Goal: Task Accomplishment & Management: Manage account settings

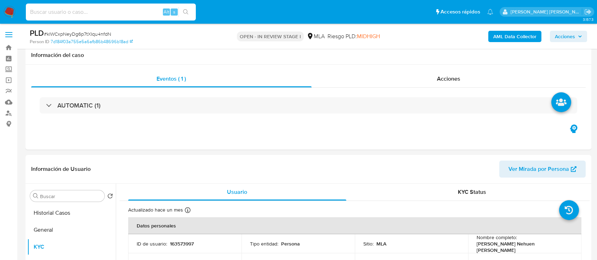
select select "10"
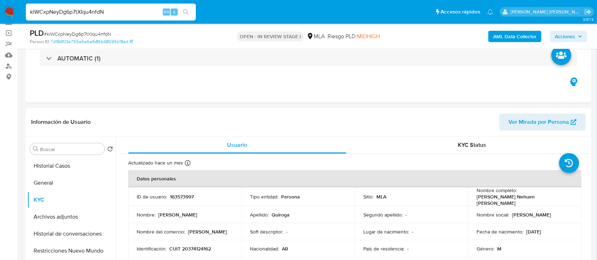
type input "klWCxpNeyDg6p7tXIqu4nfdN"
click at [190, 11] on button "search-icon" at bounding box center [185, 12] width 15 height 10
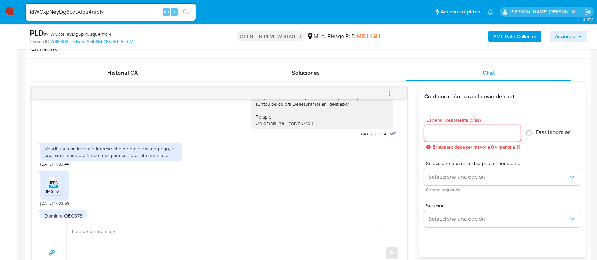
scroll to position [377, 0]
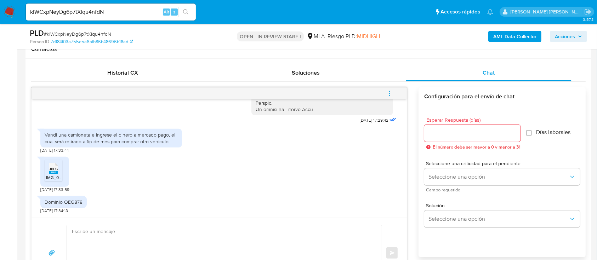
click at [54, 174] on span "IMG_0568.jpeg" at bounding box center [61, 177] width 30 height 6
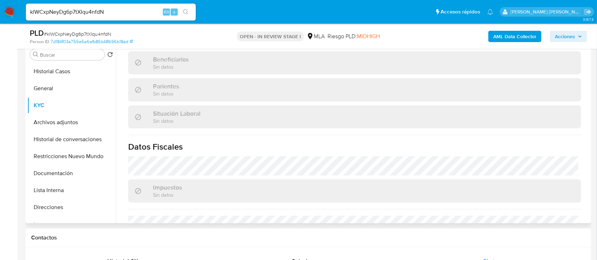
scroll to position [190, 0]
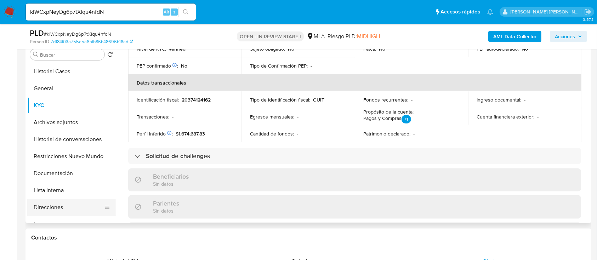
click at [52, 203] on button "Direcciones" at bounding box center [68, 207] width 83 height 17
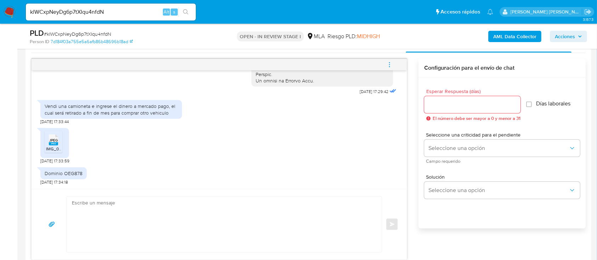
scroll to position [377, 0]
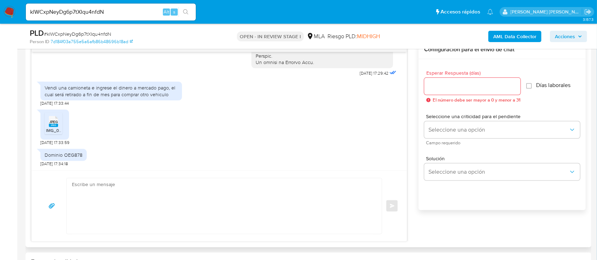
click at [124, 91] on div "Vendi una camioneta e ingrese el dinero a mercado pago, el cual será retirado a…" at bounding box center [111, 91] width 133 height 13
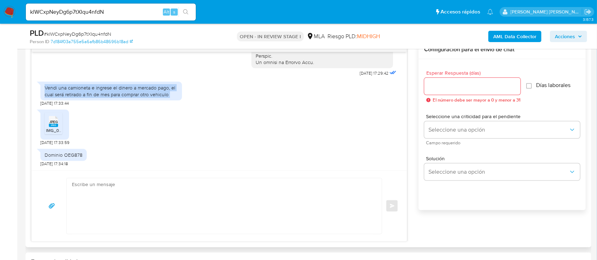
click at [124, 91] on div "Vendi una camioneta e ingrese el dinero a mercado pago, el cual será retirado a…" at bounding box center [111, 91] width 133 height 13
copy div "Vendi una camioneta e ingrese el dinero a mercado pago, el cual será retirado a…"
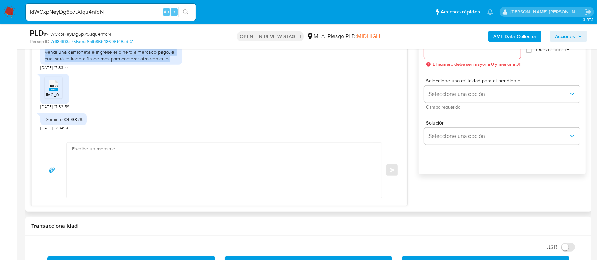
scroll to position [425, 0]
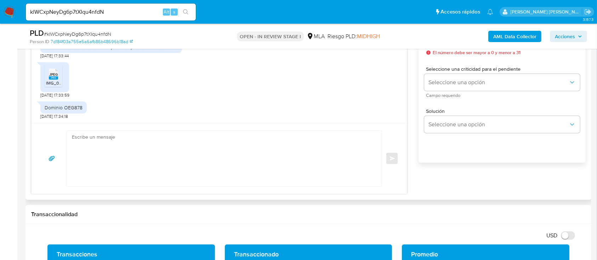
click at [71, 106] on div "Dominio OEG878" at bounding box center [64, 107] width 38 height 6
copy div "OEG878"
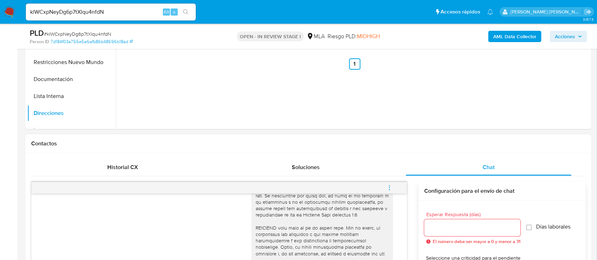
scroll to position [283, 0]
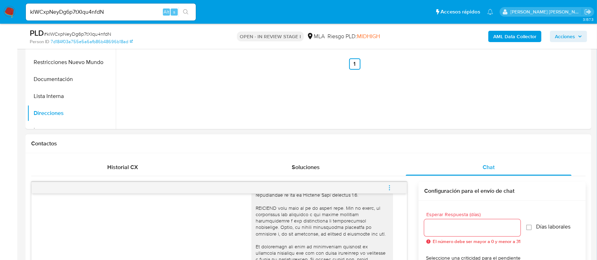
click at [391, 186] on icon "menu-action" at bounding box center [389, 188] width 6 height 6
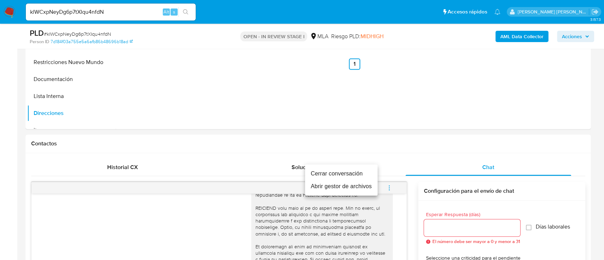
click at [337, 173] on li "Cerrar conversación" at bounding box center [341, 173] width 73 height 13
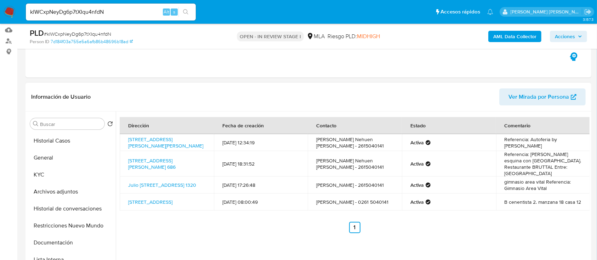
scroll to position [47, 0]
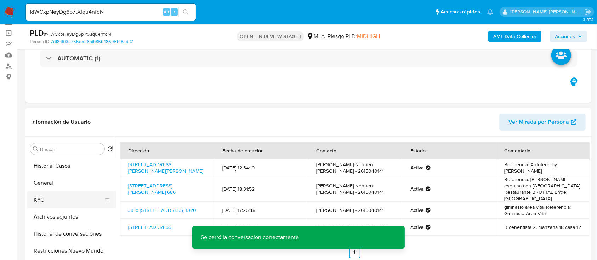
click at [67, 200] on button "KYC" at bounding box center [68, 199] width 83 height 17
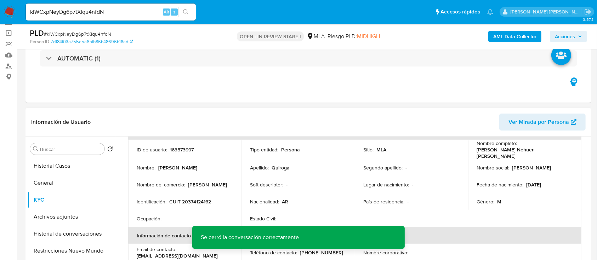
click at [195, 199] on p "CUIT 20374124162" at bounding box center [190, 201] width 42 height 6
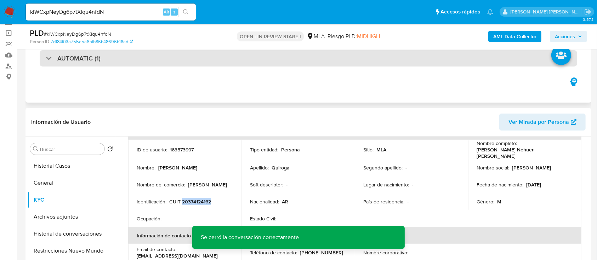
copy p "20374124162"
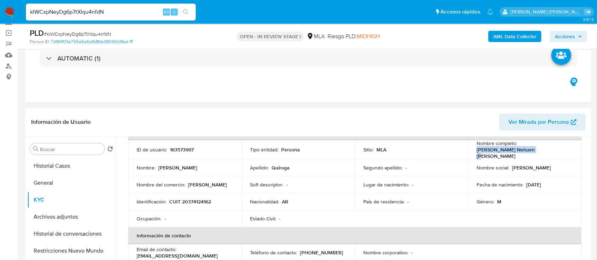
drag, startPoint x: 475, startPoint y: 152, endPoint x: 534, endPoint y: 152, distance: 58.4
click at [534, 152] on div "Nombre completo : Emiliano Nehuen Quiroga" at bounding box center [524, 149] width 96 height 19
copy p "Emiliano Nehuen Quiroga"
click at [48, 179] on button "General" at bounding box center [68, 182] width 83 height 17
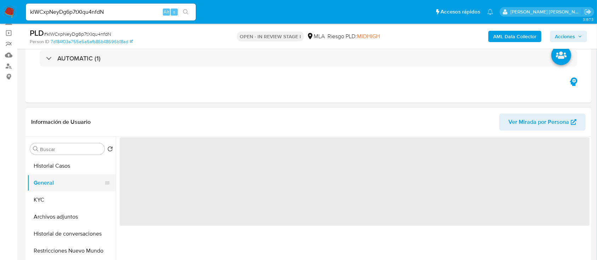
scroll to position [0, 0]
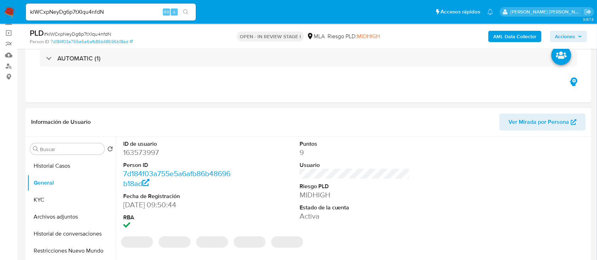
click at [148, 152] on dd "163573997" at bounding box center [178, 153] width 110 height 10
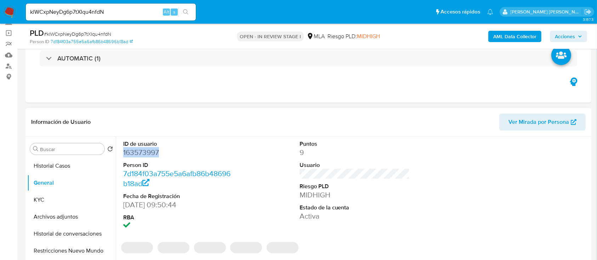
copy dd "163573997"
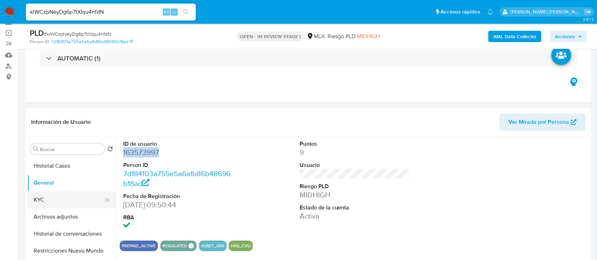
drag, startPoint x: 33, startPoint y: 201, endPoint x: 42, endPoint y: 200, distance: 9.9
click at [33, 201] on button "KYC" at bounding box center [68, 199] width 83 height 17
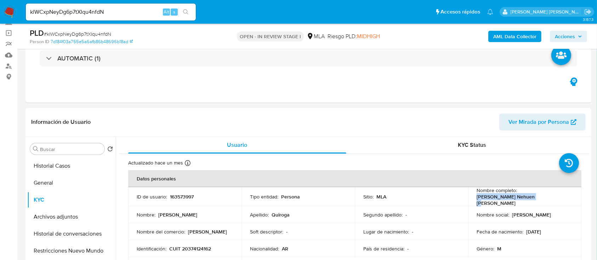
drag, startPoint x: 475, startPoint y: 198, endPoint x: 538, endPoint y: 199, distance: 63.3
click at [538, 199] on div "Nombre completo : Emiliano Nehuen Quiroga" at bounding box center [524, 196] width 96 height 19
copy p "Emiliano Nehuen Quiroga"
drag, startPoint x: 170, startPoint y: 245, endPoint x: 221, endPoint y: 249, distance: 51.8
click at [221, 249] on div "Identificación : CUIT 20374124162" at bounding box center [185, 249] width 96 height 6
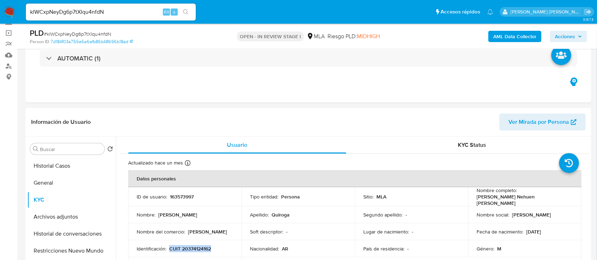
copy p "CUIT 20374124162"
click at [71, 212] on button "Archivos adjuntos" at bounding box center [68, 216] width 83 height 17
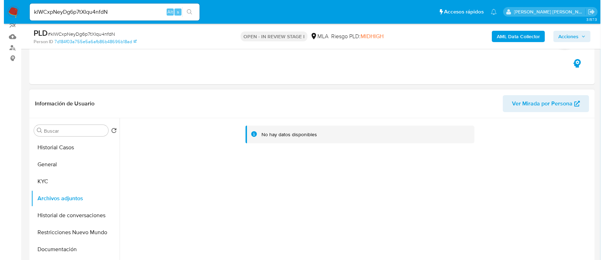
scroll to position [94, 0]
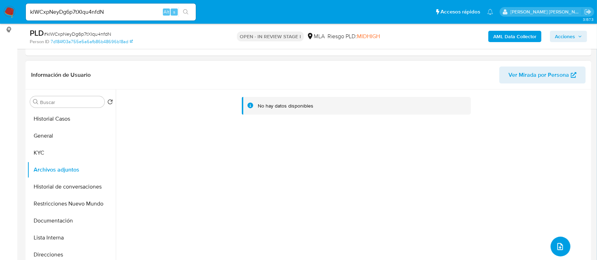
click at [561, 241] on button "upload-file" at bounding box center [560, 247] width 20 height 20
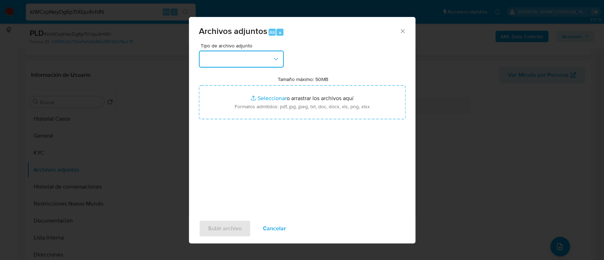
click at [271, 58] on button "button" at bounding box center [241, 59] width 85 height 17
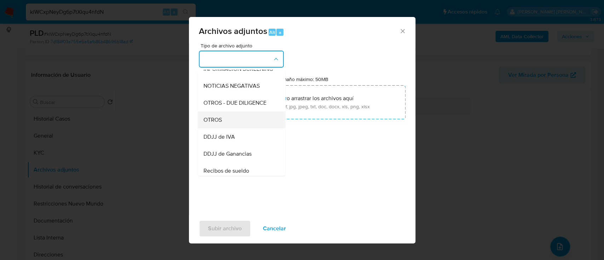
click at [222, 128] on div "OTROS" at bounding box center [239, 119] width 72 height 17
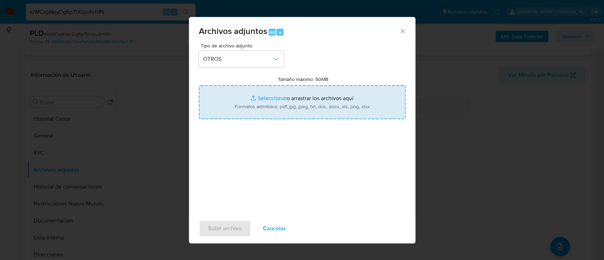
type input "C:\fakepath\Caselog klWCxpNeyDg6p7tXIqu4nfdN.docx"
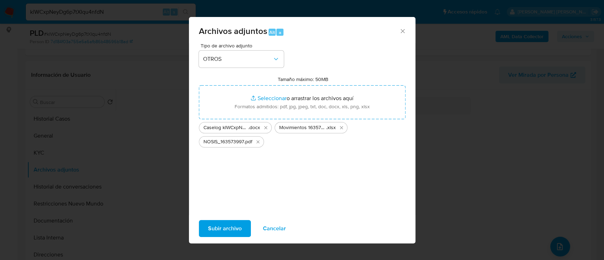
click at [246, 231] on button "Subir archivo" at bounding box center [225, 228] width 52 height 17
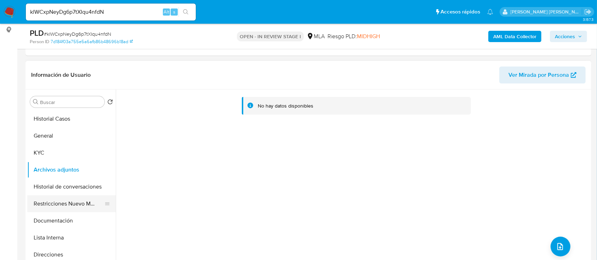
drag, startPoint x: 62, startPoint y: 188, endPoint x: 63, endPoint y: 197, distance: 8.6
click at [62, 188] on button "Historial de conversaciones" at bounding box center [71, 186] width 88 height 17
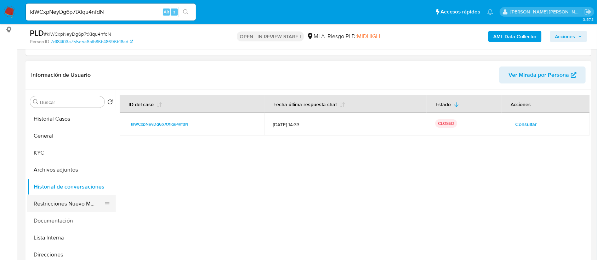
click at [67, 203] on button "Restricciones Nuevo Mundo" at bounding box center [68, 203] width 83 height 17
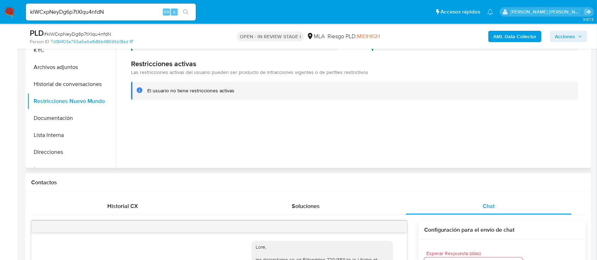
scroll to position [182, 0]
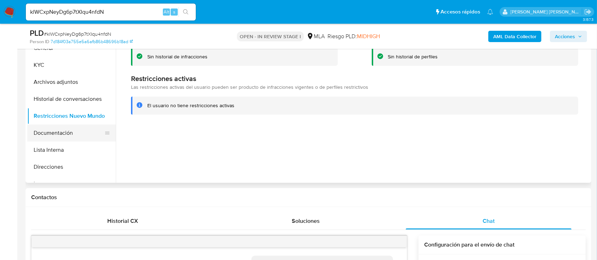
click at [67, 132] on button "Documentación" at bounding box center [68, 133] width 83 height 17
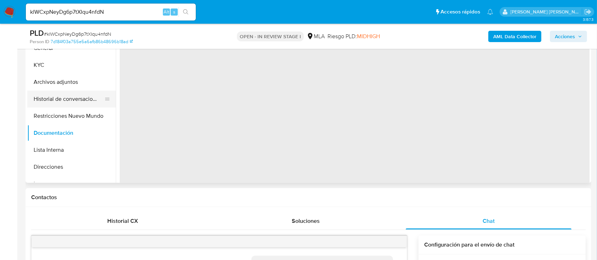
click at [91, 97] on button "Historial de conversaciones" at bounding box center [68, 99] width 83 height 17
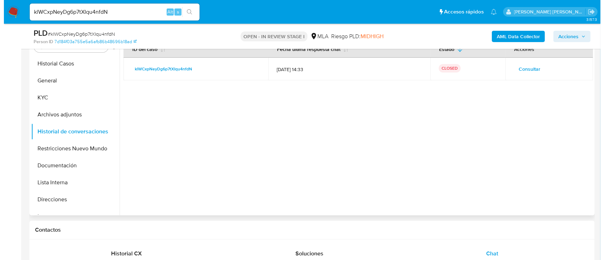
scroll to position [135, 0]
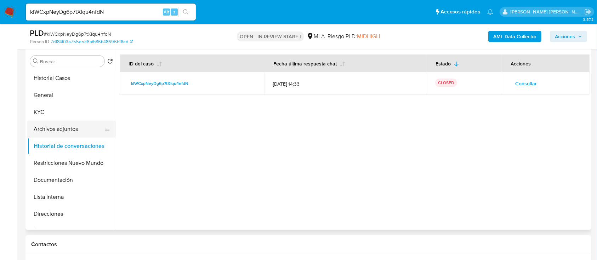
click at [59, 133] on button "Archivos adjuntos" at bounding box center [68, 129] width 83 height 17
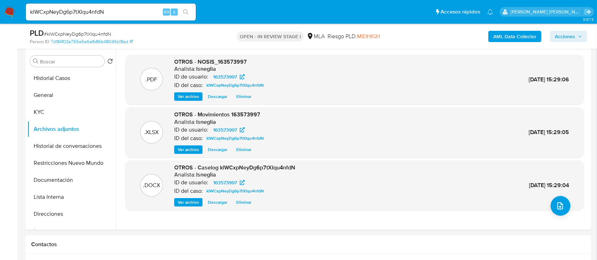
click at [516, 40] on b "AML Data Collector" at bounding box center [514, 36] width 43 height 11
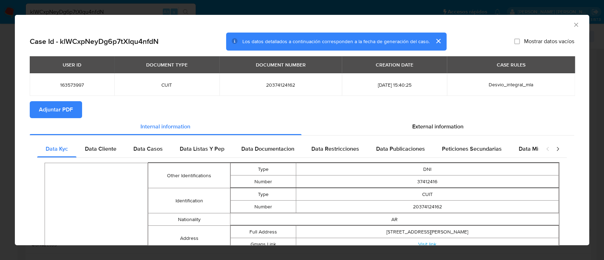
click at [55, 109] on span "Adjuntar PDF" at bounding box center [56, 110] width 34 height 16
click at [55, 115] on span "Adjuntar PDF" at bounding box center [56, 110] width 34 height 16
click at [432, 128] on span "External information" at bounding box center [437, 126] width 51 height 8
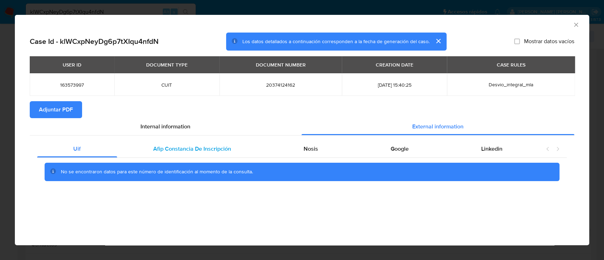
click at [159, 146] on span "Afip Constancia De Inscripción" at bounding box center [192, 149] width 78 height 8
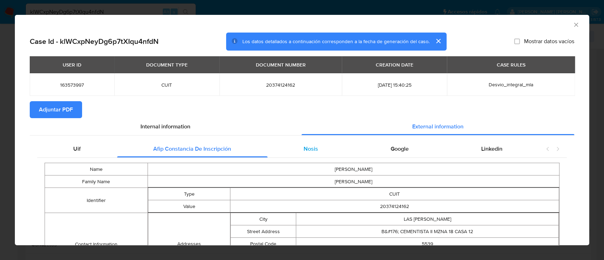
click at [313, 146] on span "Nosis" at bounding box center [311, 149] width 15 height 8
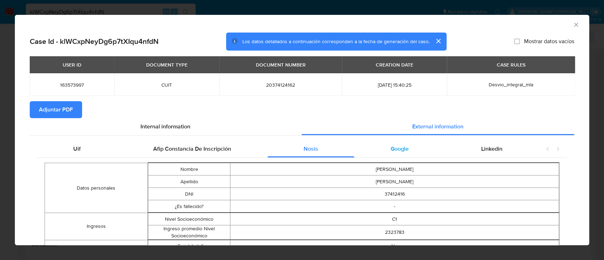
click at [380, 146] on div "Google" at bounding box center [399, 148] width 91 height 17
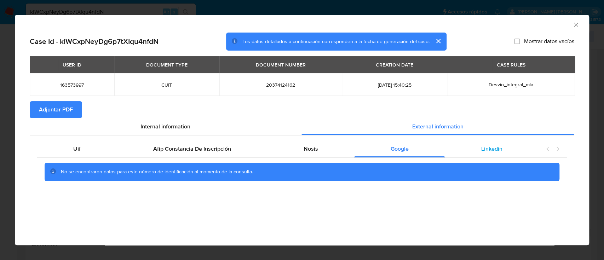
click at [460, 149] on div "Linkedin" at bounding box center [492, 148] width 94 height 17
click at [385, 149] on div "Google" at bounding box center [399, 148] width 91 height 17
click at [311, 150] on span "Nosis" at bounding box center [311, 149] width 15 height 8
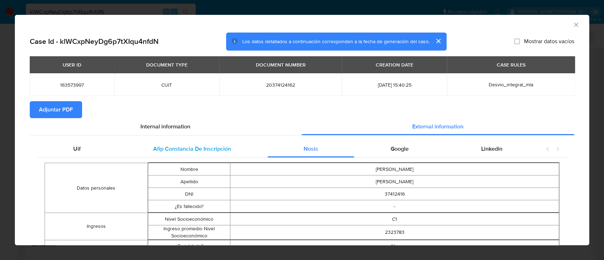
click at [219, 150] on span "Afip Constancia De Inscripción" at bounding box center [192, 149] width 78 height 8
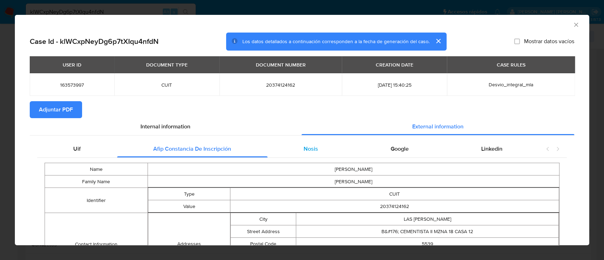
click at [326, 151] on div "Nosis" at bounding box center [310, 148] width 87 height 17
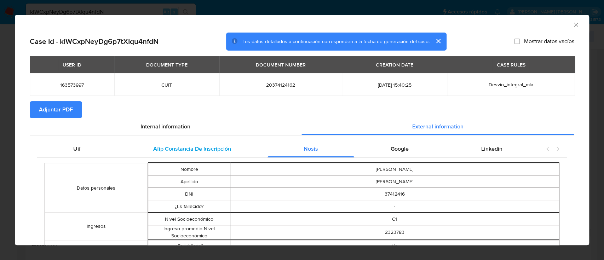
click at [238, 153] on div "Afip Constancia De Inscripción" at bounding box center [192, 148] width 150 height 17
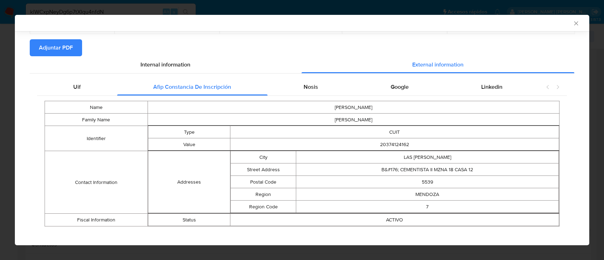
scroll to position [66, 0]
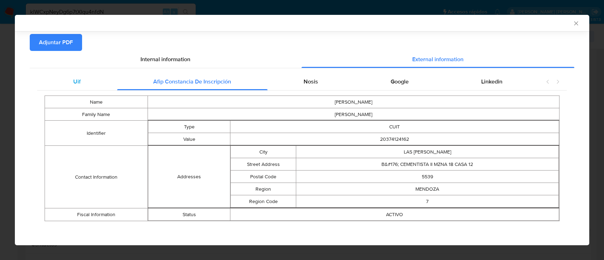
click at [84, 82] on div "Uif" at bounding box center [77, 81] width 80 height 17
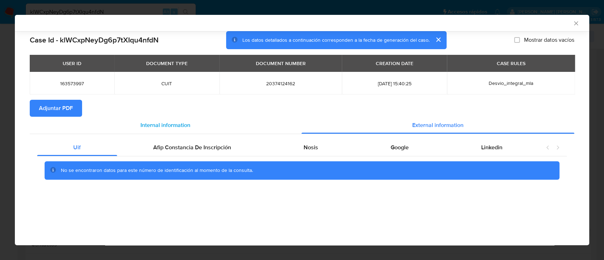
click at [164, 126] on span "Internal information" at bounding box center [165, 125] width 50 height 8
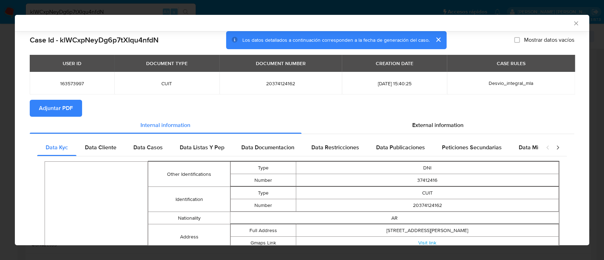
click at [102, 149] on span "Data Cliente" at bounding box center [100, 147] width 31 height 8
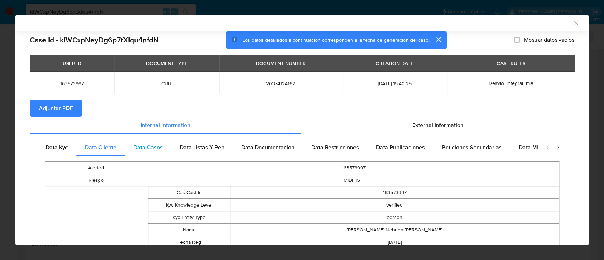
click at [140, 149] on span "Data Casos" at bounding box center [147, 147] width 29 height 8
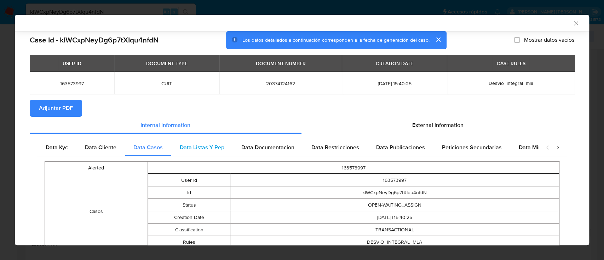
click at [191, 152] on div "Data Listas Y Pep" at bounding box center [202, 147] width 62 height 17
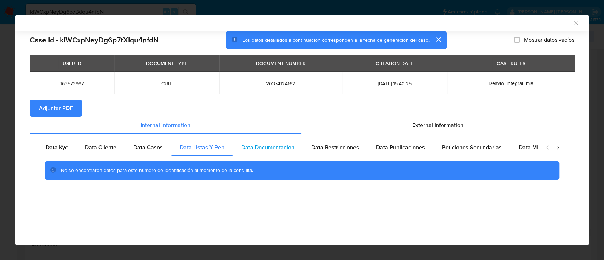
click at [249, 152] on div "Data Documentacion" at bounding box center [268, 147] width 70 height 17
click at [324, 152] on div "Data Restricciones" at bounding box center [335, 147] width 65 height 17
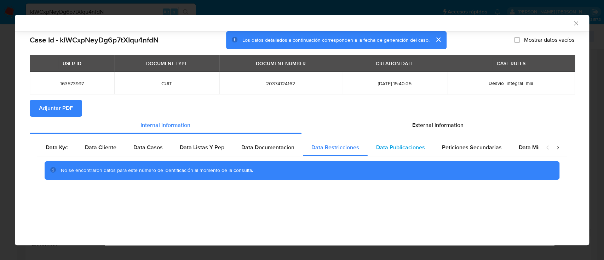
click at [388, 147] on span "Data Publicaciones" at bounding box center [400, 147] width 49 height 8
click at [438, 147] on div "Peticiones Secundarias" at bounding box center [471, 147] width 77 height 17
click at [503, 149] on div "Peticiones Secundarias" at bounding box center [471, 147] width 77 height 17
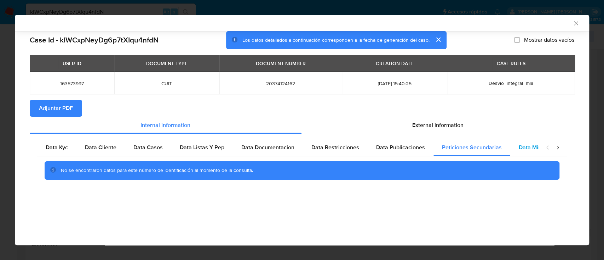
click at [513, 148] on div "Data Minoridad" at bounding box center [538, 147] width 56 height 17
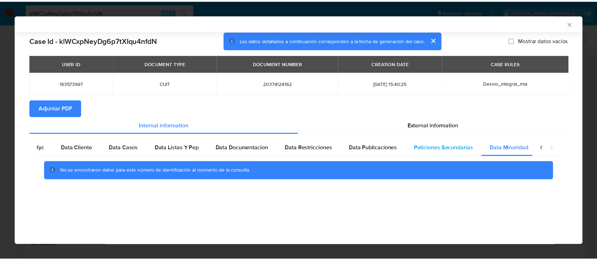
scroll to position [0, 24]
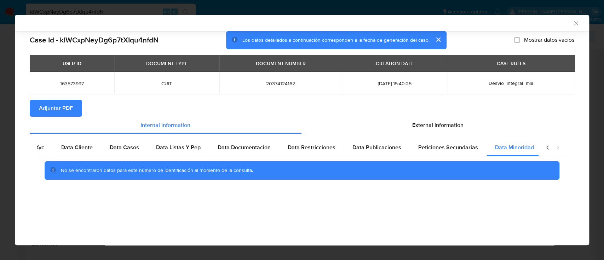
click at [577, 19] on div "AML Data Collector" at bounding box center [302, 23] width 574 height 16
drag, startPoint x: 577, startPoint y: 24, endPoint x: 573, endPoint y: 26, distance: 4.9
click at [577, 24] on icon "Cerrar ventana" at bounding box center [575, 23] width 7 height 7
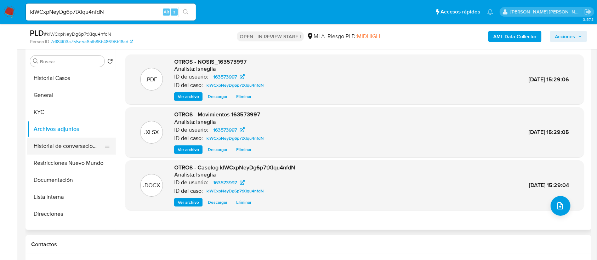
click at [70, 148] on button "Historial de conversaciones" at bounding box center [68, 146] width 83 height 17
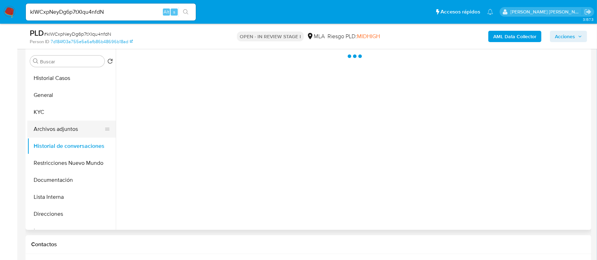
click at [68, 129] on button "Archivos adjuntos" at bounding box center [68, 129] width 83 height 17
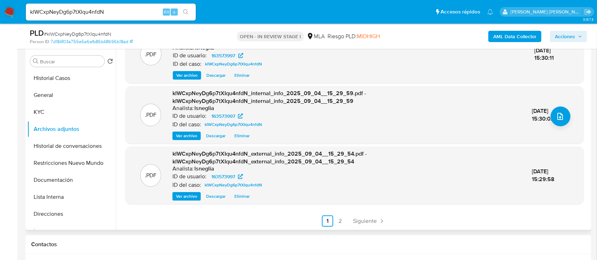
scroll to position [90, 0]
click at [344, 220] on link "2" at bounding box center [339, 220] width 11 height 11
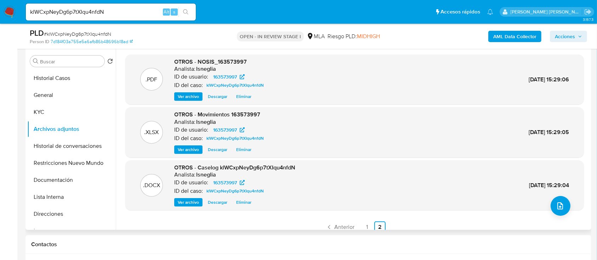
click at [199, 167] on span "OTROS - Caselog klWCxpNeyDg6p7tXIqu4nfdN" at bounding box center [234, 167] width 121 height 8
drag, startPoint x: 199, startPoint y: 167, endPoint x: 297, endPoint y: 168, distance: 98.0
click at [297, 168] on div ".DOCX OTROS - Caselog klWCxpNeyDg6p7tXIqu4nfdN Analista: lsneglia ID de usuario…" at bounding box center [354, 185] width 451 height 43
copy span "Caselog klWCxpNeyDg6p7tXIqu4nfdN"
click at [66, 139] on button "Historial de conversaciones" at bounding box center [68, 146] width 83 height 17
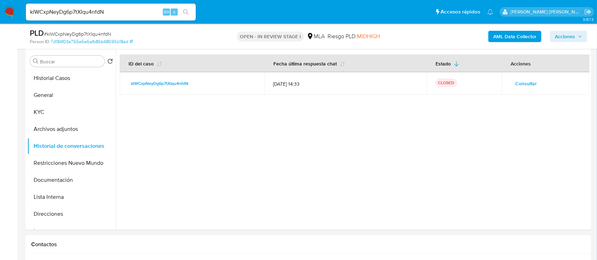
click at [575, 27] on div "PLD # klWCxpNeyDg6p7tXIqu4nfdN Person ID 7d184f03a755e5a6afb86b48696b18ad OPEN …" at bounding box center [307, 36] width 565 height 25
click at [574, 35] on span "Acciones" at bounding box center [564, 36] width 20 height 11
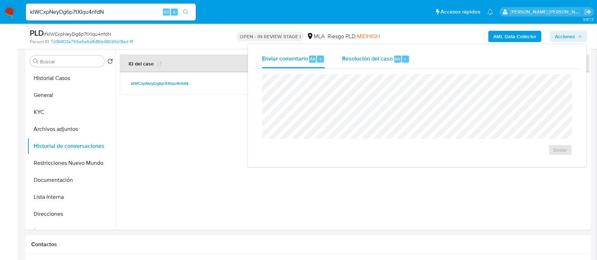
click at [374, 59] on span "Resolución del caso" at bounding box center [367, 58] width 51 height 8
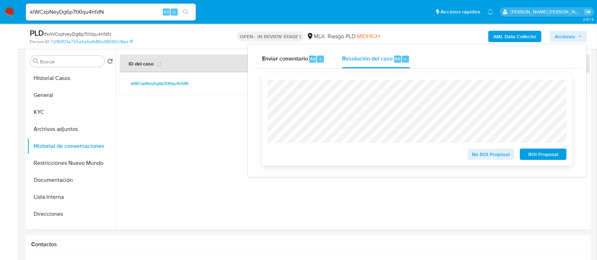
scroll to position [182, 0]
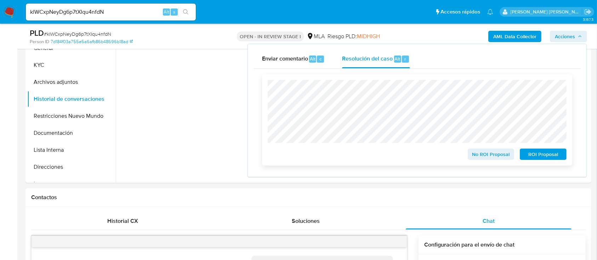
click at [493, 157] on span "No ROI Proposal" at bounding box center [490, 154] width 37 height 10
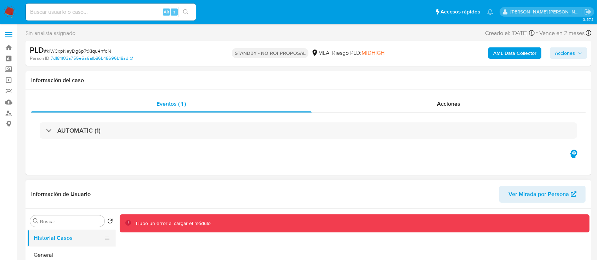
drag, startPoint x: 54, startPoint y: 256, endPoint x: 62, endPoint y: 241, distance: 17.3
click at [54, 256] on button "General" at bounding box center [71, 255] width 88 height 17
click at [58, 241] on button "Historial Casos" at bounding box center [68, 238] width 83 height 17
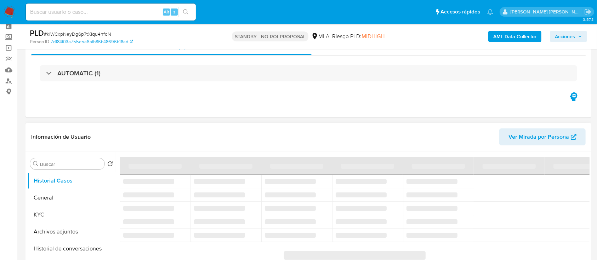
scroll to position [47, 0]
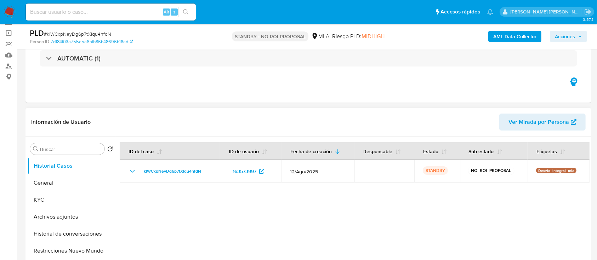
click at [106, 6] on div "Alt s" at bounding box center [111, 12] width 170 height 17
click at [105, 10] on input at bounding box center [111, 11] width 170 height 9
paste input "6hrBw4mHz6YVcls0WuZoZrex"
type input "6hrBw4mHz6YVcls0WuZoZrex"
click at [186, 10] on icon "search-icon" at bounding box center [186, 12] width 6 height 6
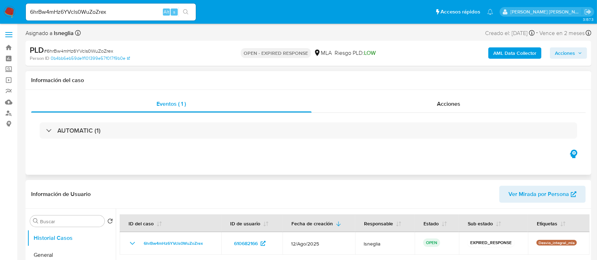
select select "10"
click at [74, 50] on span "# 6hrBw4mHz6YVcls0WuZoZrex" at bounding box center [78, 50] width 69 height 7
copy span "6hrBw4mHz6YVcls0WuZoZrex"
click at [10, 10] on img at bounding box center [10, 12] width 12 height 12
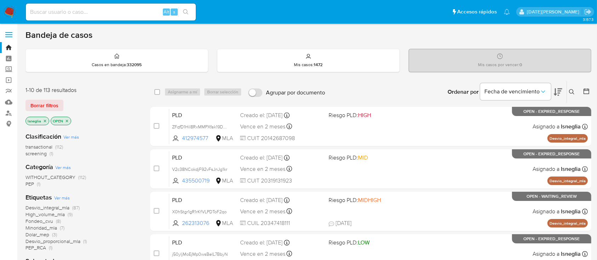
click at [569, 90] on icon at bounding box center [571, 91] width 5 height 5
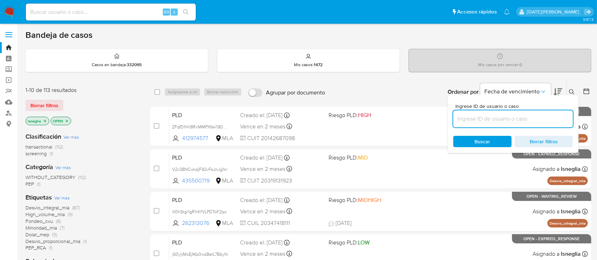
click at [483, 116] on input at bounding box center [513, 118] width 120 height 9
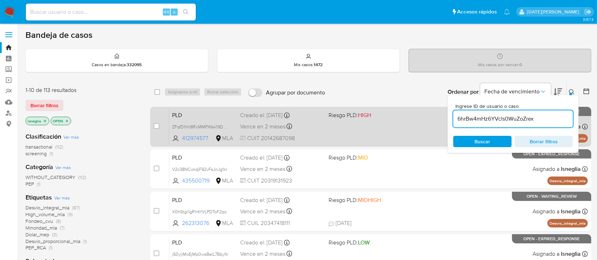
type input "6hrBw4mHz6YVcls0WuZoZrex"
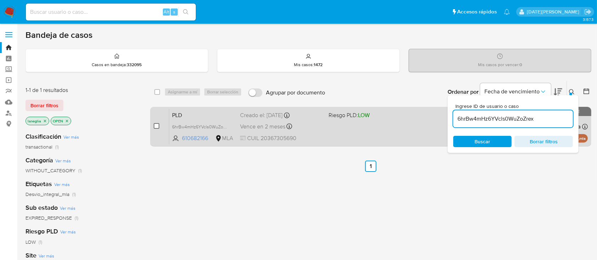
click at [154, 126] on div "case-item-checkbox No es posible asignar el caso PLD 6hrBw4mHz6YVcls0WuZoZrex 6…" at bounding box center [370, 127] width 441 height 40
click at [156, 126] on input "checkbox" at bounding box center [157, 126] width 6 height 6
checkbox input "true"
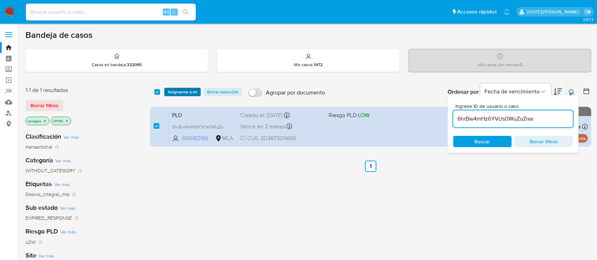
click at [180, 90] on span "Asignarme a mí" at bounding box center [182, 91] width 29 height 7
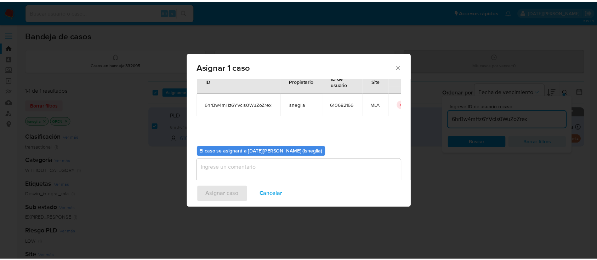
scroll to position [36, 0]
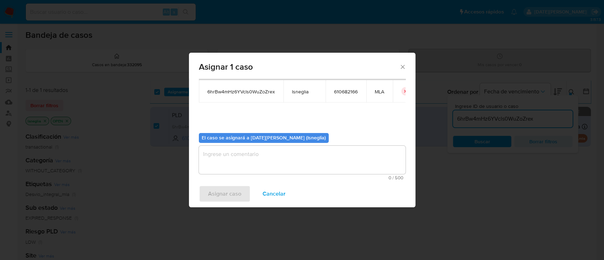
click at [245, 167] on textarea "assign-modal" at bounding box center [302, 160] width 207 height 28
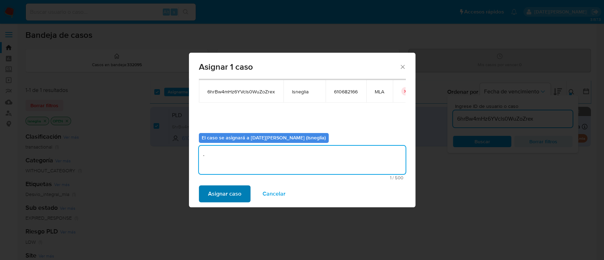
type textarea "."
click at [221, 189] on span "Asignar caso" at bounding box center [224, 194] width 33 height 16
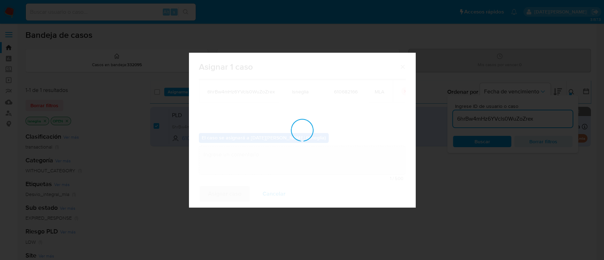
checkbox input "false"
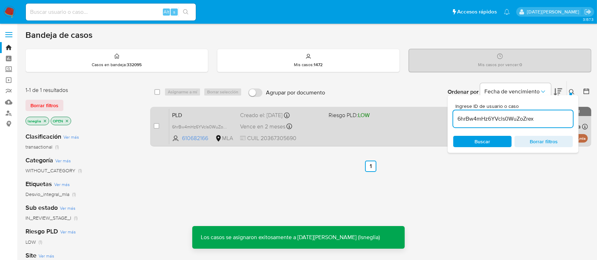
click at [206, 115] on span "PLD" at bounding box center [203, 114] width 62 height 9
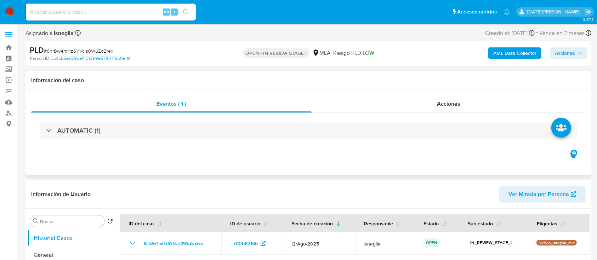
select select "10"
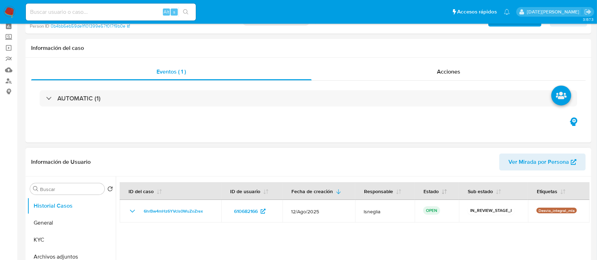
scroll to position [47, 0]
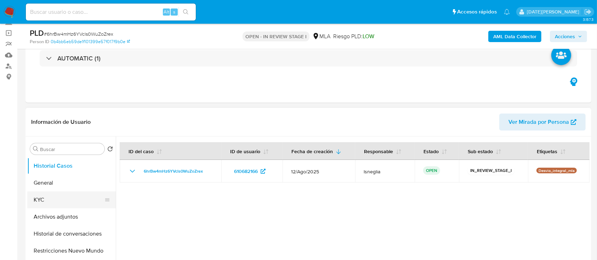
click at [48, 184] on button "General" at bounding box center [71, 182] width 88 height 17
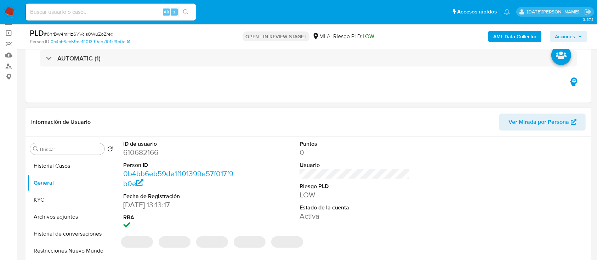
click at [147, 155] on dd "610682166" at bounding box center [178, 153] width 110 height 10
copy dd "610682166"
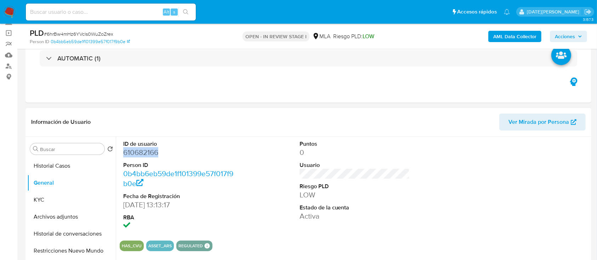
copy dd "610682166"
click at [144, 151] on dd "610682166" at bounding box center [178, 153] width 110 height 10
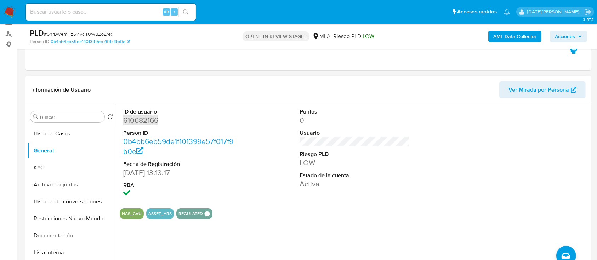
scroll to position [94, 0]
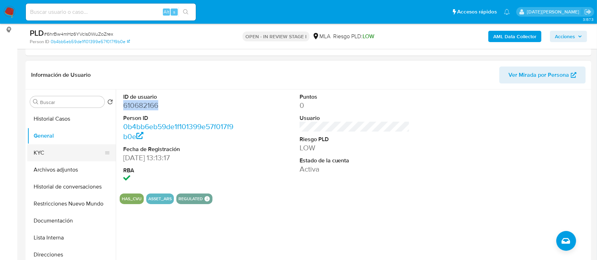
click at [84, 160] on button "KYC" at bounding box center [68, 152] width 83 height 17
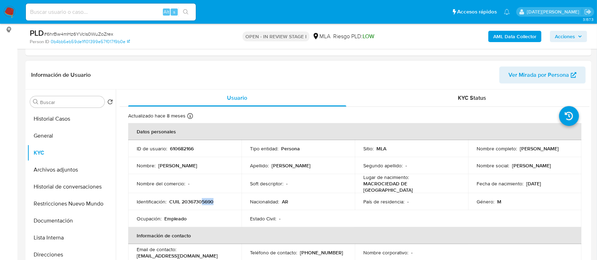
drag, startPoint x: 202, startPoint y: 197, endPoint x: 221, endPoint y: 199, distance: 19.6
click at [221, 199] on div "Identificación : CUIL 20367305690" at bounding box center [185, 201] width 96 height 6
drag, startPoint x: 474, startPoint y: 151, endPoint x: 529, endPoint y: 153, distance: 54.9
click at [530, 152] on div "Nombre completo : Francisco Daniel Minniti" at bounding box center [524, 148] width 96 height 6
copy p "Francisco Daniel Minniti"
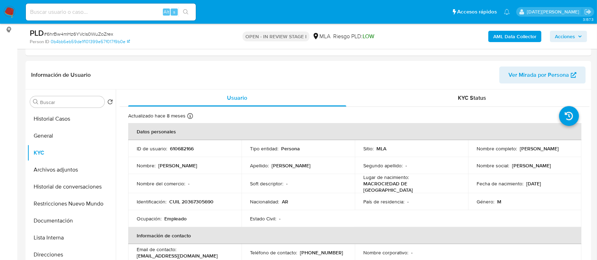
click at [97, 13] on input at bounding box center [111, 11] width 170 height 9
paste input "Francisco Daniel Minniti"
drag, startPoint x: 169, startPoint y: 200, endPoint x: 218, endPoint y: 199, distance: 48.8
click at [218, 199] on div "Identificación : CUIL 20367305690" at bounding box center [185, 201] width 96 height 6
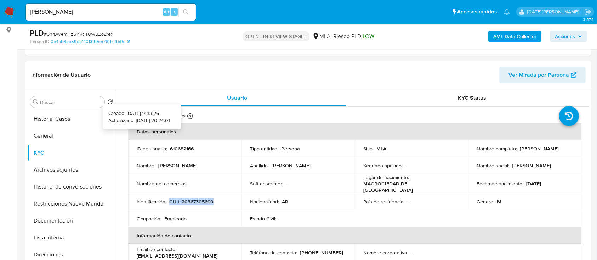
copy p "CUIL 20367305690"
click at [103, 8] on input "Francisco Daniel Minniti" at bounding box center [111, 11] width 170 height 9
click at [111, 13] on input "Francisco Daniel Minniti" at bounding box center [111, 11] width 170 height 9
paste input "CUIL 20367305690"
type input "Francisco Daniel Minniti (CUIL 20367305690)"
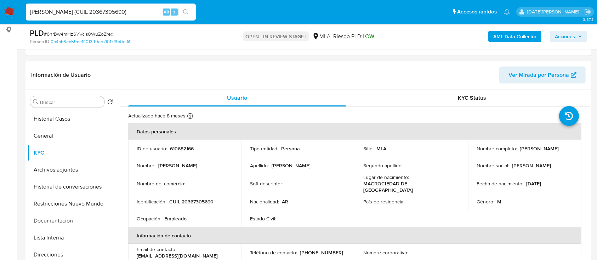
click at [113, 10] on input "Francisco Daniel Minniti (CUIL 20367305690)" at bounding box center [111, 11] width 170 height 9
click at [209, 198] on p "CUIL 20367305690" at bounding box center [191, 201] width 44 height 6
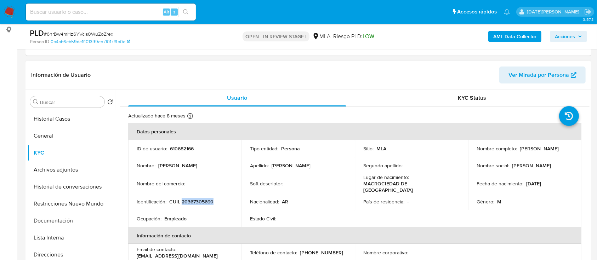
copy p "20367305690"
click at [51, 126] on button "Historial Casos" at bounding box center [68, 118] width 83 height 17
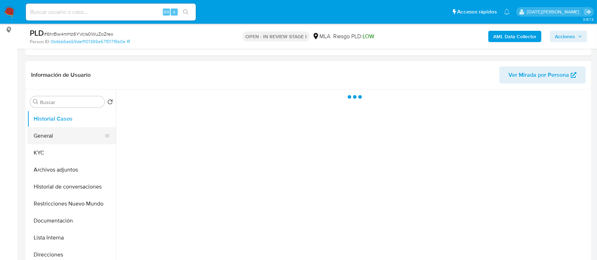
click at [51, 132] on button "General" at bounding box center [68, 135] width 83 height 17
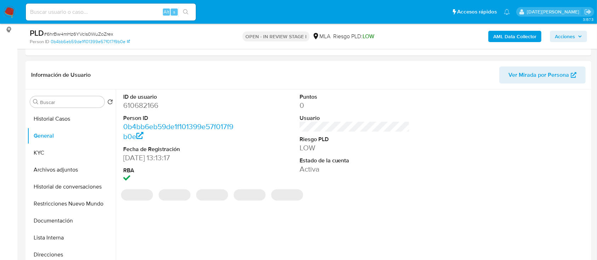
click at [157, 102] on dd "610682166" at bounding box center [178, 105] width 110 height 10
click at [150, 103] on dd "610682166" at bounding box center [178, 105] width 110 height 10
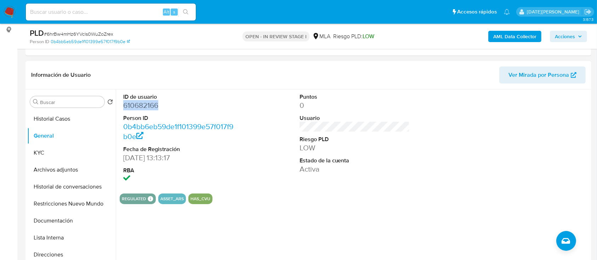
copy dd "610682166"
click at [53, 150] on button "KYC" at bounding box center [68, 152] width 83 height 17
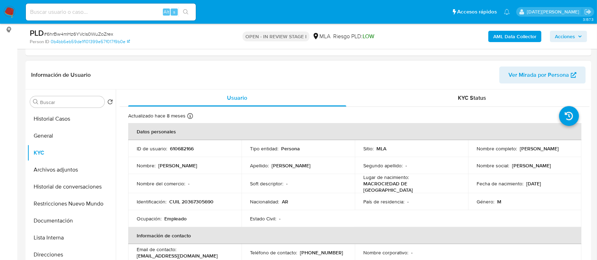
drag, startPoint x: 475, startPoint y: 150, endPoint x: 531, endPoint y: 149, distance: 56.6
click at [531, 149] on div "Nombre completo : Francisco Daniel Minniti" at bounding box center [524, 148] width 96 height 6
copy p "Francisco Daniel Minniti"
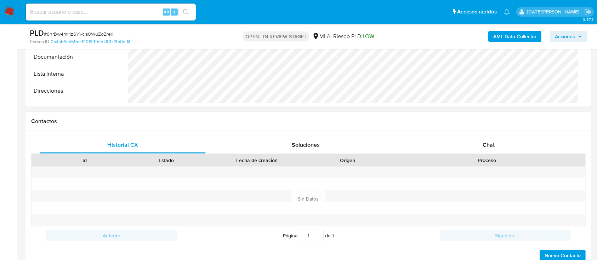
scroll to position [330, 0]
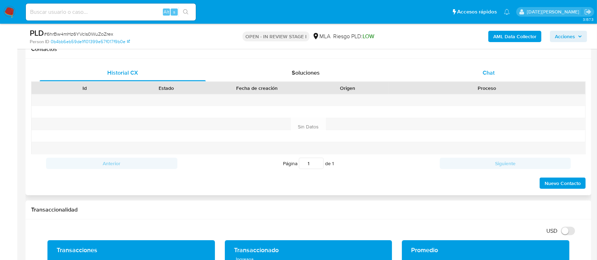
click at [495, 70] on div "Chat" at bounding box center [488, 72] width 166 height 17
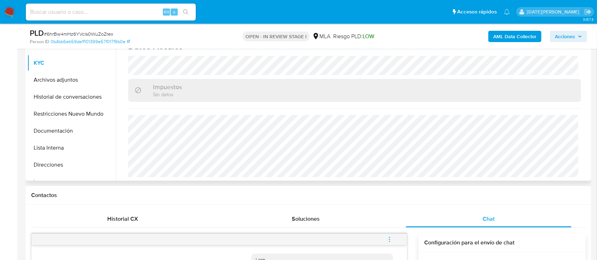
scroll to position [142, 0]
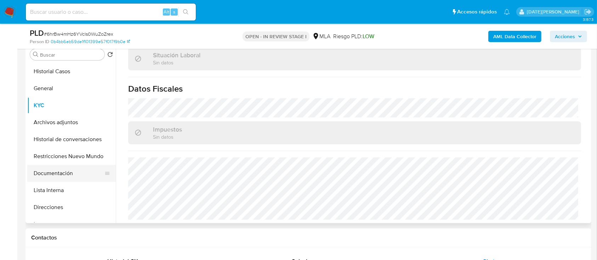
click at [68, 173] on button "Documentación" at bounding box center [68, 173] width 83 height 17
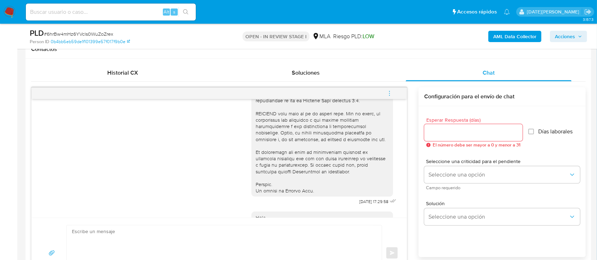
scroll to position [438, 0]
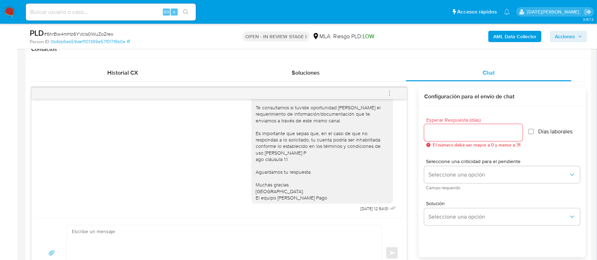
click at [388, 90] on icon "menu-action" at bounding box center [389, 93] width 6 height 6
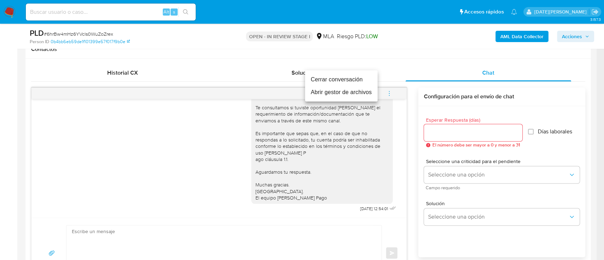
click at [347, 75] on li "Cerrar conversación" at bounding box center [341, 79] width 73 height 13
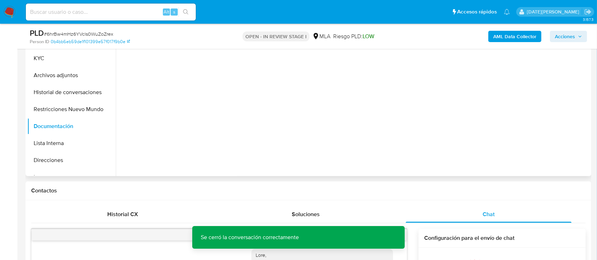
scroll to position [0, 0]
click at [57, 72] on button "Archivos adjuntos" at bounding box center [68, 75] width 83 height 17
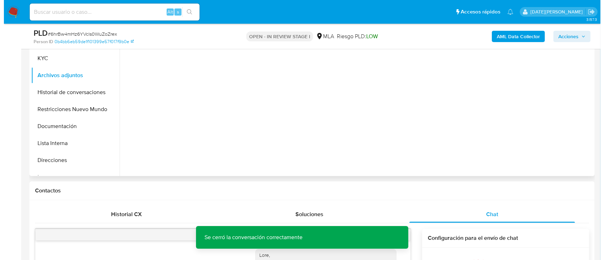
scroll to position [142, 0]
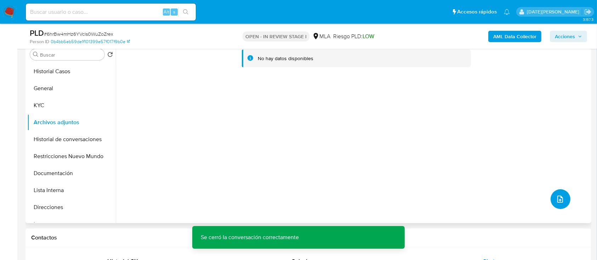
click at [555, 197] on icon "upload-file" at bounding box center [559, 199] width 8 height 8
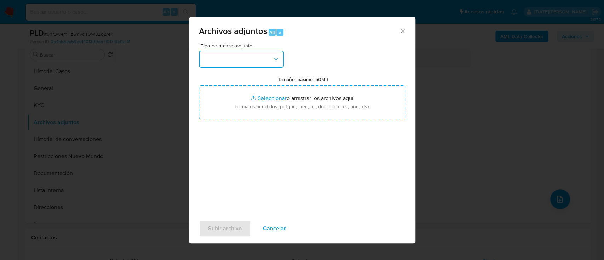
click at [269, 62] on button "button" at bounding box center [241, 59] width 85 height 17
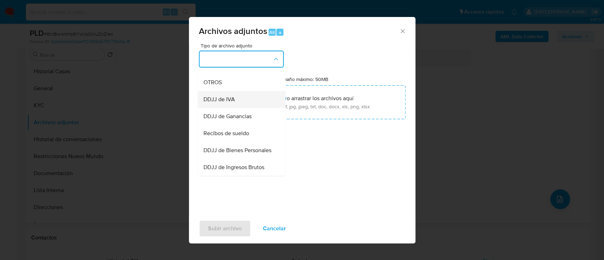
scroll to position [131, 0]
click at [235, 90] on div "OTROS" at bounding box center [239, 83] width 72 height 17
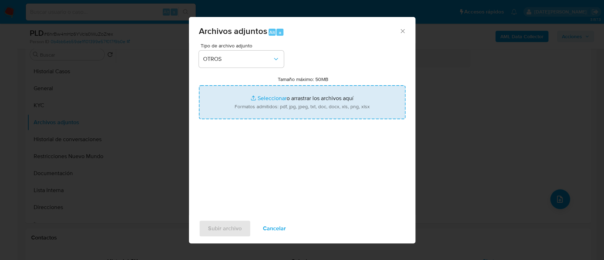
type input "C:\fakepath\Caselog 6hrBw4mHz6YVcls0WuZoZrex.docx"
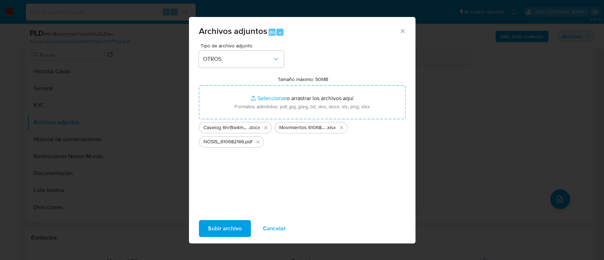
click at [235, 227] on span "Subir archivo" at bounding box center [225, 229] width 34 height 16
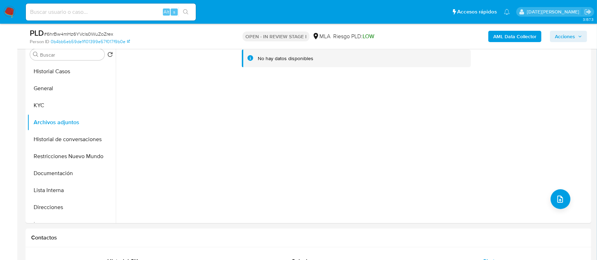
click at [524, 36] on b "AML Data Collector" at bounding box center [514, 36] width 43 height 11
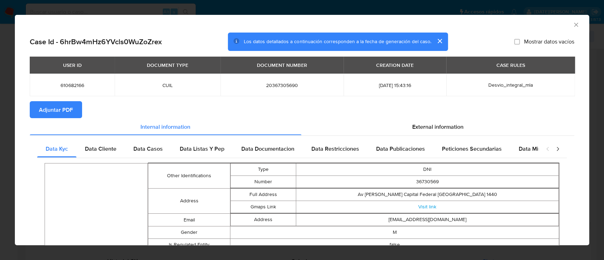
click at [53, 106] on span "Adjuntar PDF" at bounding box center [56, 110] width 34 height 16
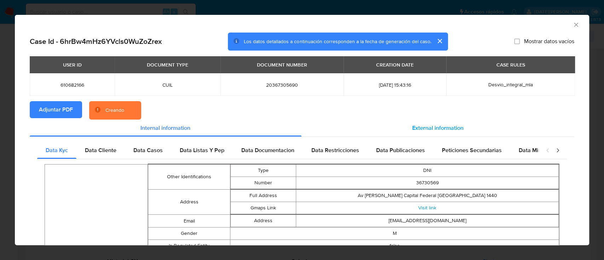
click at [426, 126] on span "External information" at bounding box center [437, 128] width 51 height 8
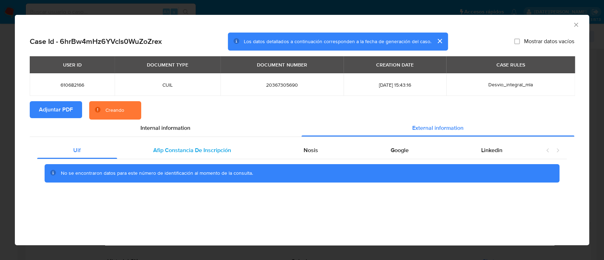
click at [194, 151] on span "Afip Constancia De Inscripción" at bounding box center [192, 150] width 78 height 8
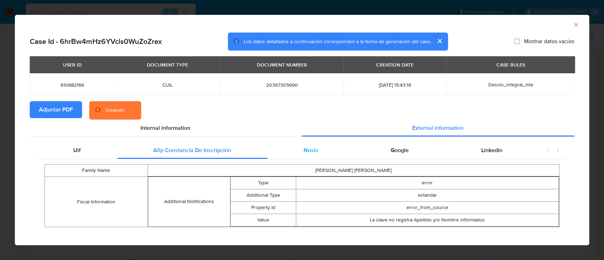
click at [304, 152] on span "Nosis" at bounding box center [311, 150] width 15 height 8
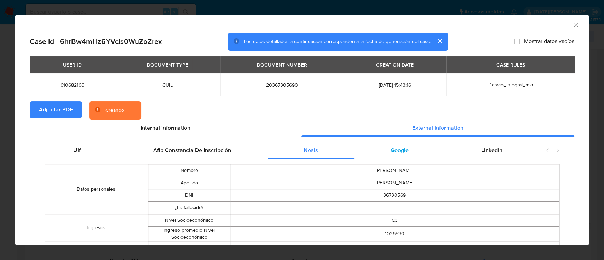
click at [391, 152] on span "Google" at bounding box center [400, 150] width 18 height 8
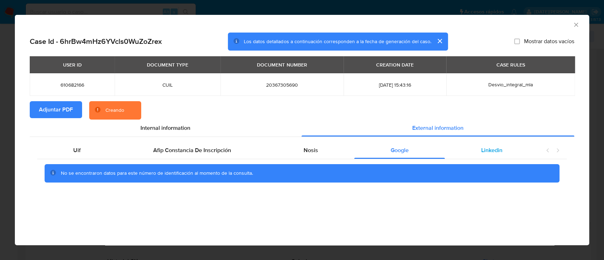
click at [488, 152] on span "Linkedin" at bounding box center [491, 150] width 21 height 8
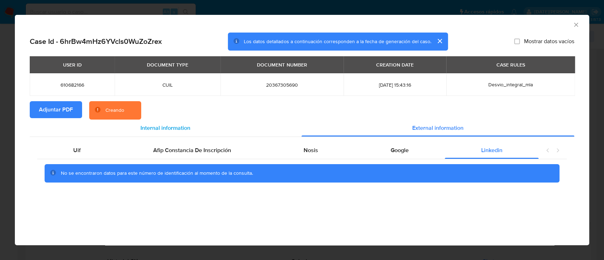
click at [141, 128] on span "Internal information" at bounding box center [165, 128] width 50 height 8
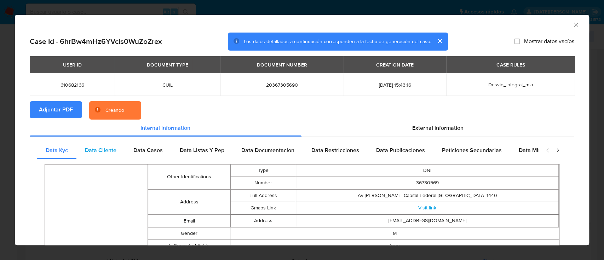
click at [95, 152] on span "Data Cliente" at bounding box center [100, 150] width 31 height 8
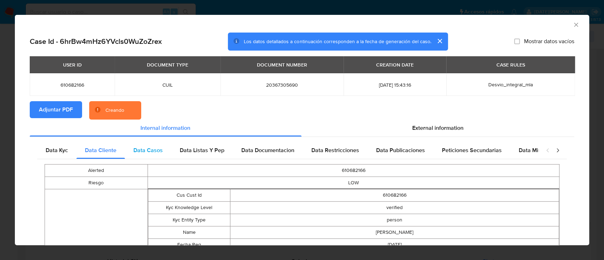
click at [149, 152] on span "Data Casos" at bounding box center [147, 150] width 29 height 8
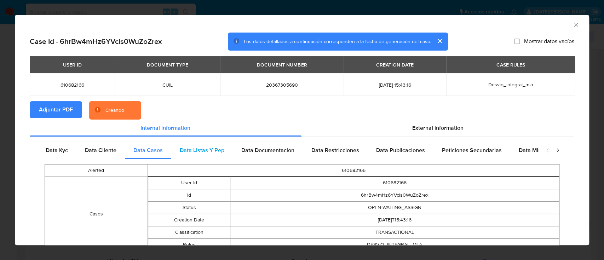
click at [202, 152] on span "Data Listas Y Pep" at bounding box center [202, 150] width 45 height 8
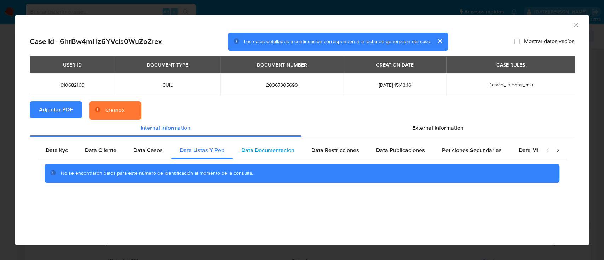
click at [273, 151] on span "Data Documentacion" at bounding box center [267, 150] width 53 height 8
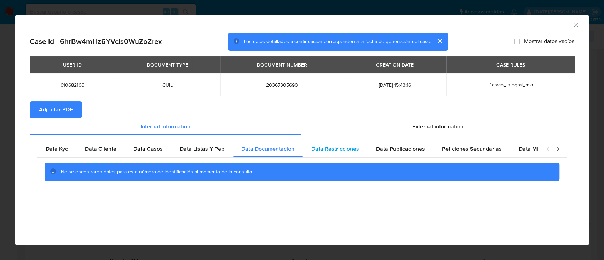
click at [337, 150] on span "Data Restricciones" at bounding box center [335, 149] width 48 height 8
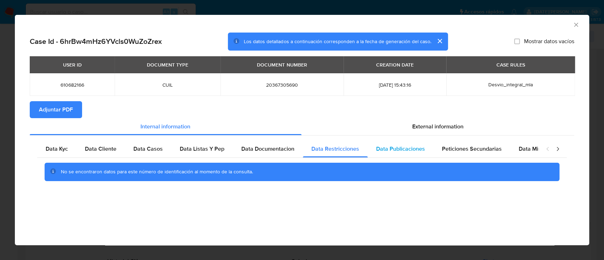
click at [401, 149] on span "Data Publicaciones" at bounding box center [400, 149] width 49 height 8
click at [468, 149] on span "Peticiones Secundarias" at bounding box center [472, 149] width 60 height 8
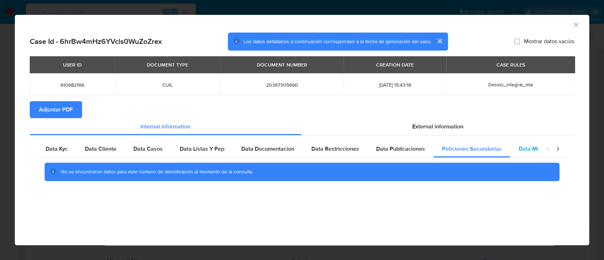
click at [529, 149] on span "Data Minoridad" at bounding box center [538, 149] width 39 height 8
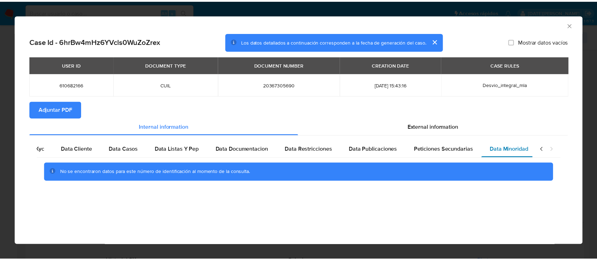
scroll to position [0, 24]
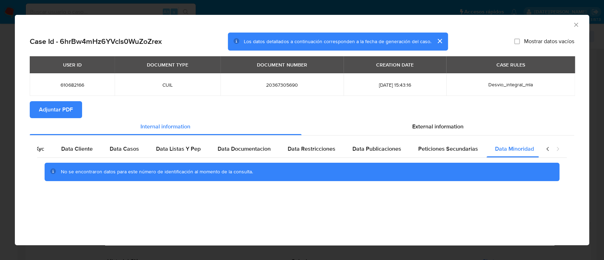
click at [576, 23] on icon "Cerrar ventana" at bounding box center [575, 24] width 7 height 7
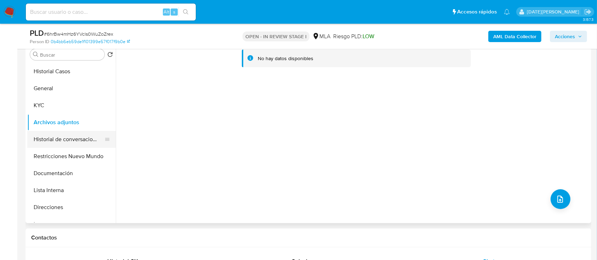
click at [68, 134] on button "Historial de conversaciones" at bounding box center [68, 139] width 83 height 17
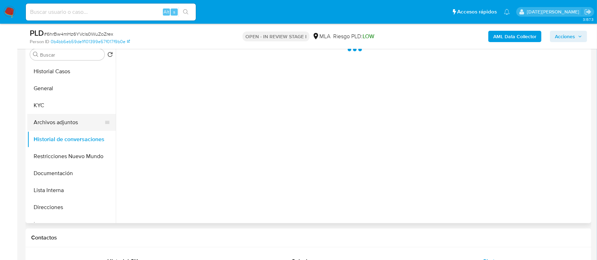
click at [71, 122] on button "Archivos adjuntos" at bounding box center [68, 122] width 83 height 17
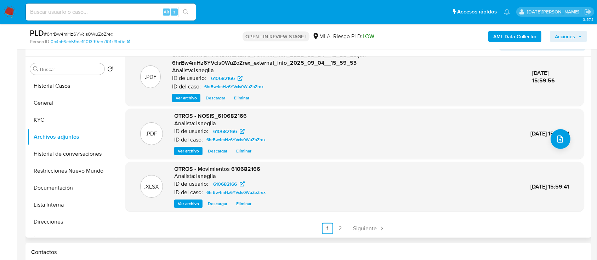
scroll to position [142, 0]
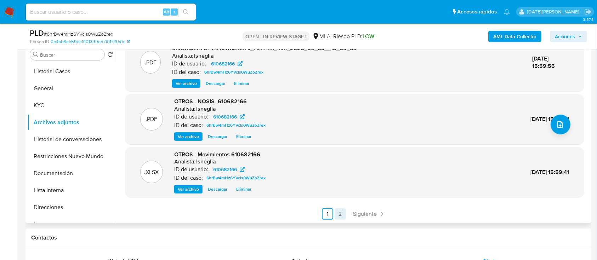
click at [343, 217] on link "2" at bounding box center [339, 213] width 11 height 11
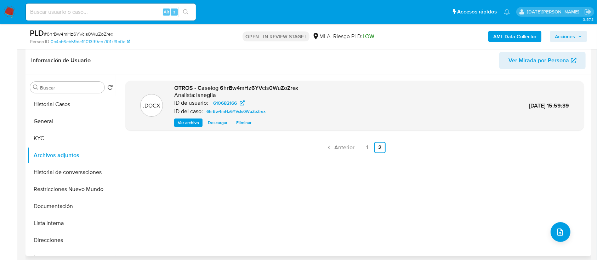
scroll to position [94, 0]
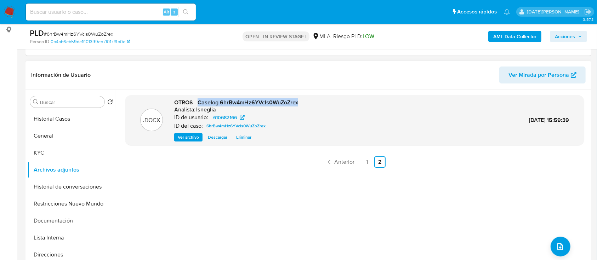
drag, startPoint x: 197, startPoint y: 100, endPoint x: 301, endPoint y: 102, distance: 103.7
click at [301, 102] on div ".DOCX OTROS - Caselog 6hrBw4mHz6YVcls0WuZoZrex Analista: lsneglia ID de usuario…" at bounding box center [354, 120] width 451 height 43
copy span "Caselog 6hrBw4mHz6YVcls0WuZoZrex"
click at [85, 204] on button "Restricciones Nuevo Mundo" at bounding box center [68, 203] width 83 height 17
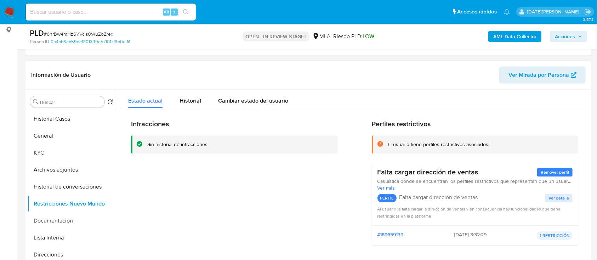
scroll to position [47, 0]
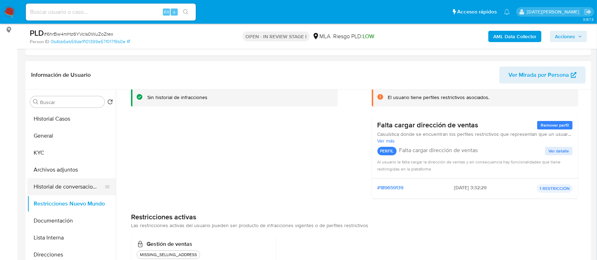
click at [69, 186] on button "Historial de conversaciones" at bounding box center [68, 186] width 83 height 17
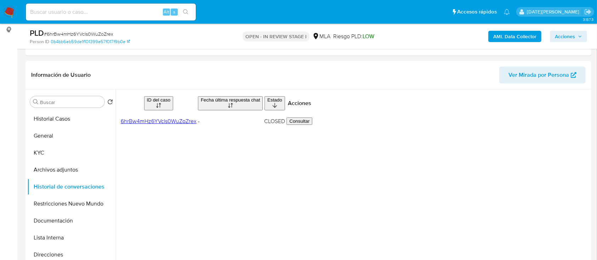
click at [582, 39] on button "Acciones" at bounding box center [567, 36] width 37 height 11
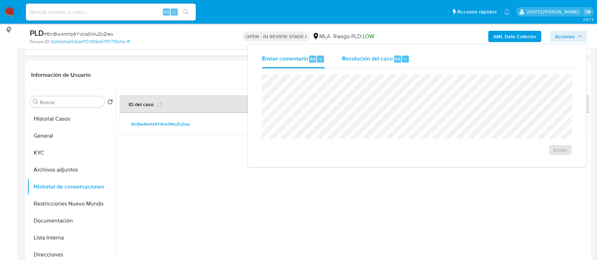
click at [385, 59] on span "Resolución del caso" at bounding box center [367, 58] width 51 height 8
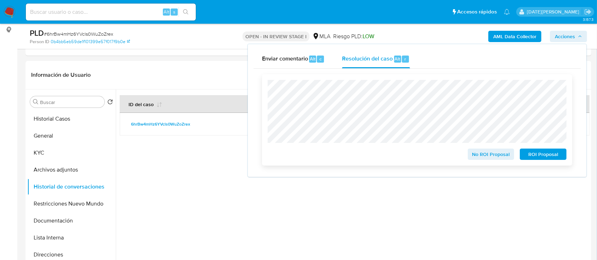
click at [478, 156] on span "No ROI Proposal" at bounding box center [490, 154] width 37 height 10
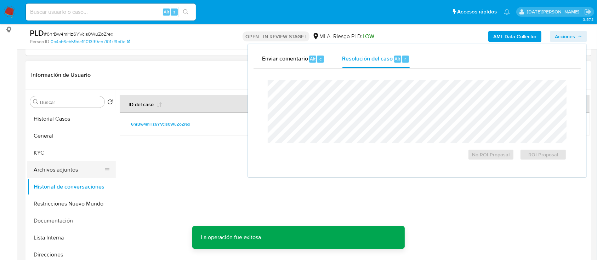
click at [64, 167] on button "Archivos adjuntos" at bounding box center [68, 169] width 83 height 17
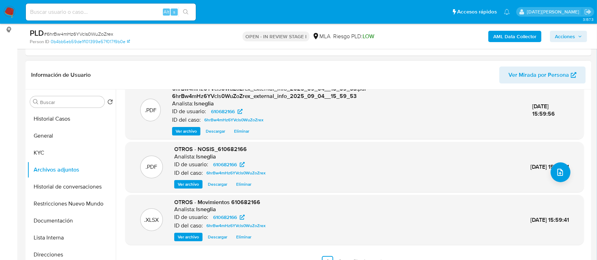
scroll to position [75, 0]
click at [77, 13] on input at bounding box center [111, 11] width 170 height 9
paste input "ZH6RBRNaKd1i5gTQSuaw0Jjb"
type input "ZH6RBRNaKd1i5gTQSuaw0Jjb"
click at [188, 11] on icon "search-icon" at bounding box center [186, 12] width 6 height 6
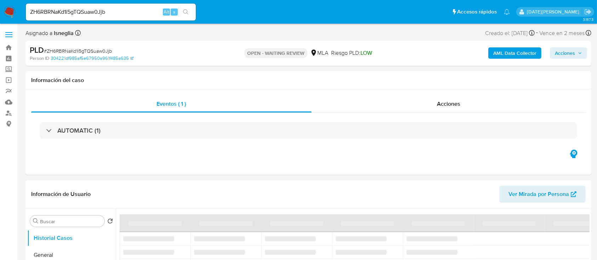
select select "10"
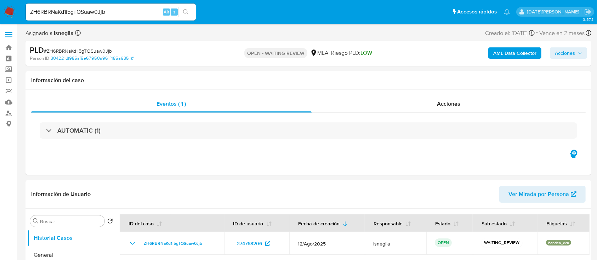
click at [85, 50] on span "# ZH6RBRNaKd1i5gTQSuaw0Jjb" at bounding box center [78, 50] width 68 height 7
copy span "ZH6RBRNaKd1i5gTQSuaw0Jjb"
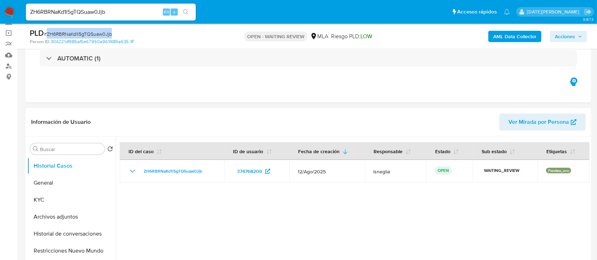
click at [10, 13] on img at bounding box center [10, 12] width 12 height 12
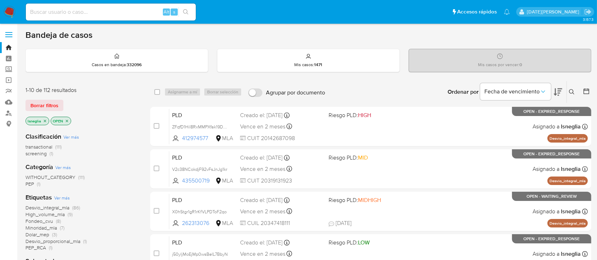
click at [570, 89] on icon at bounding box center [572, 92] width 6 height 6
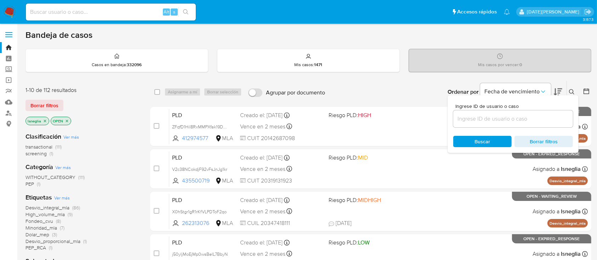
click at [489, 114] on input at bounding box center [513, 118] width 120 height 9
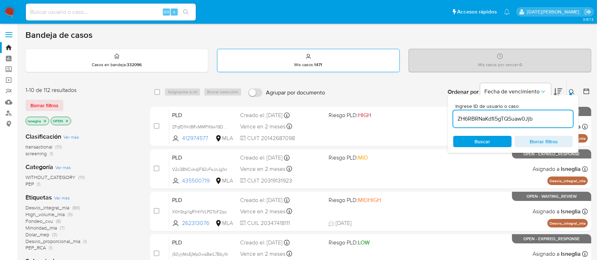
type input "ZH6RBRNaKd1i5gTQSuaw0Jjb"
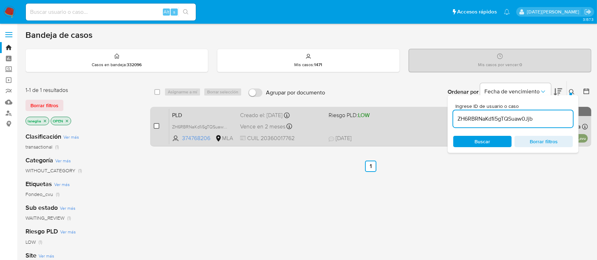
click at [156, 127] on input "checkbox" at bounding box center [157, 126] width 6 height 6
checkbox input "true"
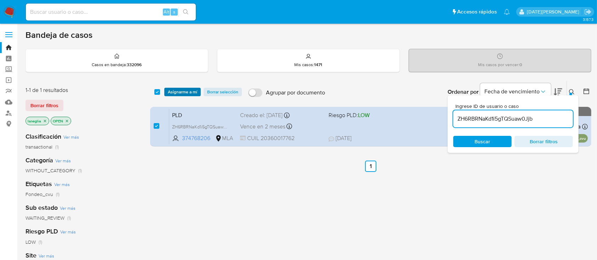
click at [190, 92] on span "Asignarme a mí" at bounding box center [182, 91] width 29 height 7
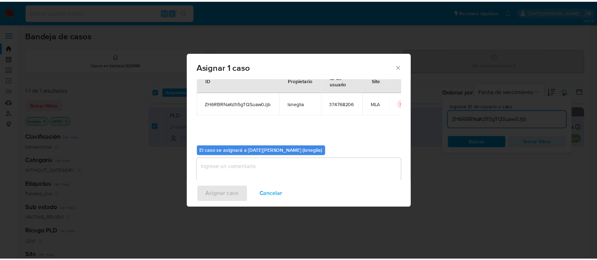
scroll to position [36, 0]
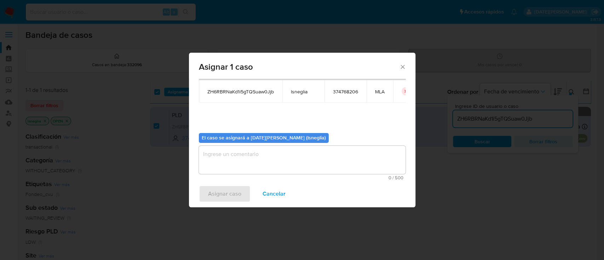
click at [237, 151] on textarea "assign-modal" at bounding box center [302, 160] width 207 height 28
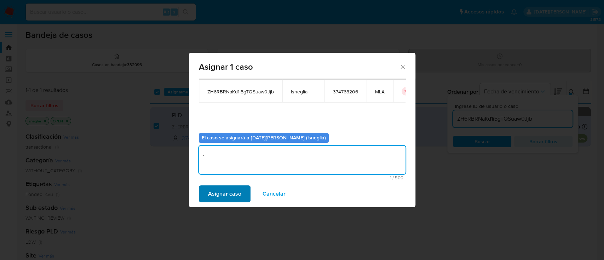
type textarea "."
click at [246, 201] on button "Asignar caso" at bounding box center [225, 193] width 52 height 17
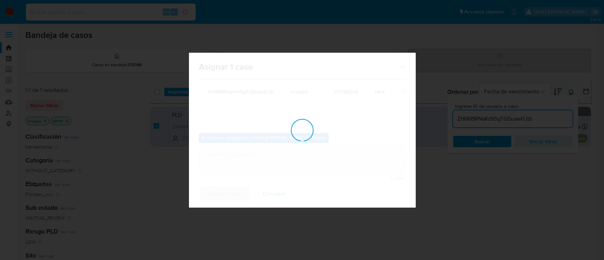
checkbox input "false"
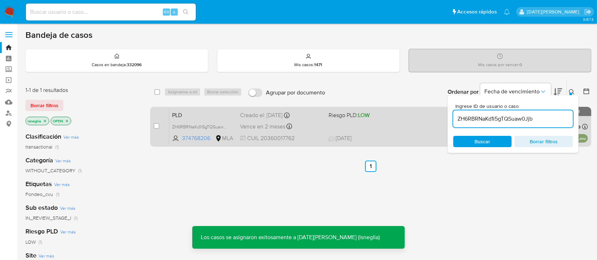
click at [199, 111] on span "PLD" at bounding box center [203, 114] width 62 height 9
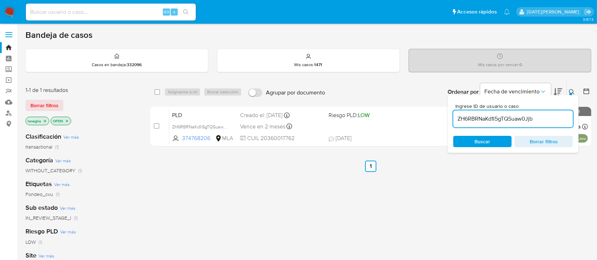
click at [571, 89] on icon at bounding box center [571, 91] width 5 height 5
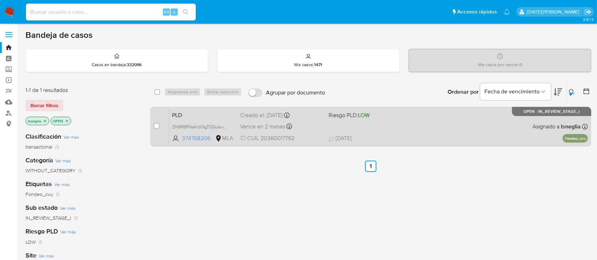
click at [212, 111] on span "PLD" at bounding box center [203, 114] width 62 height 9
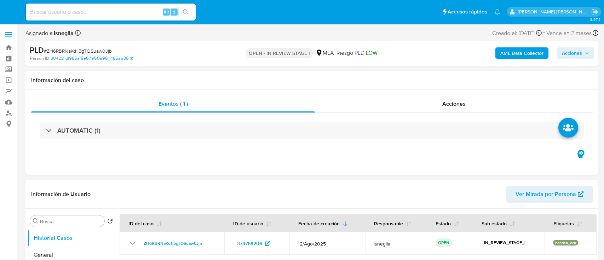
select select "10"
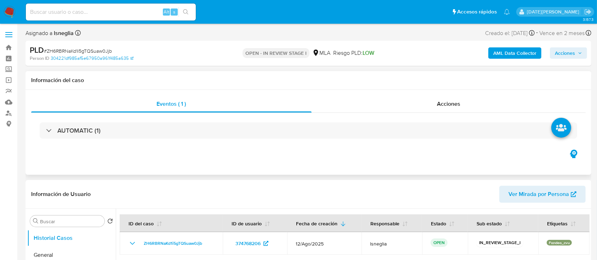
select select "10"
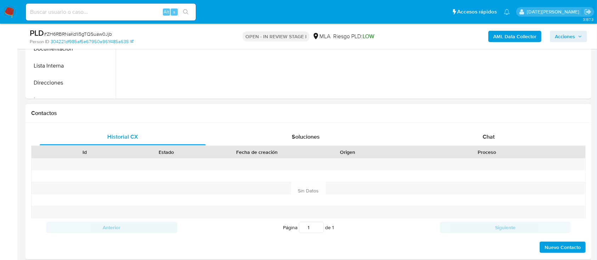
scroll to position [283, 0]
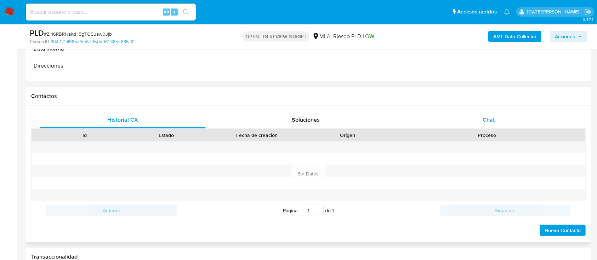
click at [485, 112] on div "Chat" at bounding box center [488, 119] width 166 height 17
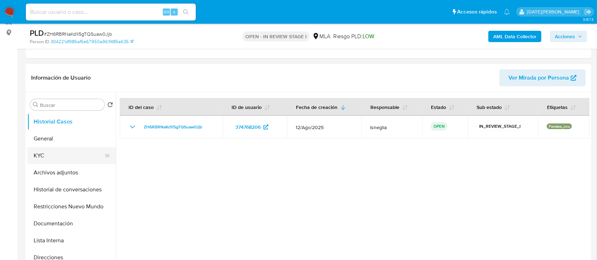
scroll to position [94, 0]
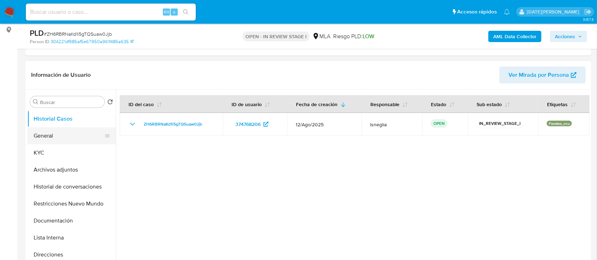
click at [54, 137] on button "General" at bounding box center [68, 135] width 83 height 17
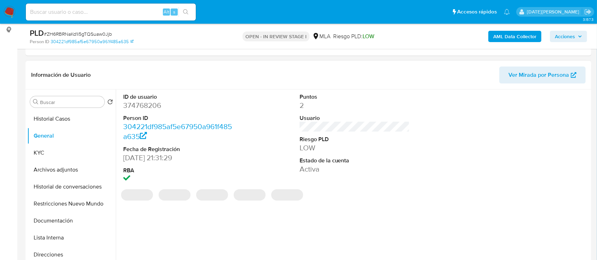
click at [140, 107] on dd "374768206" at bounding box center [178, 105] width 110 height 10
copy dd "374768206"
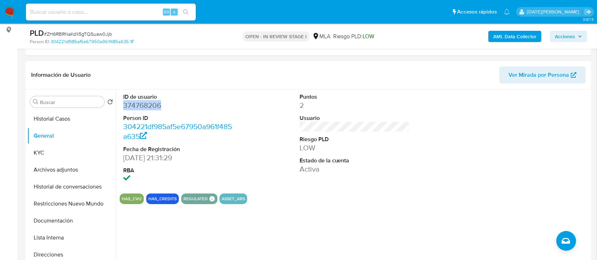
click at [132, 104] on dd "374768206" at bounding box center [178, 105] width 110 height 10
copy dd "374768206"
drag, startPoint x: 14, startPoint y: 11, endPoint x: 31, endPoint y: 4, distance: 18.1
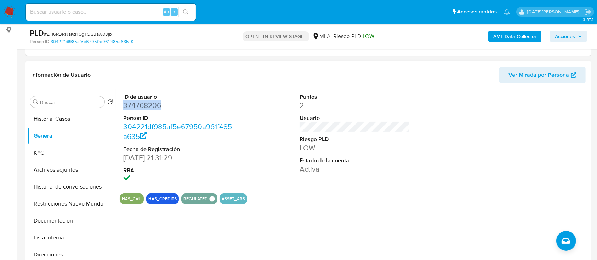
copy dd "374768206"
click at [65, 156] on button "KYC" at bounding box center [68, 152] width 83 height 17
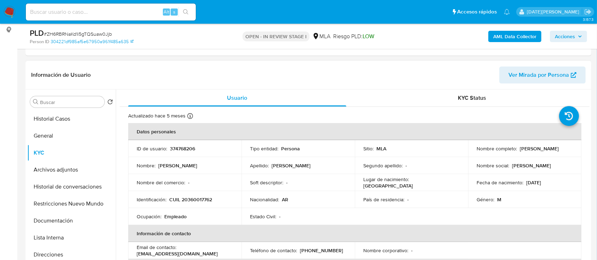
click at [197, 198] on p "CUIL 20360017762" at bounding box center [190, 199] width 43 height 6
copy p "20360017762"
drag, startPoint x: 475, startPoint y: 151, endPoint x: 521, endPoint y: 151, distance: 46.0
click at [530, 152] on div "Nombre completo : Nicolas Rafael Gutierrez" at bounding box center [524, 148] width 96 height 6
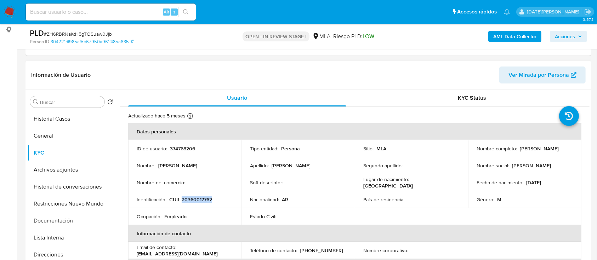
copy p "Nicolas Rafael Gutierrez"
click at [169, 199] on p "CUIL 20360017762" at bounding box center [190, 199] width 43 height 6
click at [519, 152] on p "Nicolas Rafael Gutierrez" at bounding box center [538, 148] width 39 height 6
drag, startPoint x: 475, startPoint y: 151, endPoint x: 537, endPoint y: 151, distance: 61.9
click at [537, 151] on div "Nombre completo : Nicolas Rafael Gutierrez" at bounding box center [524, 148] width 96 height 6
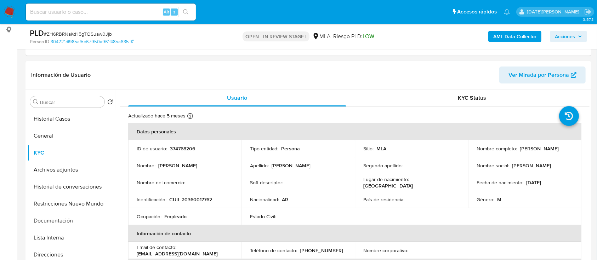
copy p "Nicolas Rafael Gutierrez"
drag, startPoint x: 170, startPoint y: 200, endPoint x: 224, endPoint y: 197, distance: 53.9
click at [224, 197] on div "Identificación : CUIL 20360017762" at bounding box center [185, 199] width 96 height 6
copy p "CUIL 20360017762"
click at [50, 136] on button "General" at bounding box center [68, 135] width 83 height 17
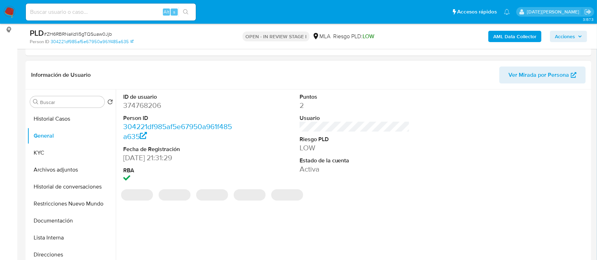
click at [145, 105] on dd "374768206" at bounding box center [178, 105] width 110 height 10
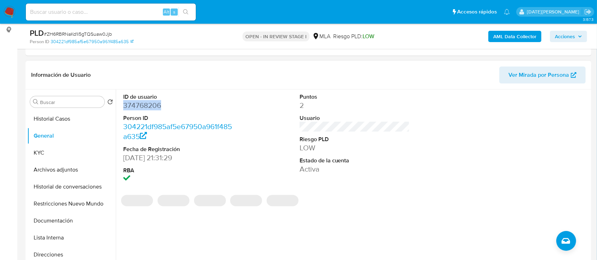
copy dd "374768206"
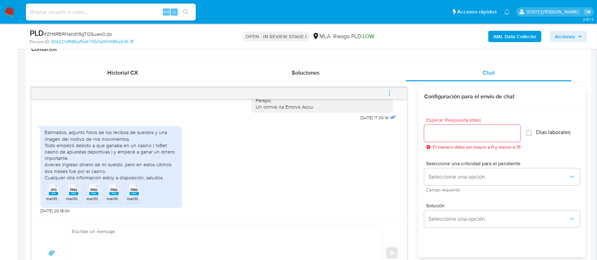
scroll to position [379, 0]
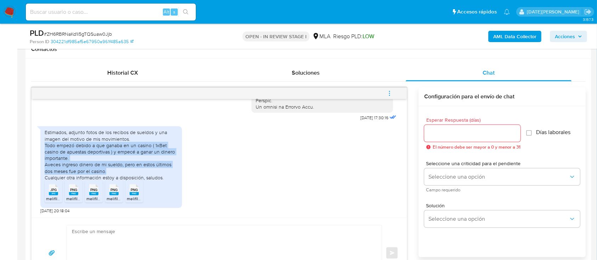
drag, startPoint x: 45, startPoint y: 144, endPoint x: 116, endPoint y: 170, distance: 75.5
click at [116, 170] on div "Estimados, adjunto fotos de los recibos de sueldos y una imagen del motivo de m…" at bounding box center [111, 155] width 133 height 52
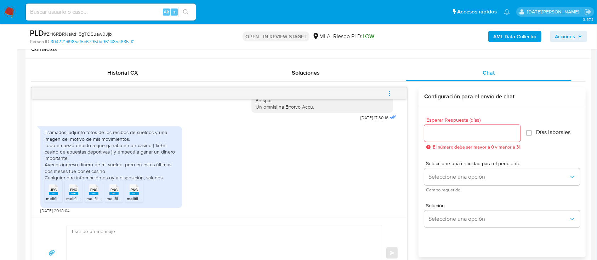
click at [42, 192] on div "Estimados, adjunto fotos de los recibos de sueldos y una imagen del motivo de m…" at bounding box center [111, 167] width 142 height 82
click at [48, 193] on div "JPG JPG" at bounding box center [53, 189] width 15 height 14
click at [76, 190] on span "PNG" at bounding box center [73, 190] width 7 height 5
click at [93, 191] on span "PNG" at bounding box center [93, 190] width 7 height 5
click at [119, 192] on div "PNG PNG" at bounding box center [113, 189] width 15 height 14
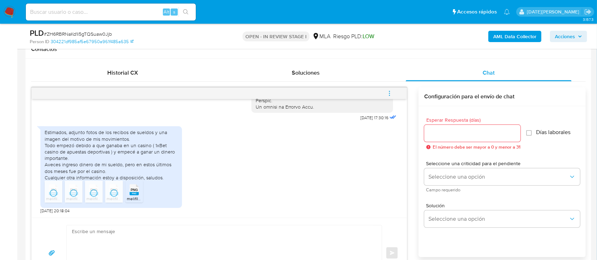
click at [139, 192] on div "PNG PNG" at bounding box center [134, 189] width 15 height 14
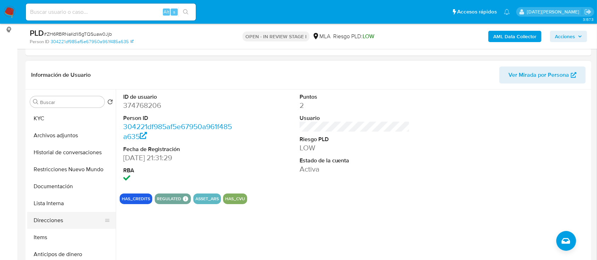
scroll to position [47, 0]
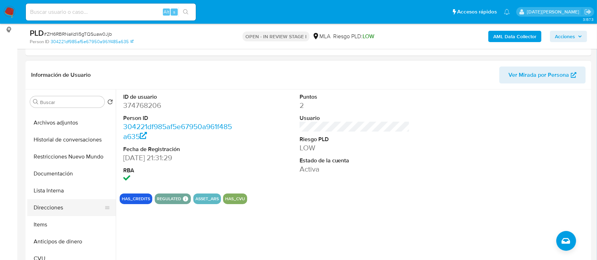
click at [63, 208] on button "Direcciones" at bounding box center [68, 207] width 83 height 17
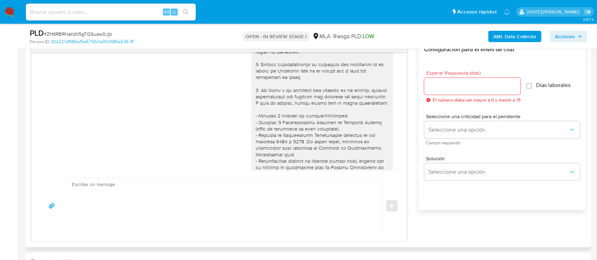
click at [478, 82] on input "Esperar Respuesta (días)" at bounding box center [472, 86] width 96 height 9
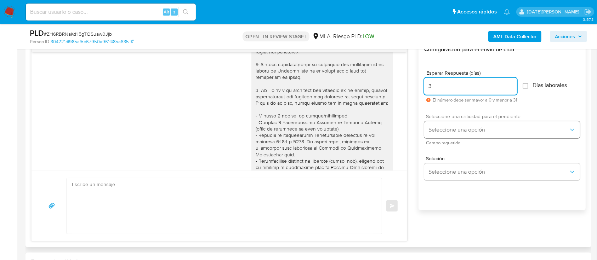
type input "3"
click at [483, 126] on span "Seleccione una opción" at bounding box center [498, 129] width 140 height 7
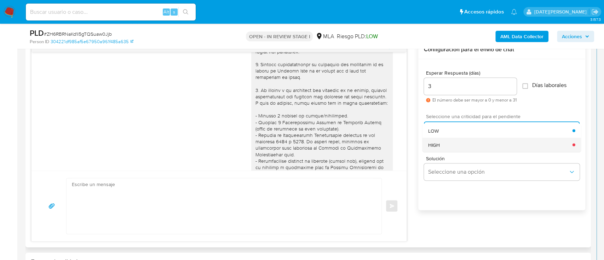
click at [449, 148] on div "HIGH" at bounding box center [500, 145] width 144 height 14
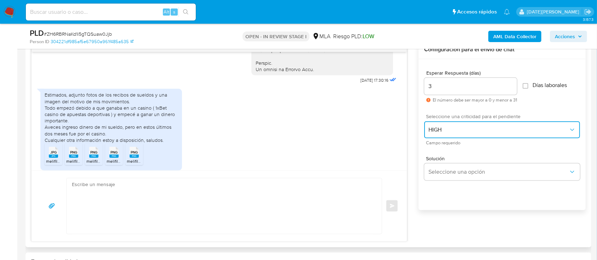
scroll to position [379, 0]
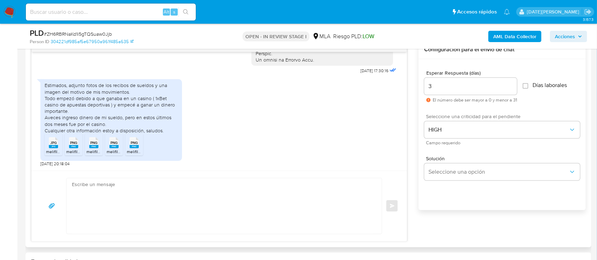
click at [210, 201] on textarea at bounding box center [222, 206] width 301 height 56
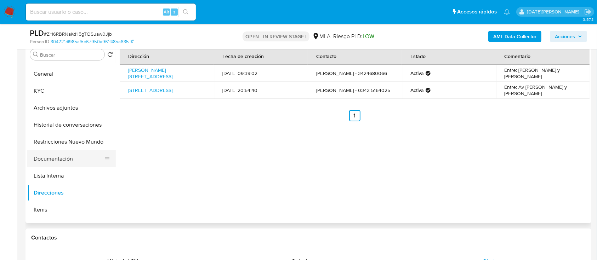
scroll to position [0, 0]
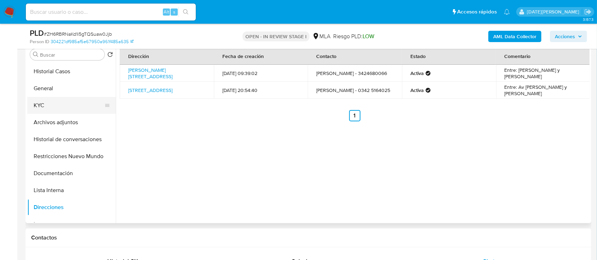
click at [54, 102] on button "KYC" at bounding box center [68, 105] width 83 height 17
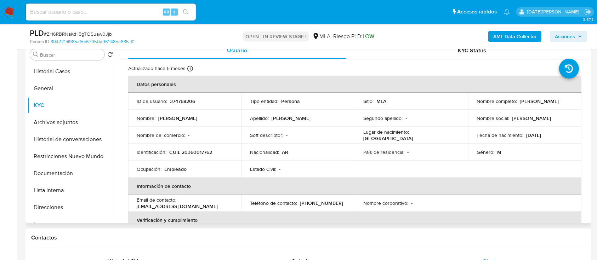
drag, startPoint x: 475, startPoint y: 105, endPoint x: 527, endPoint y: 104, distance: 52.0
click at [527, 104] on p "Nicolas Rafael Gutierrez" at bounding box center [538, 101] width 39 height 6
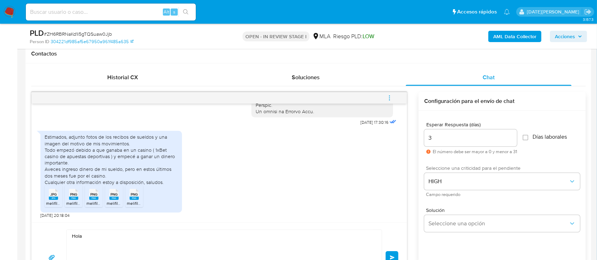
scroll to position [377, 0]
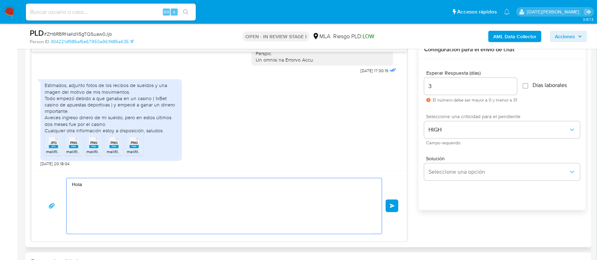
click at [110, 187] on textarea "Hola" at bounding box center [222, 206] width 301 height 56
paste textarea "Nicolas Rafael Gutierrez"
click at [117, 197] on textarea "Hola, Nicolas Rafael Gutierrez. Muchas" at bounding box center [222, 206] width 301 height 56
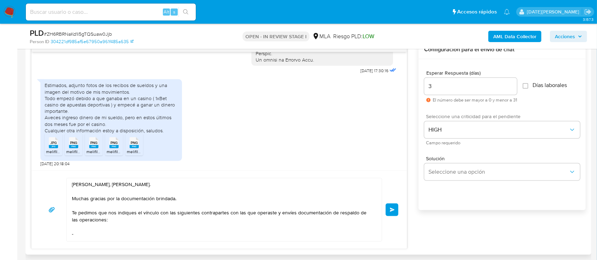
click at [105, 227] on textarea "Hola, Nicolas Rafael Gutierrez. Muchas gracias por la documentación brindada. T…" at bounding box center [222, 209] width 301 height 63
click at [94, 235] on textarea "Hola, Nicolas Rafael Gutierrez. Muchas gracias por la documentación brindada. T…" at bounding box center [222, 209] width 301 height 63
paste textarea "City Movil Sa"
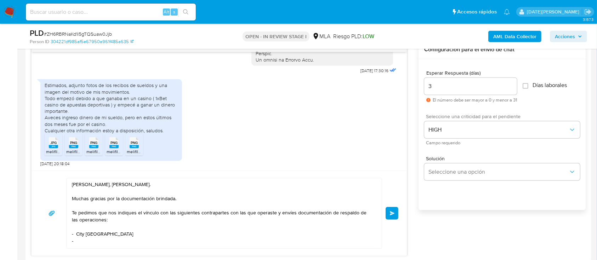
click at [93, 241] on textarea "Hola, Nicolas Rafael Gutierrez. Muchas gracias por la documentación brindada. T…" at bounding box center [222, 213] width 301 height 70
paste textarea "VANESA MARIA GUTIERREZ"
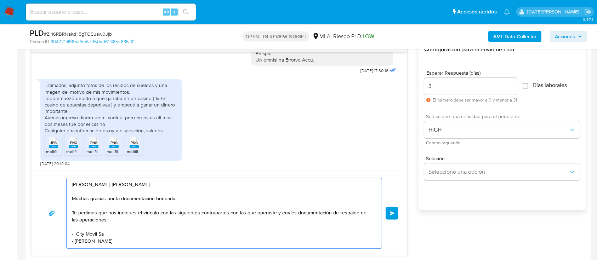
scroll to position [4, 0]
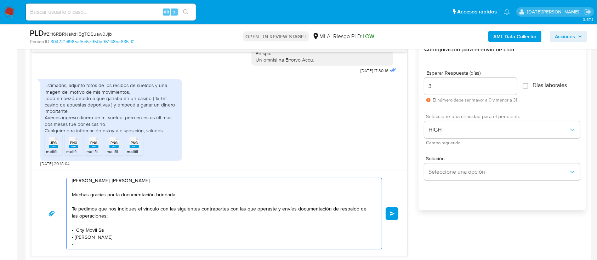
click at [88, 242] on textarea "Hola, Nicolas Rafael Gutierrez. Muchas gracias por la documentación brindada. T…" at bounding box center [222, 213] width 301 height 71
paste textarea "FUPET SERVICIOS DE PAGO SA"
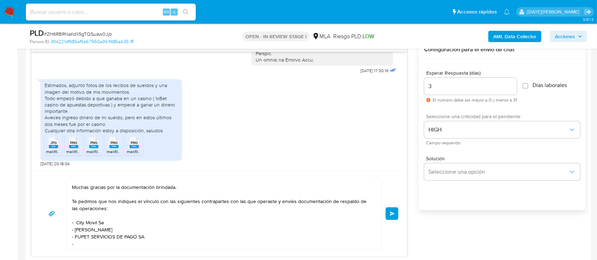
click at [106, 245] on textarea "Hola, Nicolas Rafael Gutierrez. Muchas gracias por la documentación brindada. T…" at bounding box center [222, 213] width 301 height 71
paste textarea "ALEKSEEV ANDREI"
click at [144, 244] on textarea "Hola, Nicolas Rafael Gutierrez. Muchas gracias por la documentación brindada. T…" at bounding box center [222, 213] width 301 height 71
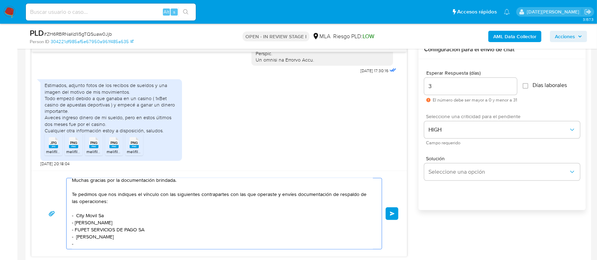
paste textarea "RIBATTO, MAIRA EVELIN"
click at [142, 245] on textarea "Hola, Nicolas Rafael Gutierrez. Muchas gracias por la documentación brindada. T…" at bounding box center [222, 213] width 301 height 71
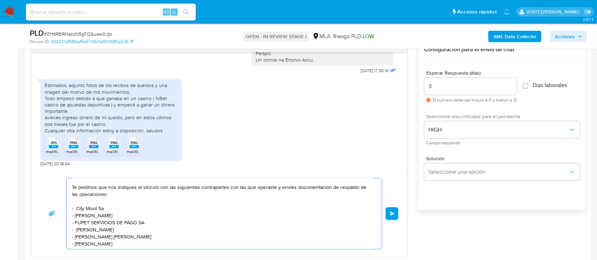
drag, startPoint x: 76, startPoint y: 208, endPoint x: 117, endPoint y: 212, distance: 41.5
click at [117, 212] on textarea "Hola, Nicolas Rafael Gutierrez. Muchas gracias por la documentación brindada. T…" at bounding box center [222, 213] width 301 height 71
click at [142, 242] on textarea "Hola, Nicolas Rafael Gutierrez. Muchas gracias por la documentación brindada. T…" at bounding box center [222, 213] width 301 height 71
click at [77, 208] on textarea "Hola, Nicolas Rafael Gutierrez. Muchas gracias por la documentación brindada. T…" at bounding box center [222, 213] width 301 height 71
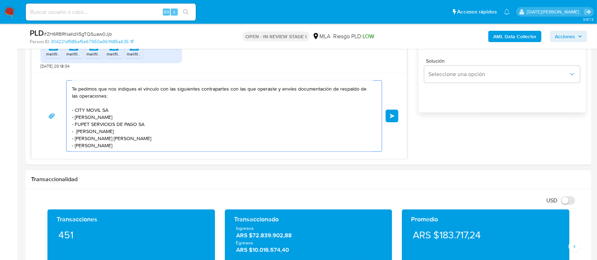
scroll to position [519, 0]
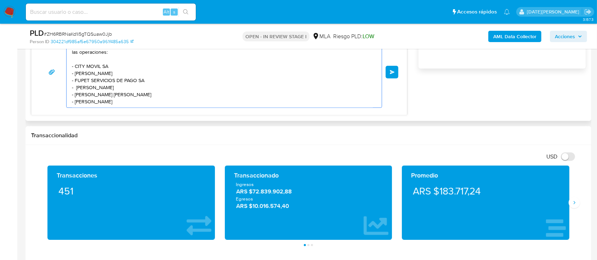
click at [162, 98] on textarea "Hola, Nicolas Rafael Gutierrez. Muchas gracias por la documentación brindada. T…" at bounding box center [222, 72] width 301 height 71
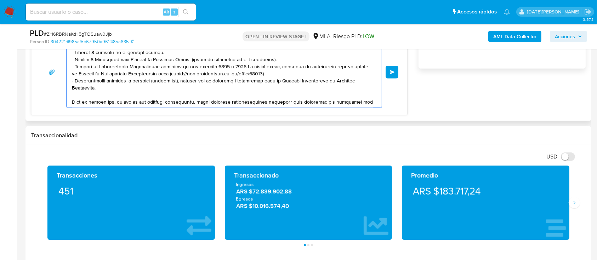
scroll to position [195, 0]
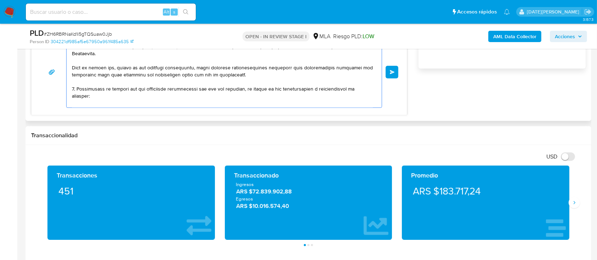
drag, startPoint x: 71, startPoint y: 90, endPoint x: 147, endPoint y: 64, distance: 80.4
click at [147, 64] on div at bounding box center [222, 72] width 311 height 71
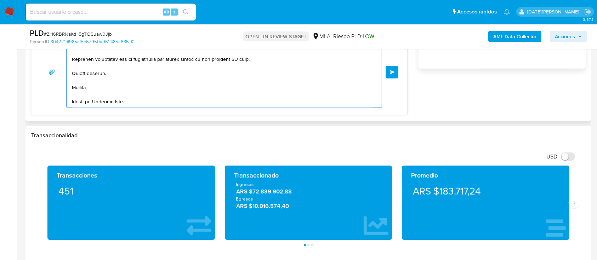
scroll to position [141, 0]
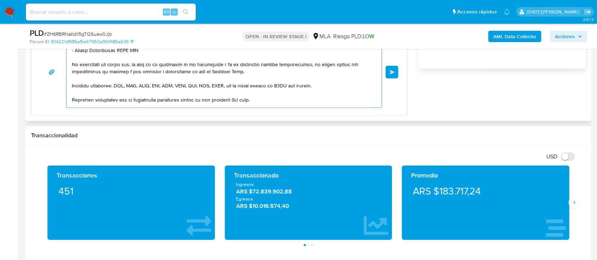
drag, startPoint x: 72, startPoint y: 72, endPoint x: 156, endPoint y: 57, distance: 85.6
click at [156, 57] on textarea at bounding box center [222, 72] width 301 height 71
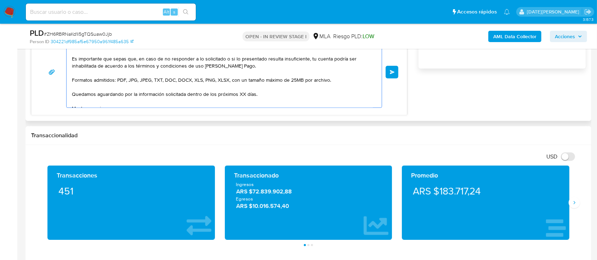
scroll to position [76, 0]
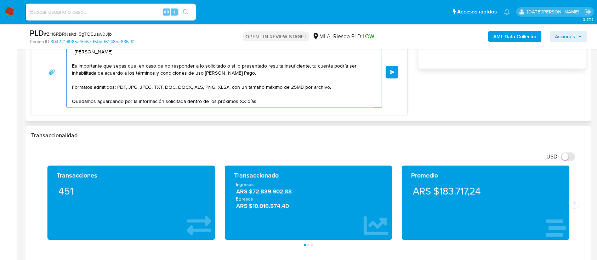
click at [242, 101] on textarea "Hola, Nicolas Rafael Gutierrez. Muchas gracias por la documentación brindada. T…" at bounding box center [222, 72] width 301 height 71
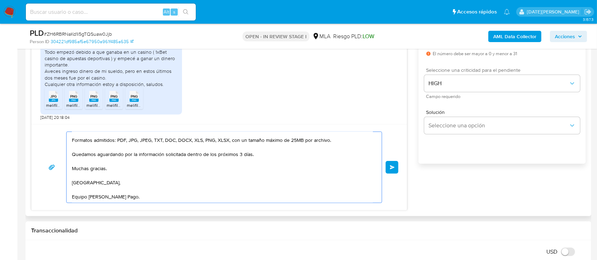
scroll to position [425, 0]
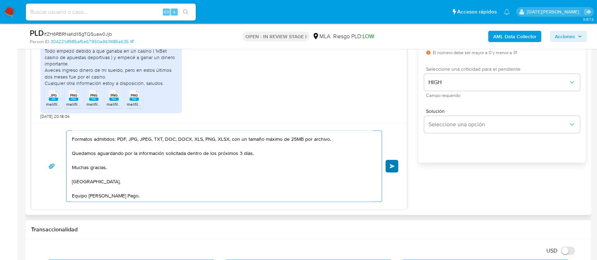
type textarea "Hola, Nicolas Rafael Gutierrez. Muchas gracias por la documentación brindada. T…"
click at [390, 166] on span "Enviar" at bounding box center [392, 166] width 5 height 4
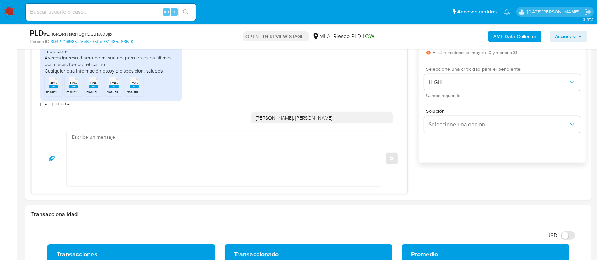
scroll to position [619, 0]
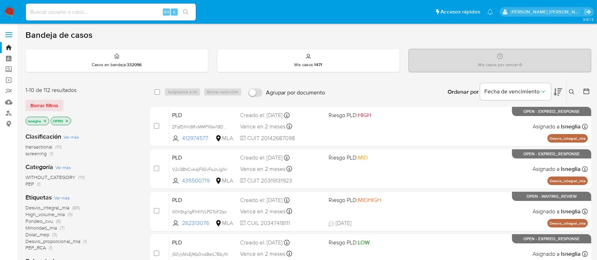
click at [572, 93] on icon at bounding box center [571, 91] width 5 height 5
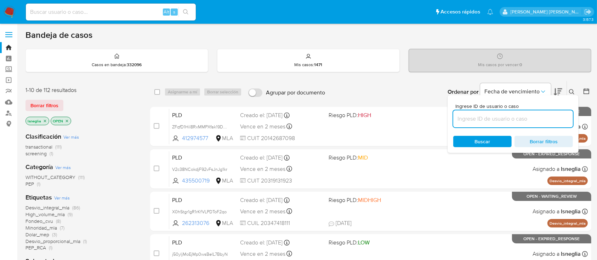
click at [479, 118] on input at bounding box center [513, 118] width 120 height 9
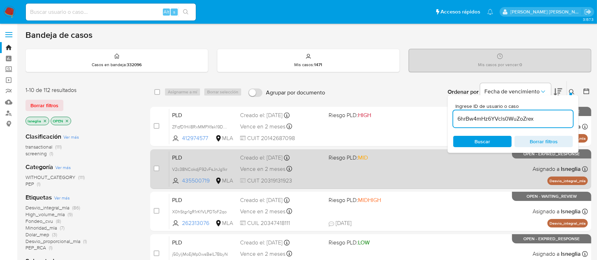
type input "6hrBw4mHz6YVcls0WuZoZrex"
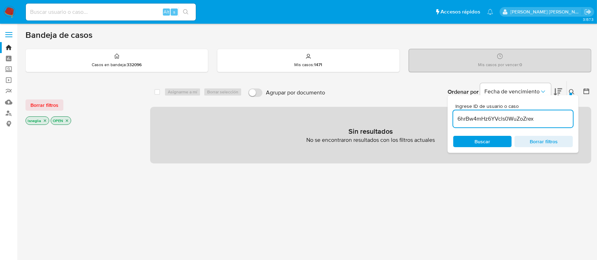
click at [112, 16] on div "Alt s" at bounding box center [111, 12] width 170 height 17
drag, startPoint x: 112, startPoint y: 16, endPoint x: 89, endPoint y: 12, distance: 23.7
click at [89, 12] on input at bounding box center [111, 11] width 170 height 9
paste input "6hrBw4mHz6YVcls0WuZoZrex"
type input "6hrBw4mHz6YVcls0WuZoZrex"
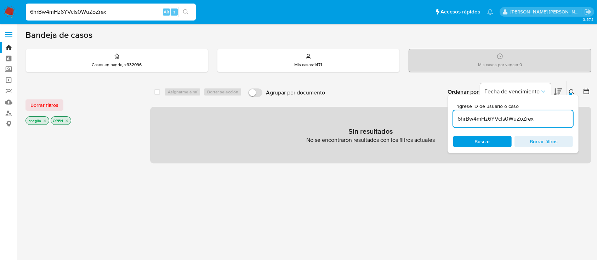
click at [187, 13] on icon "search-icon" at bounding box center [185, 11] width 5 height 5
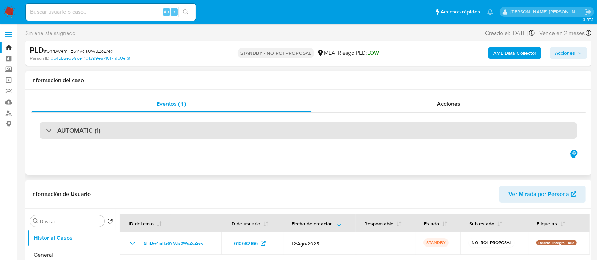
select select "10"
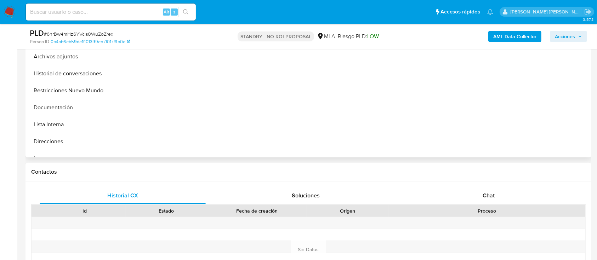
scroll to position [142, 0]
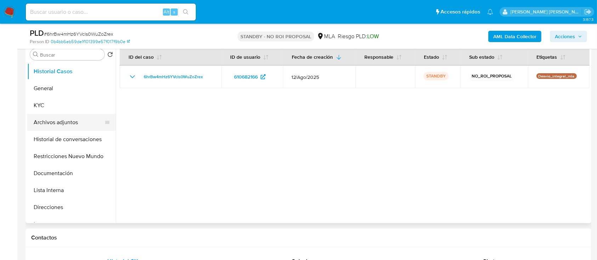
click at [72, 121] on button "Archivos adjuntos" at bounding box center [68, 122] width 83 height 17
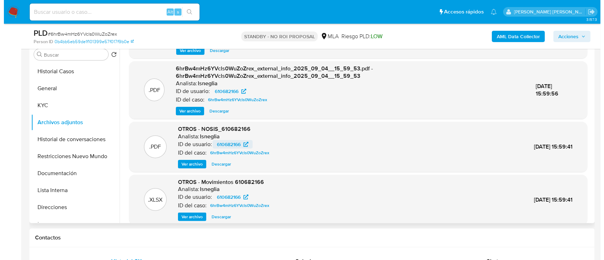
scroll to position [75, 0]
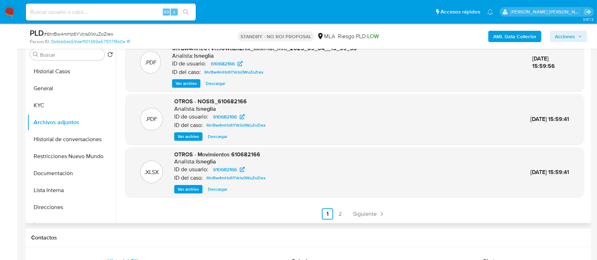
click at [186, 190] on span "Ver archivo" at bounding box center [188, 189] width 21 height 7
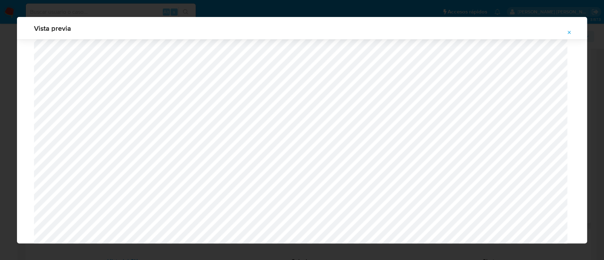
scroll to position [977, 0]
click at [572, 31] on button "Attachment preview" at bounding box center [569, 32] width 16 height 11
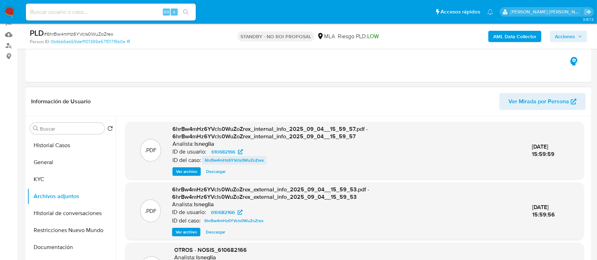
scroll to position [47, 0]
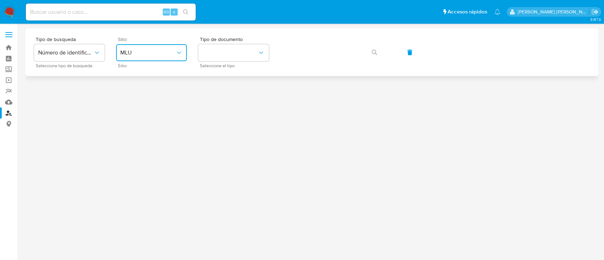
click at [161, 51] on span "MLU" at bounding box center [147, 52] width 55 height 7
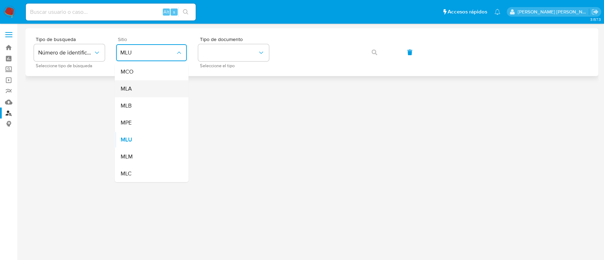
click at [153, 92] on div "MLA" at bounding box center [149, 88] width 58 height 17
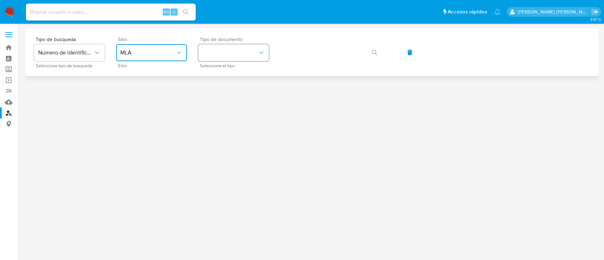
click at [224, 58] on button "identificationType" at bounding box center [233, 52] width 71 height 17
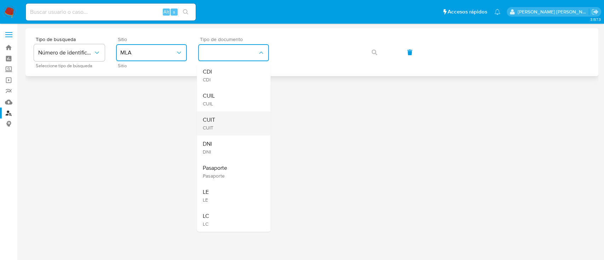
click at [243, 115] on div "CUIT CUIT" at bounding box center [231, 123] width 58 height 24
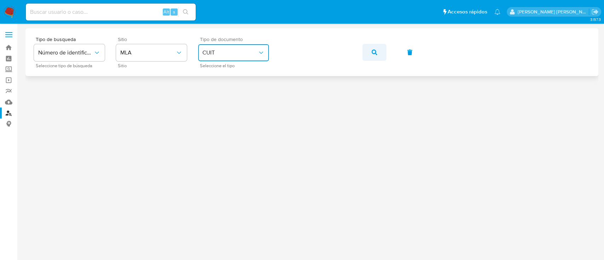
click at [371, 52] on button "button" at bounding box center [374, 52] width 24 height 17
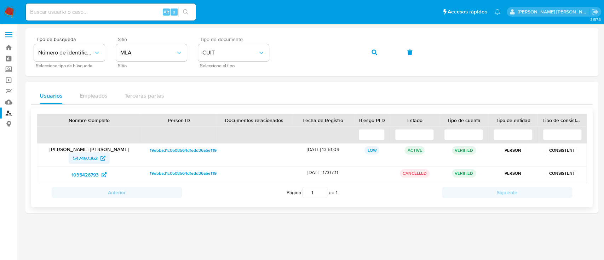
click at [83, 157] on span "547497362" at bounding box center [85, 157] width 25 height 11
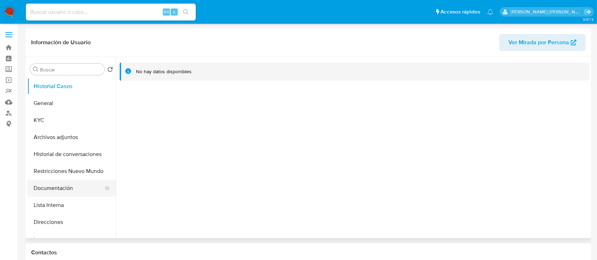
select select "10"
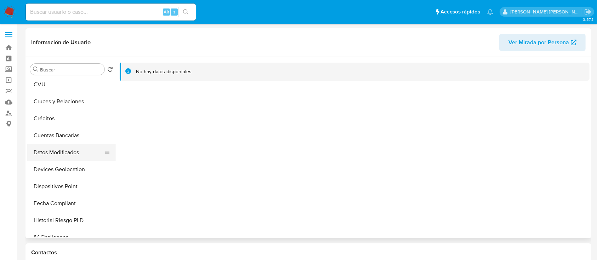
scroll to position [94, 0]
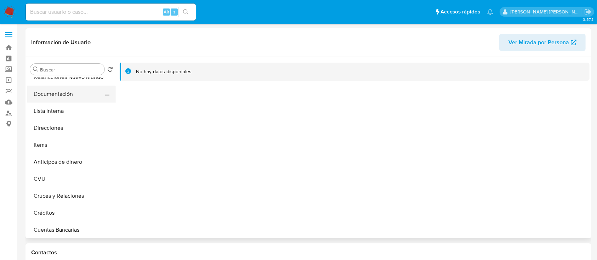
click at [69, 99] on button "Documentación" at bounding box center [68, 94] width 83 height 17
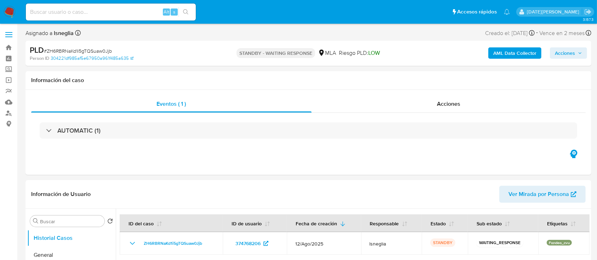
select select "10"
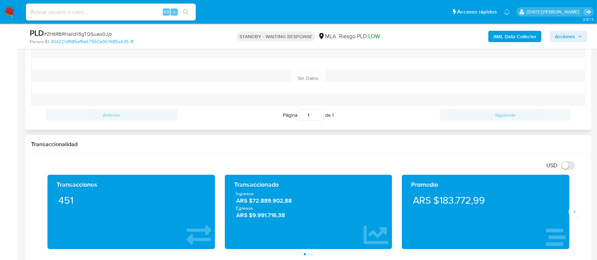
scroll to position [330, 0]
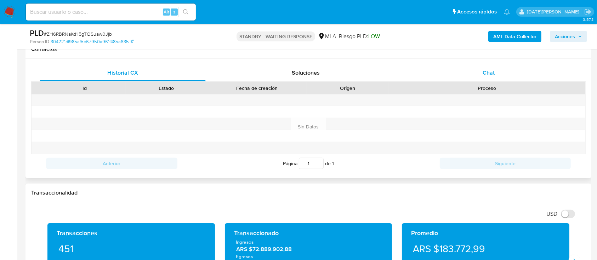
click at [490, 76] on span "Chat" at bounding box center [488, 73] width 12 height 8
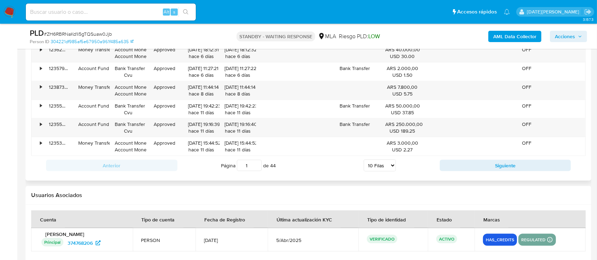
scroll to position [993, 0]
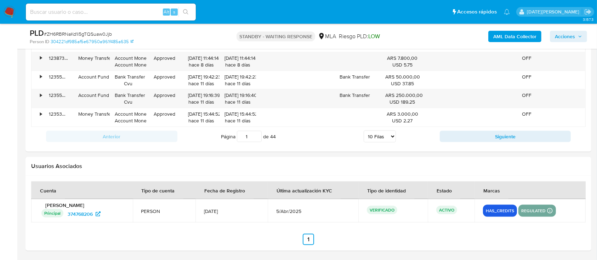
click at [82, 11] on input at bounding box center [111, 11] width 170 height 9
paste input "fVyKMik0vFsV5Wnuy5Funwyn"
type input "fVyKMik0vFsV5Wnuy5Funwyn"
click at [186, 10] on icon "search-icon" at bounding box center [185, 11] width 5 height 5
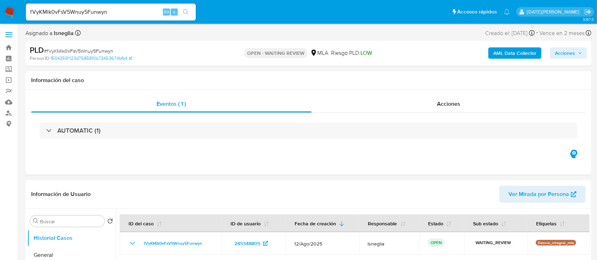
select select "10"
click at [68, 51] on span "# fVyKMik0vFsV5Wnuy5Funwyn" at bounding box center [78, 50] width 69 height 7
copy span "fVyKMik0vFsV5Wnuy5Funwyn"
click at [8, 8] on img at bounding box center [10, 12] width 12 height 12
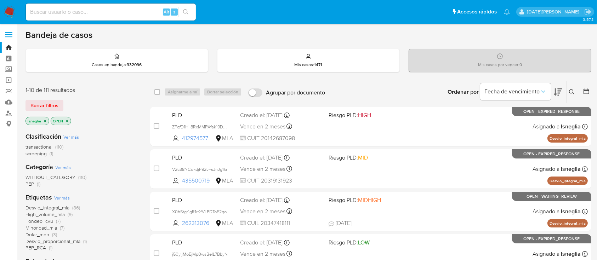
click at [572, 92] on icon at bounding box center [571, 91] width 5 height 5
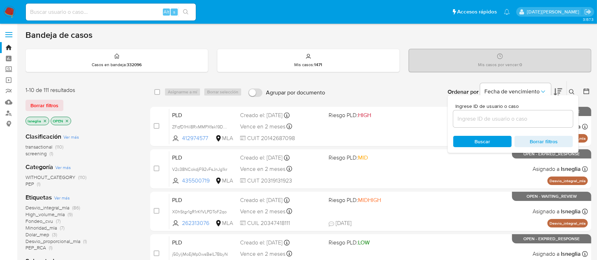
click at [509, 119] on input at bounding box center [513, 118] width 120 height 9
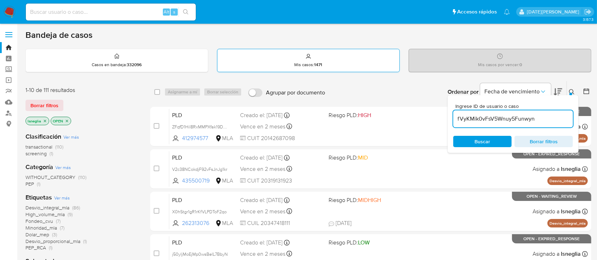
type input "fVyKMik0vFsV5Wnuy5Funwyn"
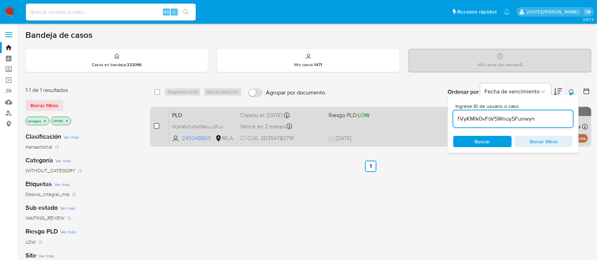
click at [156, 125] on input "checkbox" at bounding box center [157, 126] width 6 height 6
checkbox input "true"
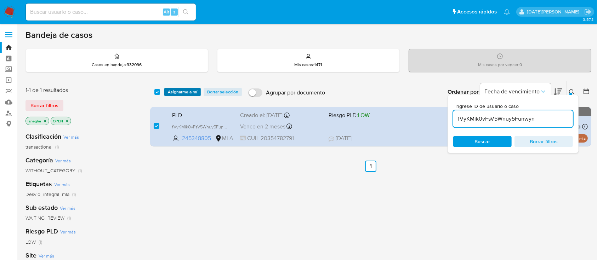
click at [184, 89] on span "Asignarme a mí" at bounding box center [182, 91] width 29 height 7
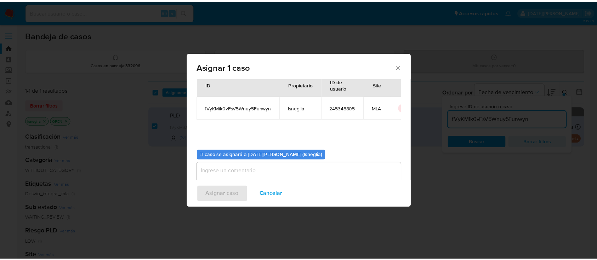
scroll to position [36, 0]
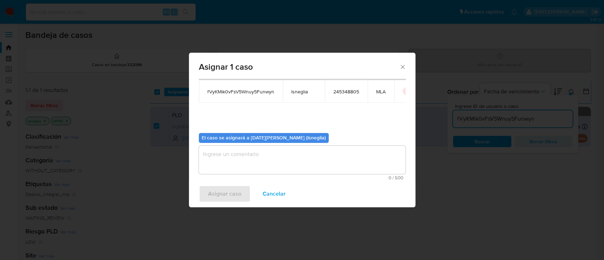
click at [260, 163] on textarea "assign-modal" at bounding box center [302, 160] width 207 height 28
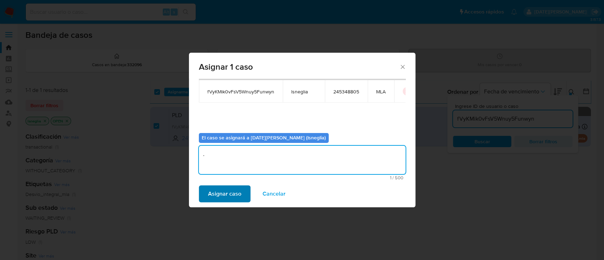
type textarea "."
click at [223, 191] on span "Asignar caso" at bounding box center [224, 194] width 33 height 16
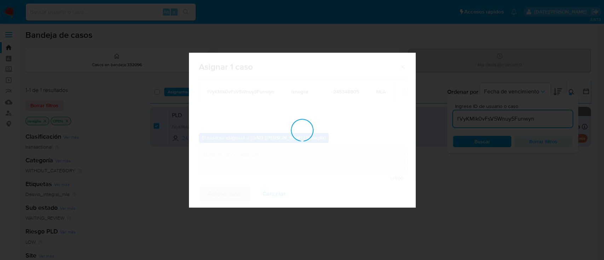
checkbox input "false"
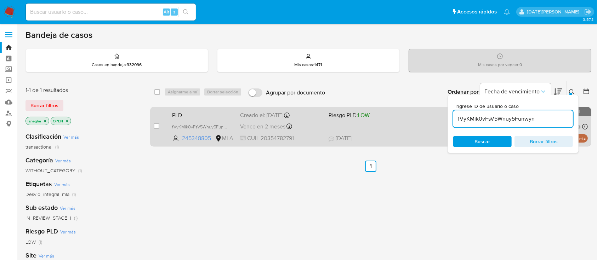
click at [192, 112] on span "PLD" at bounding box center [203, 114] width 62 height 9
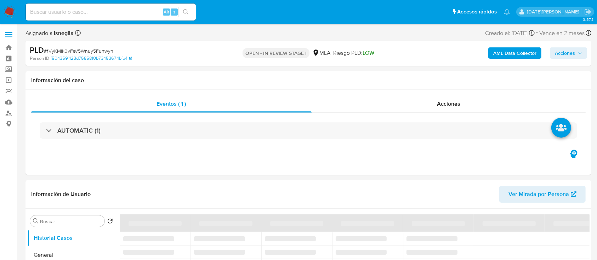
select select "10"
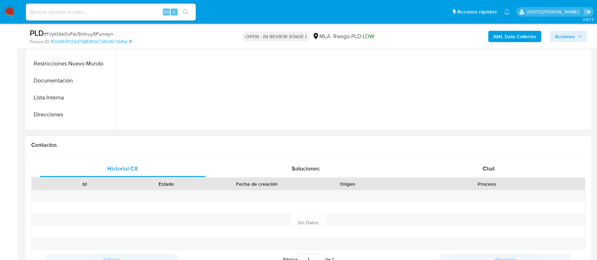
scroll to position [236, 0]
click at [526, 167] on div "Chat" at bounding box center [488, 167] width 166 height 17
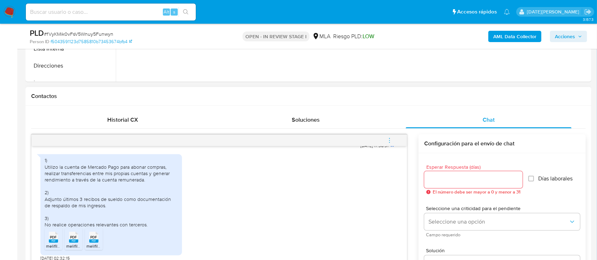
scroll to position [330, 0]
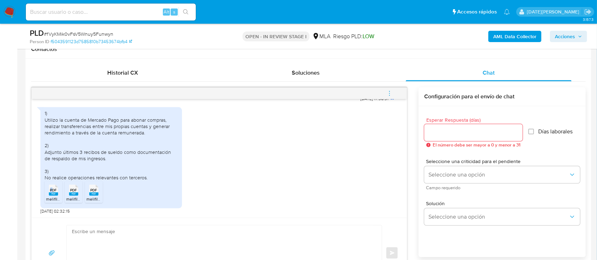
click at [53, 192] on div "PDF PDF" at bounding box center [53, 190] width 15 height 14
click at [71, 189] on span "PDF" at bounding box center [73, 190] width 7 height 5
click at [91, 191] on div "PDF PDF" at bounding box center [93, 190] width 15 height 14
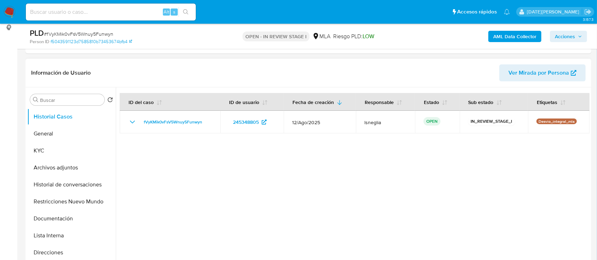
scroll to position [94, 0]
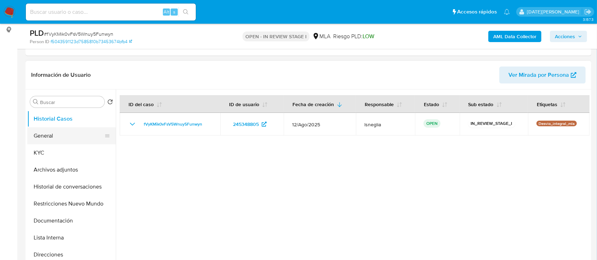
click at [48, 134] on button "General" at bounding box center [68, 135] width 83 height 17
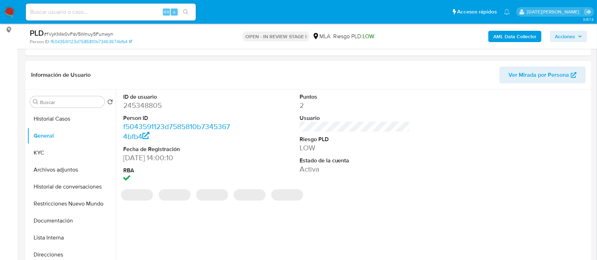
click at [142, 99] on dt "ID de usuario" at bounding box center [178, 97] width 110 height 8
click at [141, 108] on dd "245348805" at bounding box center [178, 105] width 110 height 10
copy dd "245348805"
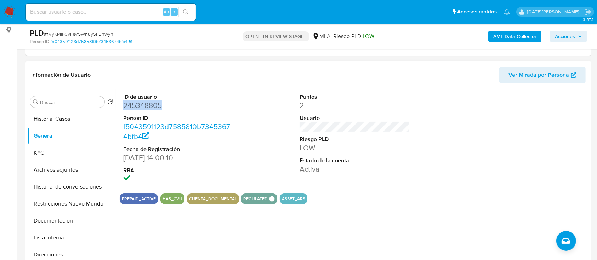
copy dd "245348805"
click at [39, 156] on button "KYC" at bounding box center [68, 152] width 83 height 17
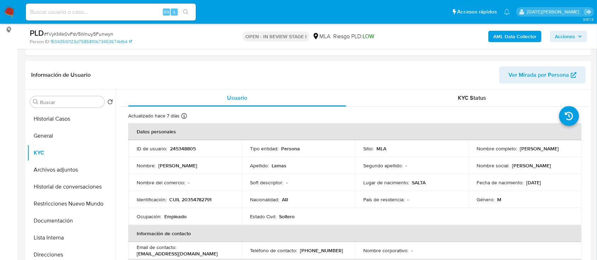
click at [413, 135] on th "Datos personales" at bounding box center [354, 131] width 453 height 17
drag, startPoint x: 199, startPoint y: 200, endPoint x: 211, endPoint y: 200, distance: 12.0
click at [211, 200] on p "CUIL 20354782791" at bounding box center [190, 199] width 42 height 6
drag, startPoint x: 475, startPoint y: 151, endPoint x: 534, endPoint y: 151, distance: 59.1
click at [534, 151] on div "Nombre completo : Leonardo Ezequiel Lamas" at bounding box center [524, 148] width 96 height 6
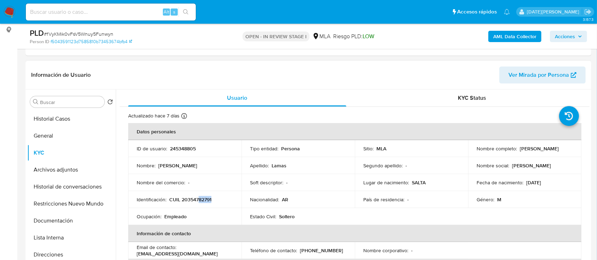
copy p "[PERSON_NAME]"
drag, startPoint x: 169, startPoint y: 200, endPoint x: 215, endPoint y: 200, distance: 45.6
click at [215, 200] on div "Identificación : CUIL 20354782791" at bounding box center [185, 199] width 96 height 6
copy p "CUIL 20354782791"
click at [195, 199] on p "CUIL 20354782791" at bounding box center [190, 199] width 42 height 6
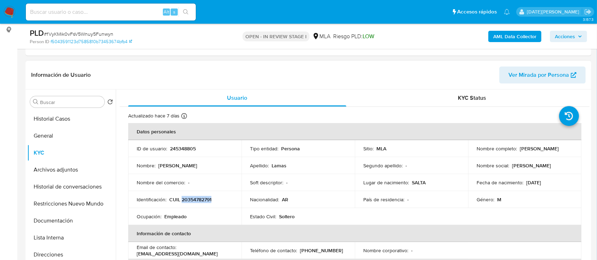
click at [195, 199] on p "CUIL 20354782791" at bounding box center [190, 199] width 42 height 6
click at [49, 140] on button "General" at bounding box center [68, 135] width 83 height 17
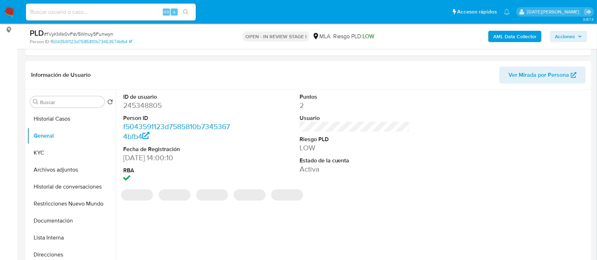
click at [140, 106] on dd "245348805" at bounding box center [178, 105] width 110 height 10
copy dd "245348805"
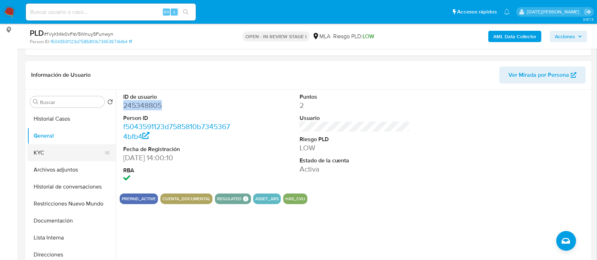
click at [52, 154] on button "KYC" at bounding box center [68, 152] width 83 height 17
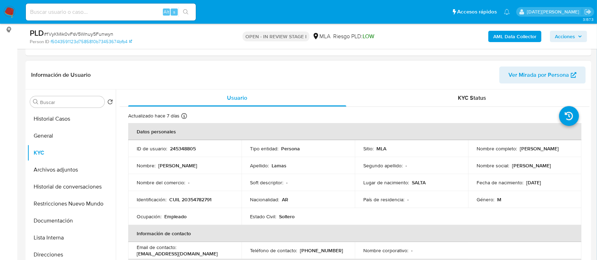
drag, startPoint x: 474, startPoint y: 151, endPoint x: 535, endPoint y: 152, distance: 60.5
click at [535, 152] on div "Nombre completo : Leonardo Ezequiel Lamas" at bounding box center [524, 148] width 96 height 6
copy p "[PERSON_NAME]"
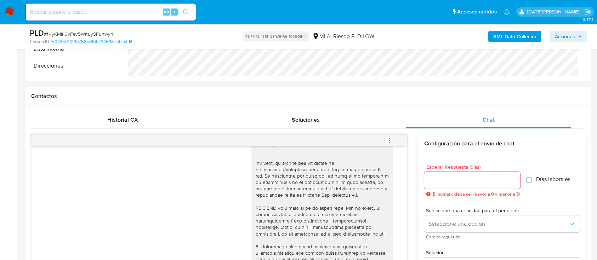
scroll to position [399, 0]
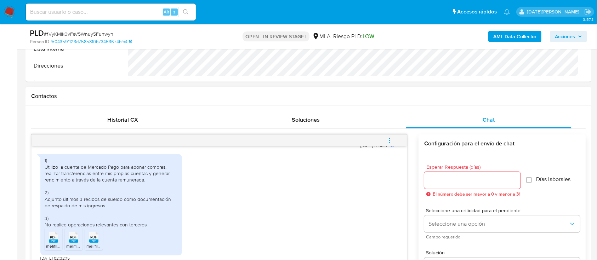
click at [51, 235] on span "PDF" at bounding box center [53, 237] width 7 height 5
click at [76, 241] on rect at bounding box center [73, 241] width 9 height 3
click at [90, 241] on rect at bounding box center [93, 241] width 9 height 3
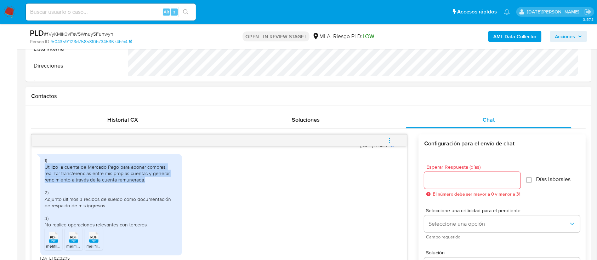
drag, startPoint x: 44, startPoint y: 166, endPoint x: 150, endPoint y: 180, distance: 107.2
click at [150, 180] on div "1) Utilizo la cuenta de Mercado Pago para abonar compras, realizar transferenci…" at bounding box center [111, 204] width 142 height 101
copy div "Utilizo la cuenta de Mercado Pago para abonar compras, realizar transferencias …"
click at [388, 137] on icon "menu-action" at bounding box center [389, 140] width 6 height 6
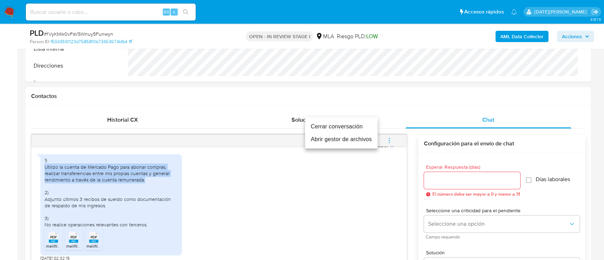
click at [330, 128] on li "Cerrar conversación" at bounding box center [341, 126] width 73 height 13
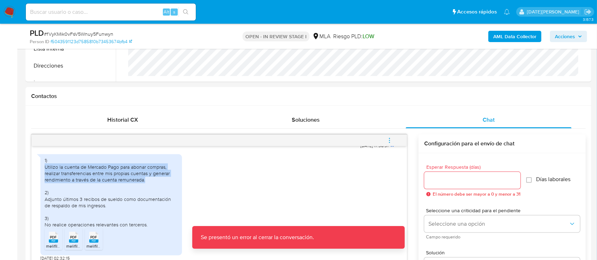
click at [506, 35] on b "AML Data Collector" at bounding box center [514, 36] width 43 height 11
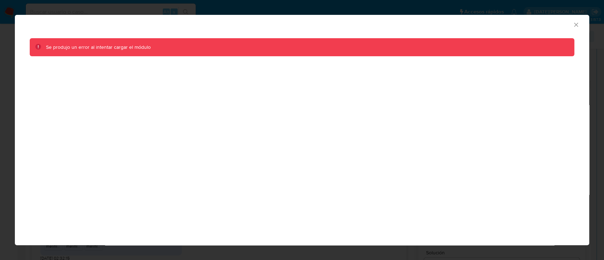
click at [578, 25] on icon "Cerrar ventana" at bounding box center [575, 24] width 7 height 7
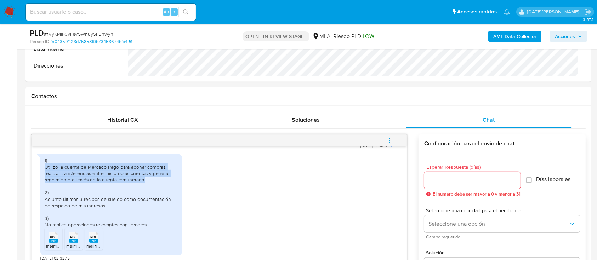
click at [125, 8] on input at bounding box center [111, 11] width 170 height 9
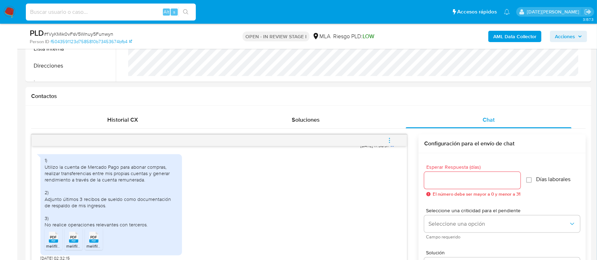
paste input "fVyKMik0vFsV5Wnuy5Funwyn"
click at [183, 13] on icon "search-icon" at bounding box center [186, 12] width 6 height 6
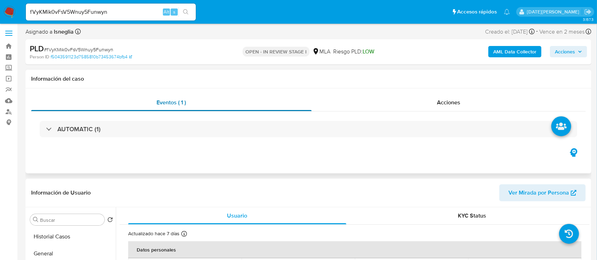
scroll to position [0, 0]
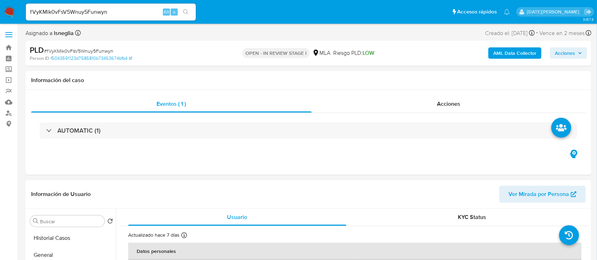
click at [83, 13] on input "fVyKMik0vFsV5Wnuy5Funwyn" at bounding box center [111, 11] width 170 height 9
click at [189, 6] on div "fVyKMik0vFsV5Wnuy5Funwyn Alt s" at bounding box center [111, 12] width 170 height 17
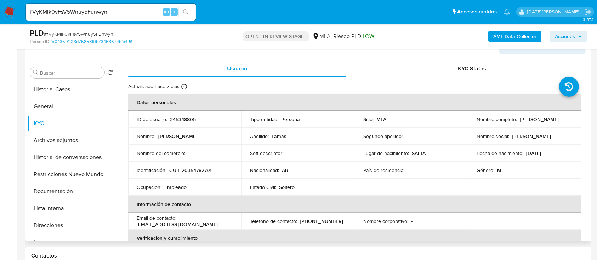
scroll to position [142, 0]
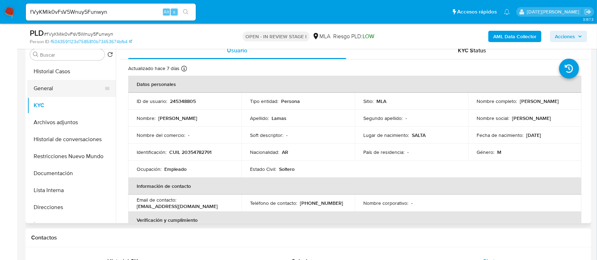
click at [58, 89] on button "General" at bounding box center [68, 88] width 83 height 17
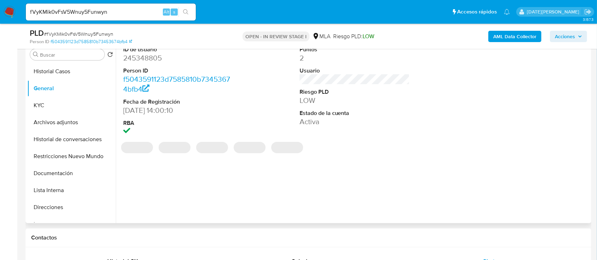
click at [138, 58] on dd "245348805" at bounding box center [178, 58] width 110 height 10
copy dd "245348805"
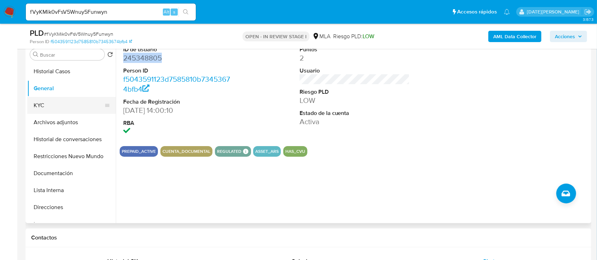
click at [73, 106] on button "KYC" at bounding box center [68, 105] width 83 height 17
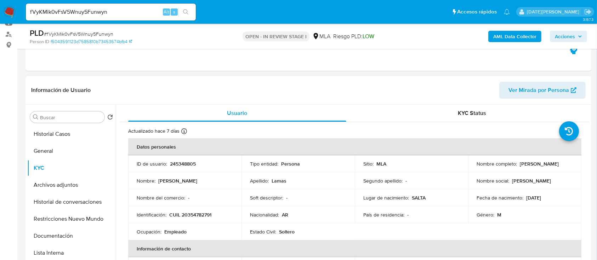
scroll to position [47, 0]
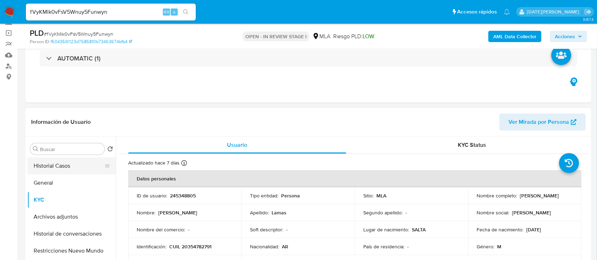
click at [38, 164] on button "Historial Casos" at bounding box center [68, 165] width 83 height 17
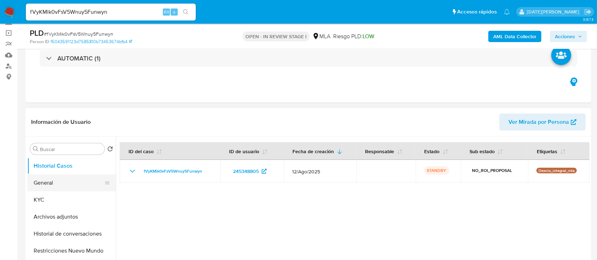
click at [59, 180] on button "General" at bounding box center [68, 182] width 83 height 17
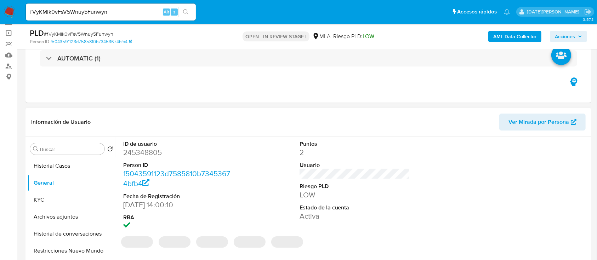
click at [144, 151] on dd "245348805" at bounding box center [178, 153] width 110 height 10
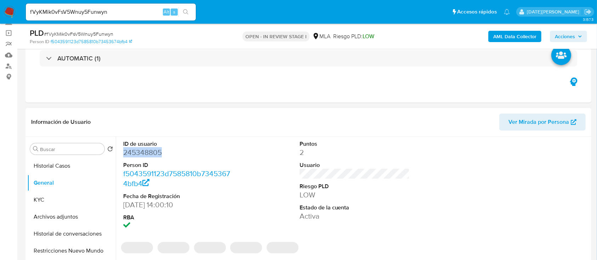
copy dd "245348805"
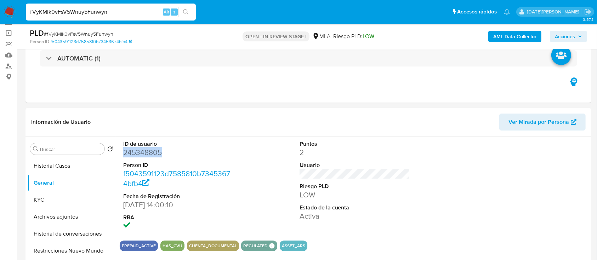
click at [76, 10] on input "fVyKMik0vFsV5Wnuy5Funwyn" at bounding box center [111, 11] width 170 height 9
paste input "m5WRxvCqSoQoOFhxv4yMi4hd"
type input "m5WRxvCqSoQoOFhxv4yMi4hd"
click at [186, 13] on icon "search-icon" at bounding box center [186, 12] width 6 height 6
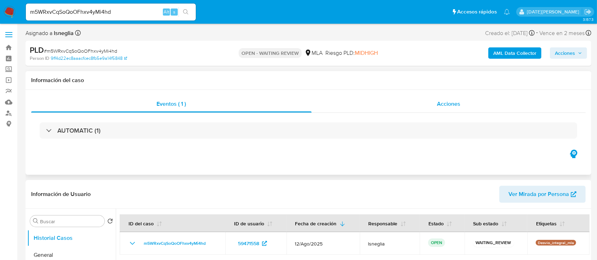
select select "10"
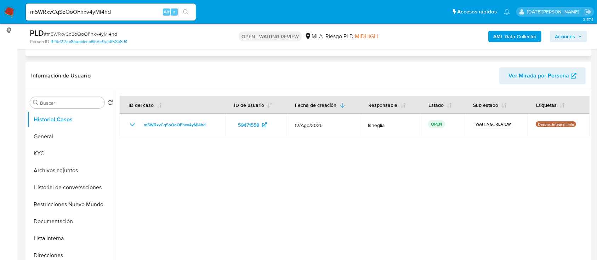
scroll to position [94, 0]
click at [87, 34] on span "# m5WRxvCqSoQoOFhxv4yMi4hd" at bounding box center [80, 33] width 73 height 7
click at [12, 10] on img at bounding box center [10, 12] width 12 height 12
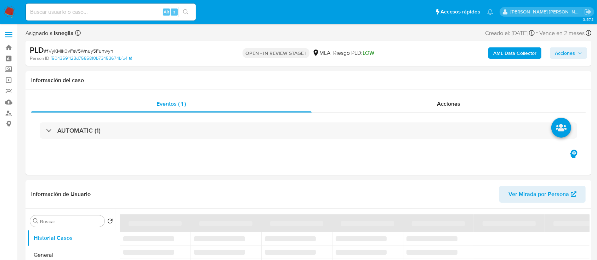
select select "10"
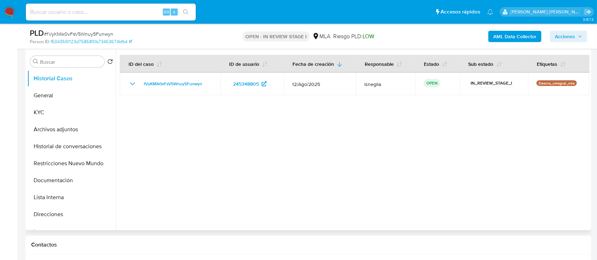
scroll to position [189, 0]
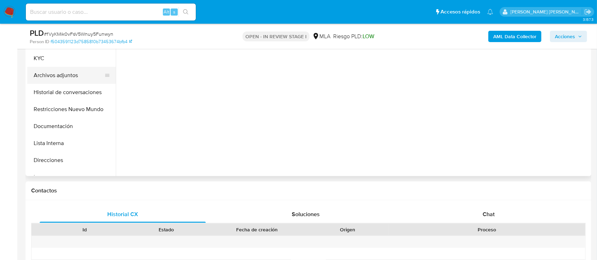
click at [62, 70] on button "Archivos adjuntos" at bounding box center [68, 75] width 83 height 17
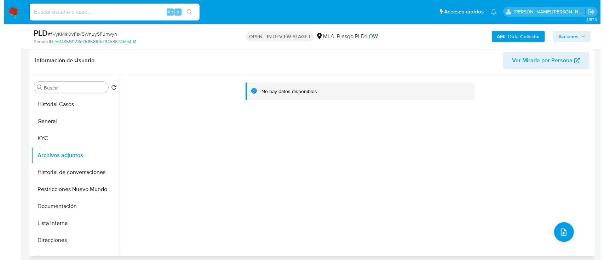
scroll to position [94, 0]
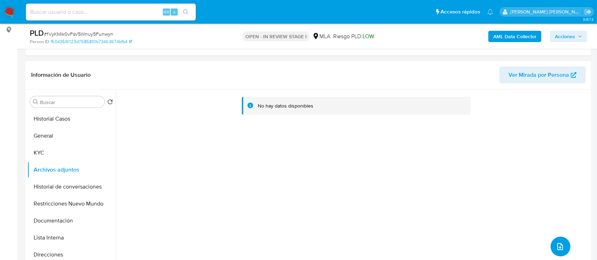
click at [558, 242] on icon "upload-file" at bounding box center [559, 246] width 8 height 8
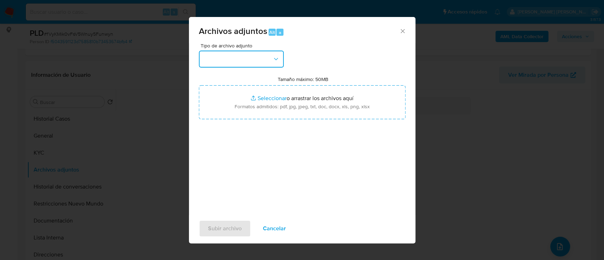
click at [242, 53] on button "button" at bounding box center [241, 59] width 85 height 17
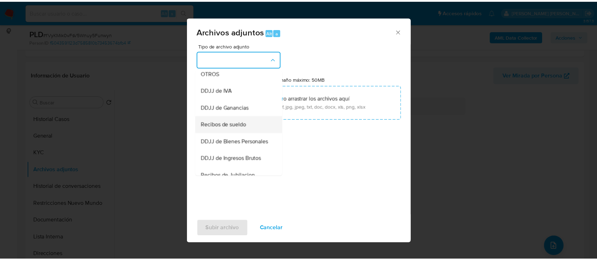
scroll to position [142, 0]
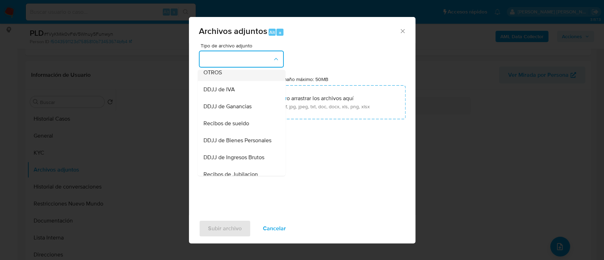
click at [220, 76] on span "OTROS" at bounding box center [212, 72] width 18 height 7
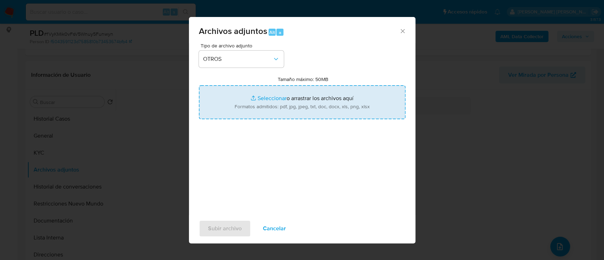
type input "C:\fakepath\Caselog fVyKMik0vFsV5Wnuy5Funwyn.docx"
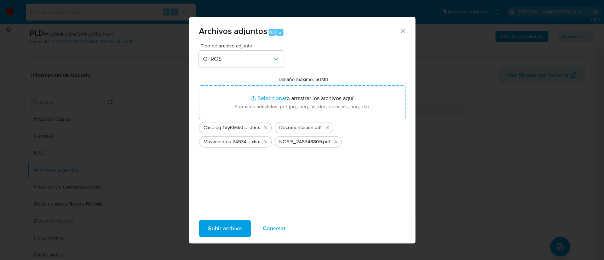
click at [229, 225] on span "Subir archivo" at bounding box center [225, 229] width 34 height 16
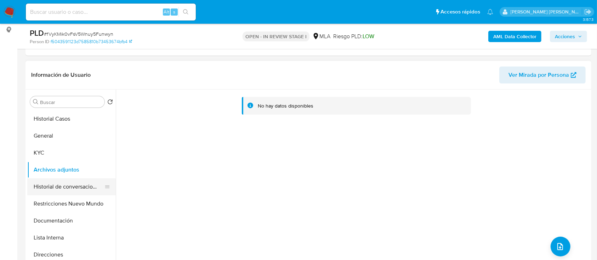
click at [65, 185] on button "Historial de conversaciones" at bounding box center [68, 186] width 83 height 17
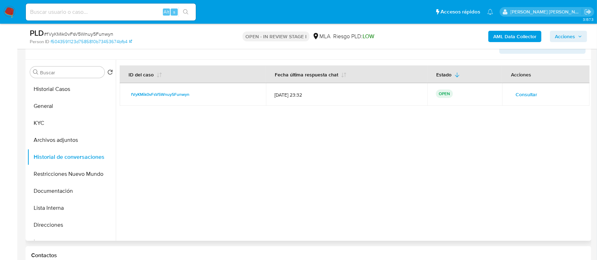
scroll to position [189, 0]
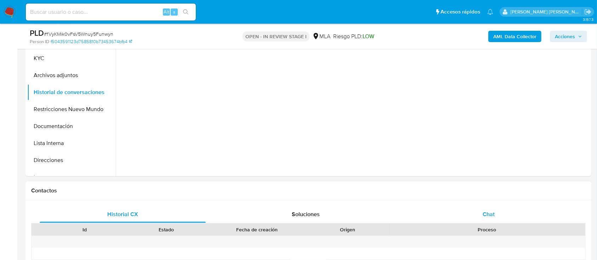
click at [486, 211] on div "Chat" at bounding box center [488, 214] width 166 height 17
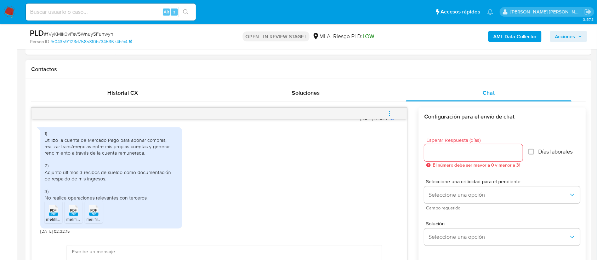
scroll to position [330, 0]
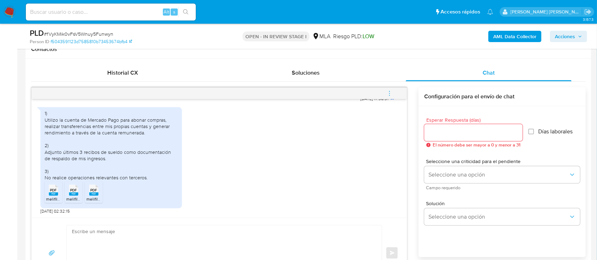
click at [385, 91] on button "menu-action" at bounding box center [389, 93] width 23 height 17
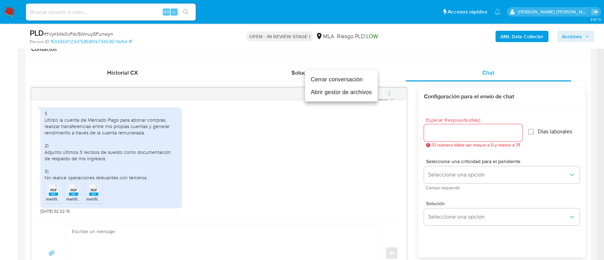
click at [331, 81] on li "Cerrar conversación" at bounding box center [341, 79] width 73 height 13
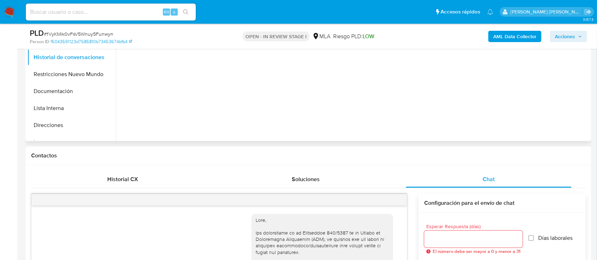
scroll to position [142, 0]
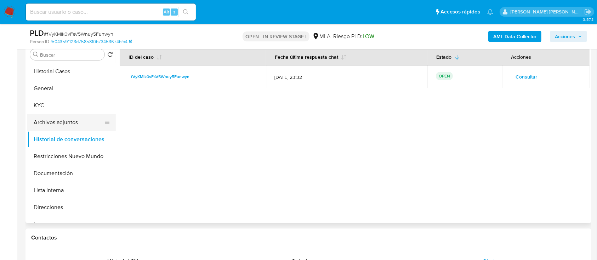
click at [53, 123] on button "Archivos adjuntos" at bounding box center [68, 122] width 83 height 17
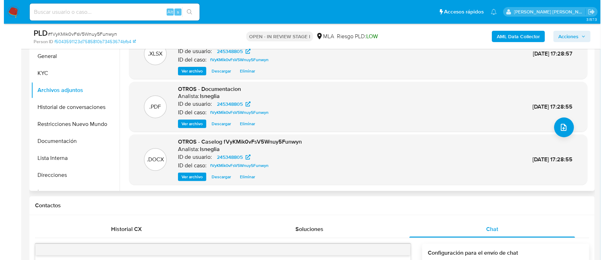
scroll to position [189, 0]
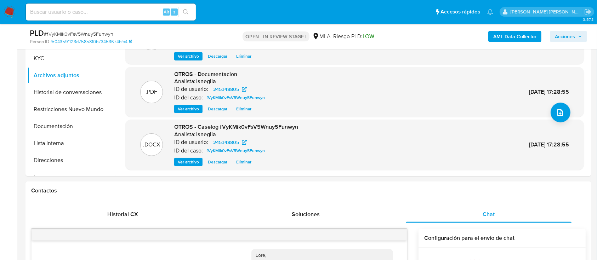
click at [510, 35] on b "AML Data Collector" at bounding box center [514, 36] width 43 height 11
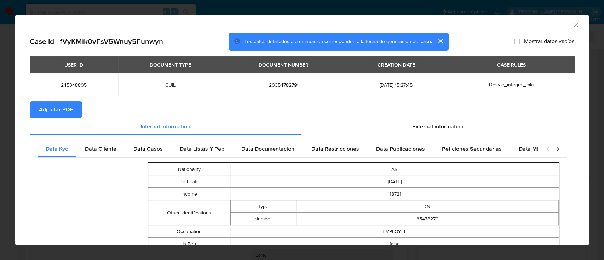
click at [51, 110] on span "Adjuntar PDF" at bounding box center [56, 110] width 34 height 16
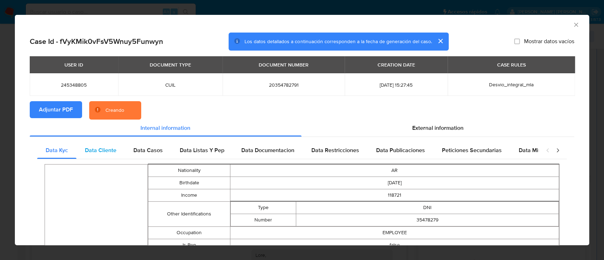
click at [102, 149] on span "Data Cliente" at bounding box center [100, 150] width 31 height 8
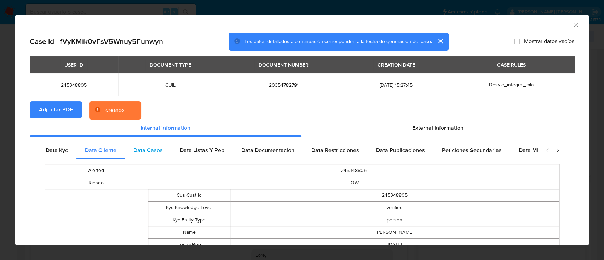
click at [150, 150] on span "Data Casos" at bounding box center [147, 150] width 29 height 8
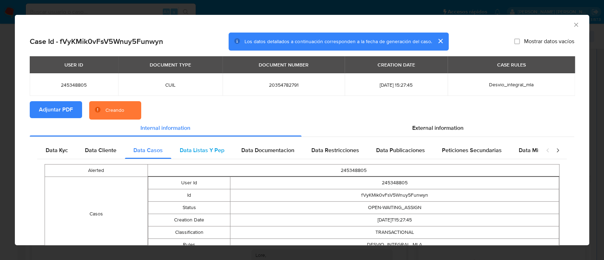
click at [199, 150] on span "Data Listas Y Pep" at bounding box center [202, 150] width 45 height 8
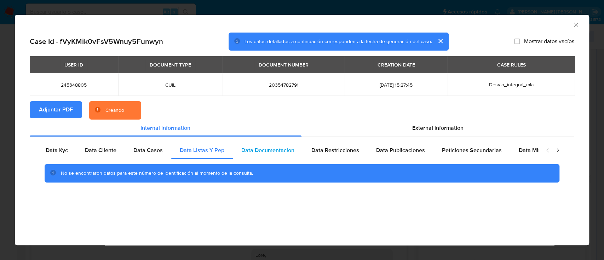
click at [269, 149] on span "Data Documentacion" at bounding box center [267, 150] width 53 height 8
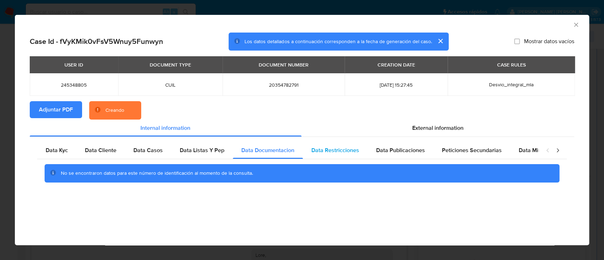
click at [343, 149] on span "Data Restricciones" at bounding box center [335, 150] width 48 height 8
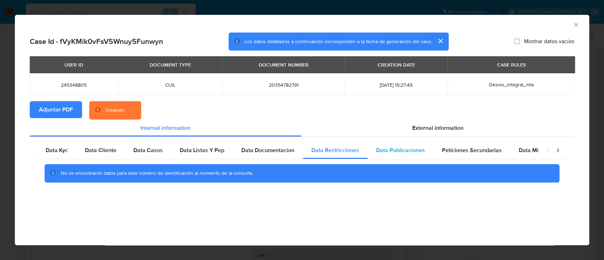
click at [400, 149] on span "Data Publicaciones" at bounding box center [400, 150] width 49 height 8
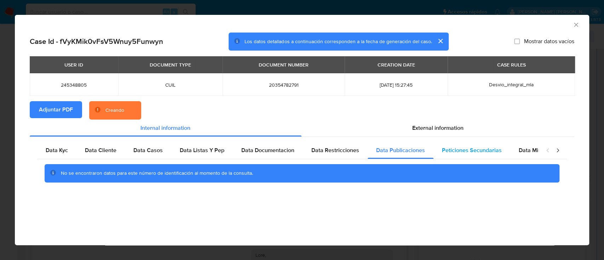
click at [460, 149] on span "Peticiones Secundarias" at bounding box center [472, 150] width 60 height 8
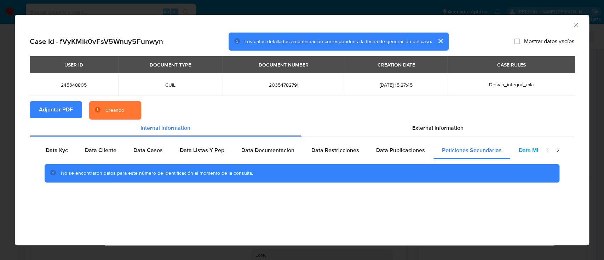
click at [528, 149] on span "Data Minoridad" at bounding box center [538, 150] width 39 height 8
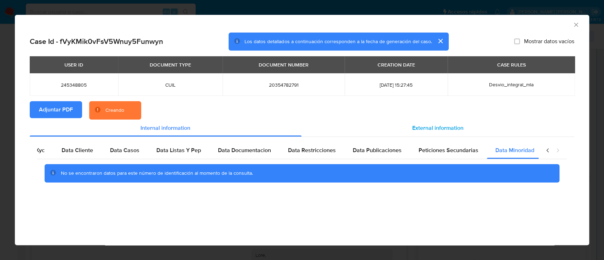
scroll to position [0, 24]
drag, startPoint x: 440, startPoint y: 125, endPoint x: 437, endPoint y: 125, distance: 3.9
click at [439, 125] on span "External information" at bounding box center [437, 128] width 51 height 8
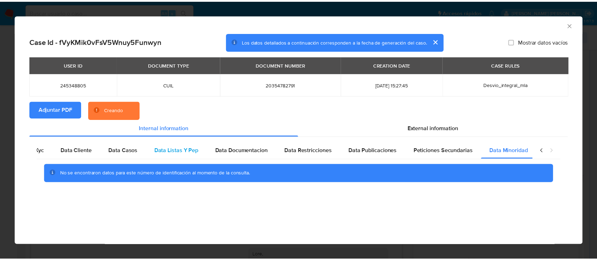
scroll to position [0, 0]
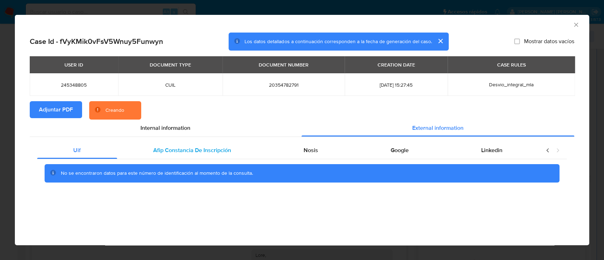
click at [171, 153] on span "Afip Constancia De Inscripción" at bounding box center [192, 150] width 78 height 8
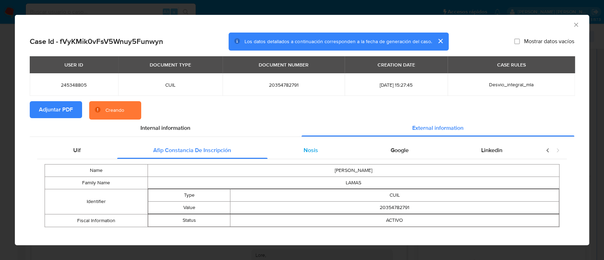
click at [273, 152] on div "Nosis" at bounding box center [310, 150] width 87 height 17
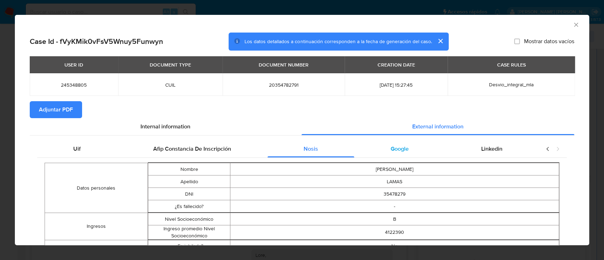
click at [391, 150] on span "Google" at bounding box center [400, 149] width 18 height 8
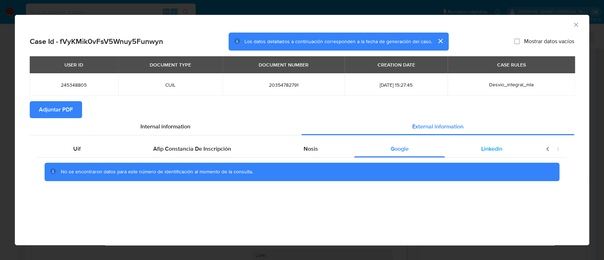
click at [490, 148] on span "Linkedin" at bounding box center [491, 149] width 21 height 8
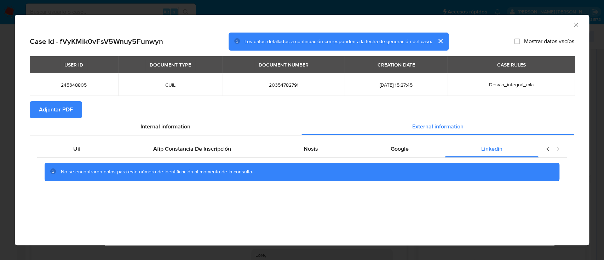
click at [572, 27] on icon "Cerrar ventana" at bounding box center [575, 24] width 7 height 7
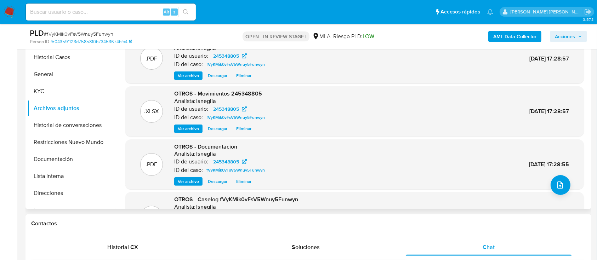
scroll to position [142, 0]
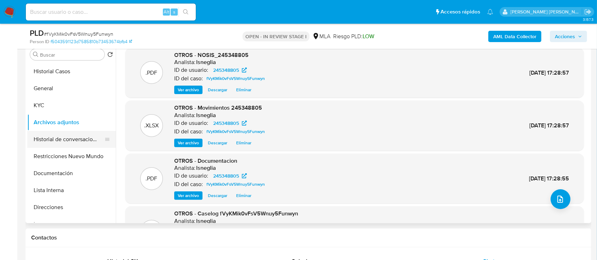
click at [73, 138] on button "Historial de conversaciones" at bounding box center [68, 139] width 83 height 17
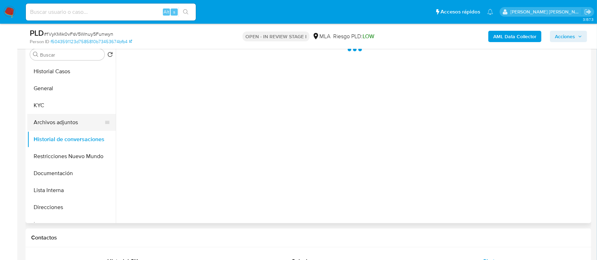
click at [62, 120] on button "Archivos adjuntos" at bounding box center [68, 122] width 83 height 17
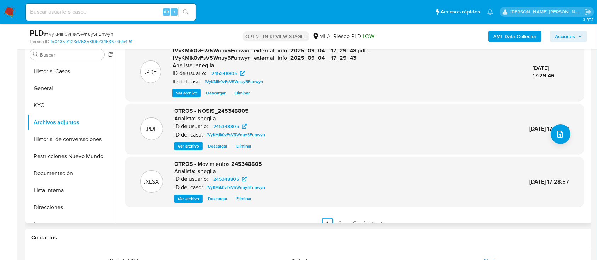
scroll to position [75, 0]
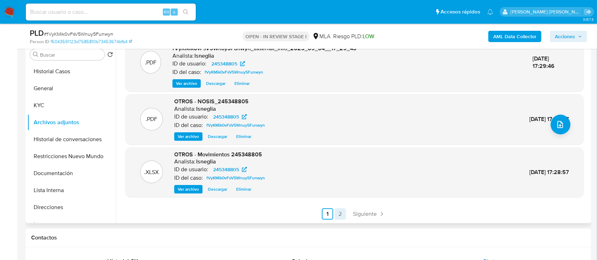
click at [340, 213] on link "2" at bounding box center [339, 213] width 11 height 11
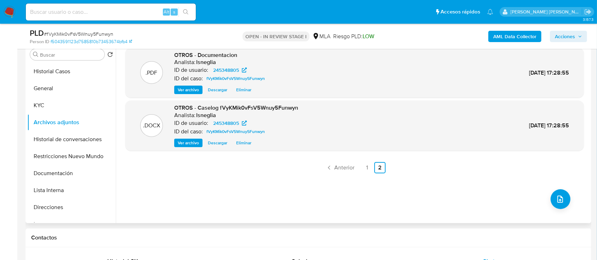
scroll to position [94, 0]
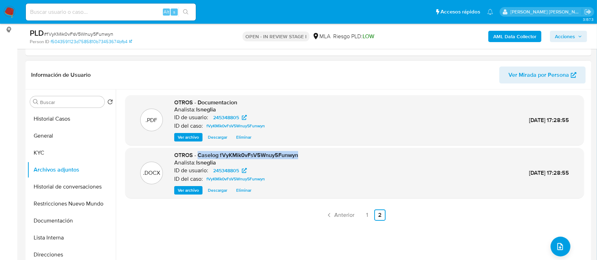
drag, startPoint x: 198, startPoint y: 155, endPoint x: 298, endPoint y: 157, distance: 99.8
click at [298, 157] on div ".DOCX OTROS - Caselog fVyKMik0vFsV5Wnuy5Funwyn Analista: lsneglia ID de usuario…" at bounding box center [354, 172] width 451 height 43
copy span "Caselog fVyKMik0vFsV5Wnuy5Funwyn"
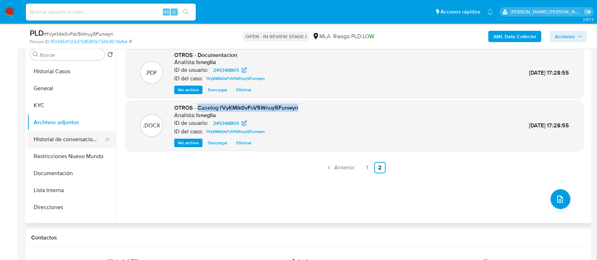
click at [62, 138] on button "Historial de conversaciones" at bounding box center [68, 139] width 83 height 17
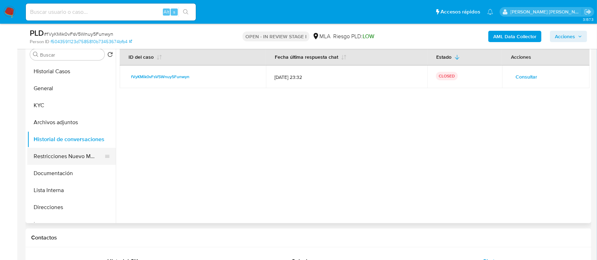
click at [63, 148] on button "Restricciones Nuevo Mundo" at bounding box center [68, 156] width 83 height 17
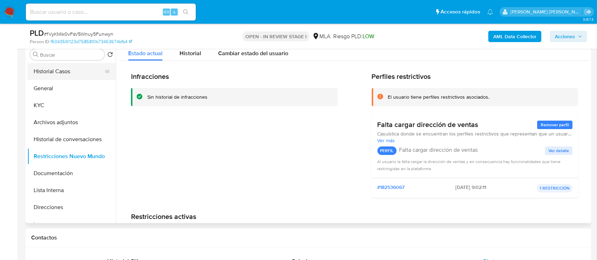
click at [51, 65] on button "Historial Casos" at bounding box center [68, 71] width 83 height 17
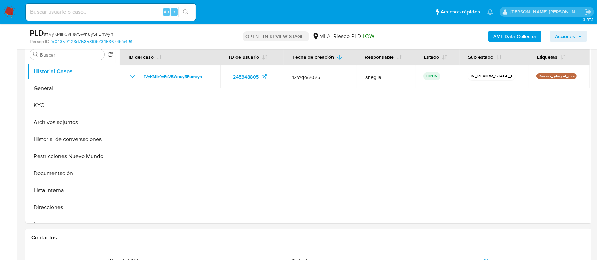
click at [586, 33] on button "Acciones" at bounding box center [567, 36] width 37 height 11
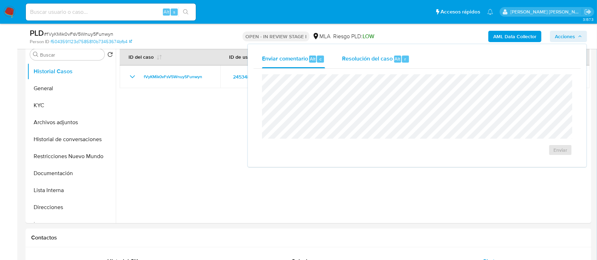
click at [391, 61] on div "Resolución del caso Alt r" at bounding box center [376, 59] width 68 height 18
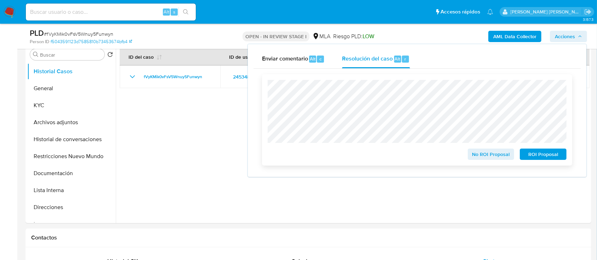
click at [501, 154] on span "No ROI Proposal" at bounding box center [490, 154] width 37 height 10
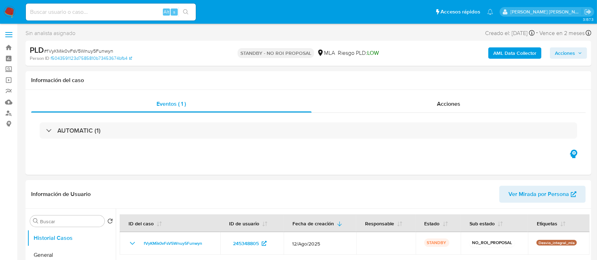
select select "10"
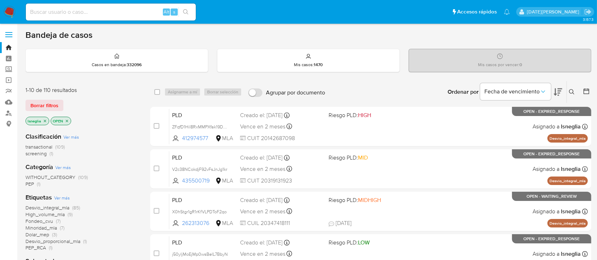
click at [571, 89] on icon at bounding box center [572, 92] width 6 height 6
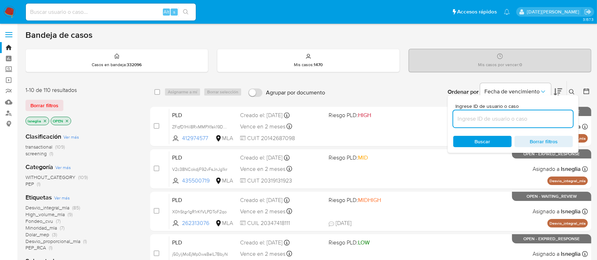
click at [476, 117] on input at bounding box center [513, 118] width 120 height 9
type input "m5WRxvCqSoQoOFhxv4yMi4hd"
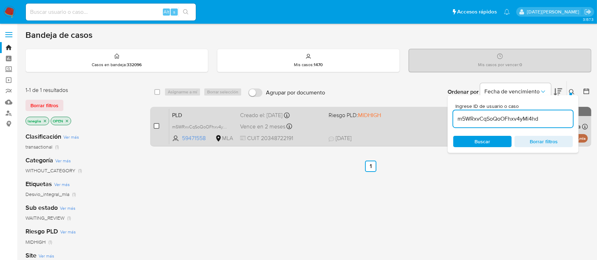
click at [156, 127] on input "checkbox" at bounding box center [157, 126] width 6 height 6
checkbox input "true"
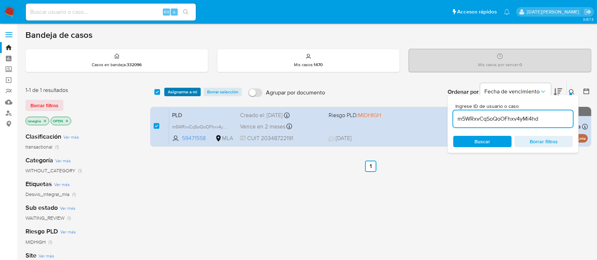
click at [188, 90] on span "Asignarme a mí" at bounding box center [182, 91] width 29 height 7
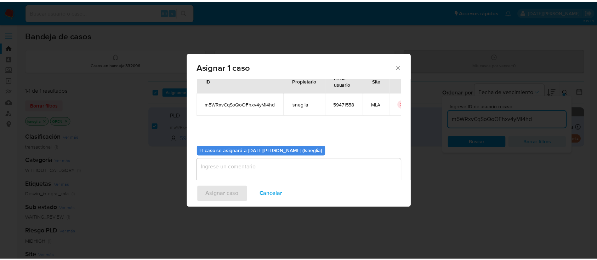
scroll to position [36, 0]
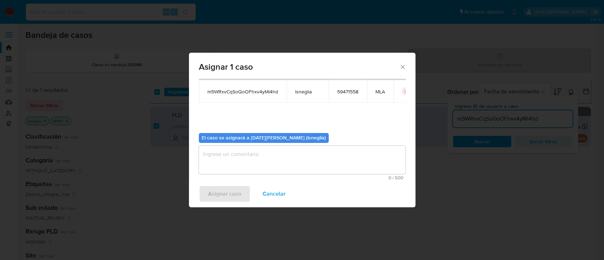
click at [251, 166] on textarea "assign-modal" at bounding box center [302, 160] width 207 height 28
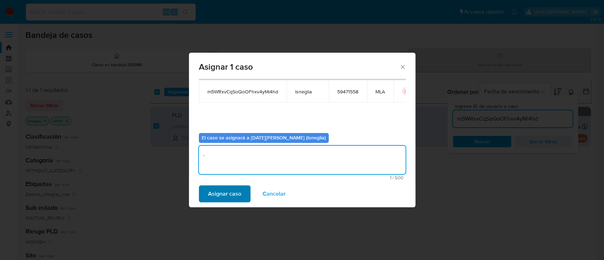
type textarea "."
click at [221, 195] on span "Asignar caso" at bounding box center [224, 194] width 33 height 16
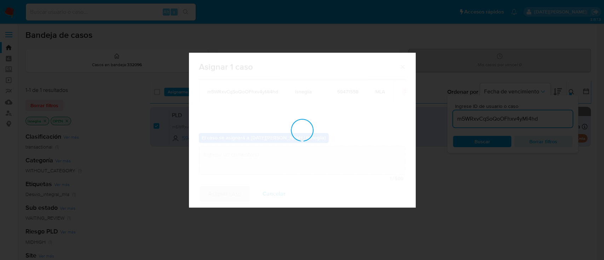
checkbox input "false"
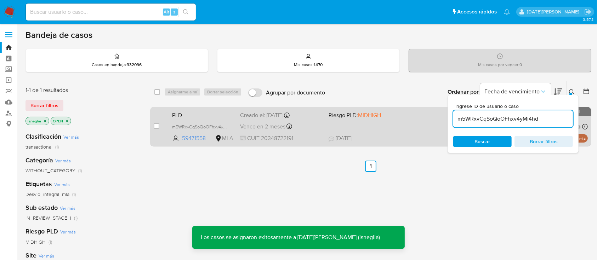
click at [204, 118] on span "PLD" at bounding box center [203, 114] width 62 height 9
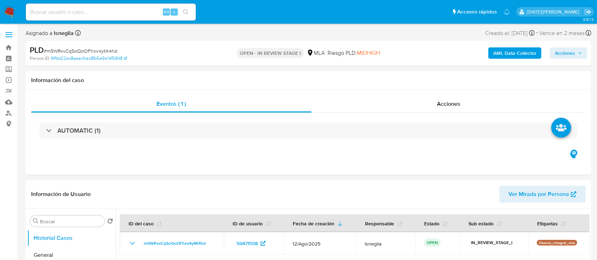
select select "10"
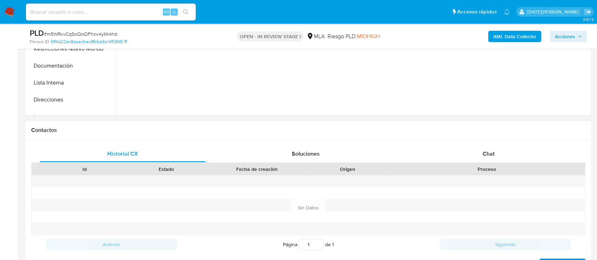
scroll to position [283, 0]
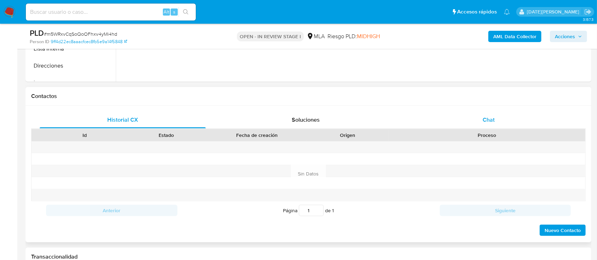
click at [481, 115] on div "Chat" at bounding box center [488, 119] width 166 height 17
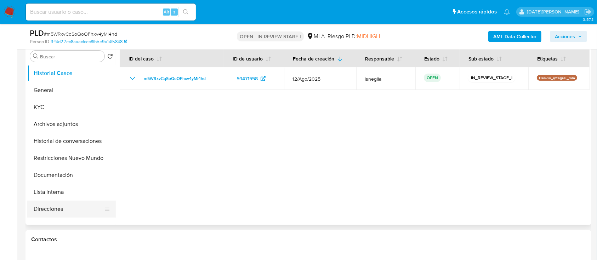
scroll to position [94, 0]
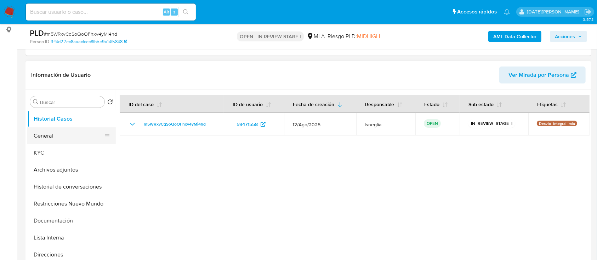
click at [51, 132] on button "General" at bounding box center [68, 135] width 83 height 17
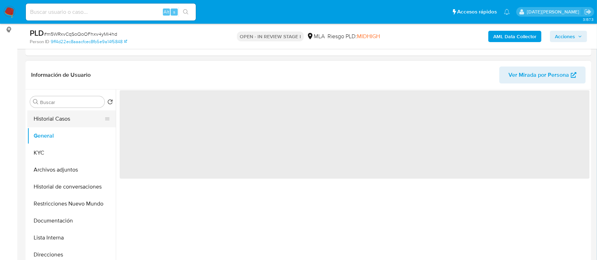
click at [67, 120] on button "Historial Casos" at bounding box center [68, 118] width 83 height 17
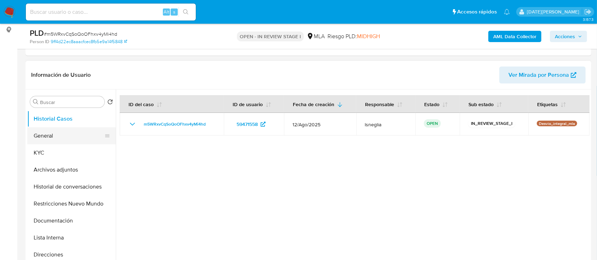
click at [61, 136] on button "General" at bounding box center [68, 135] width 83 height 17
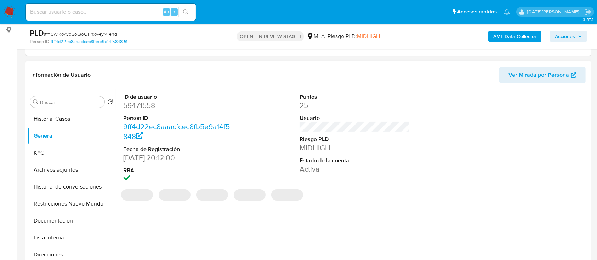
click at [147, 105] on dd "59471558" at bounding box center [178, 105] width 110 height 10
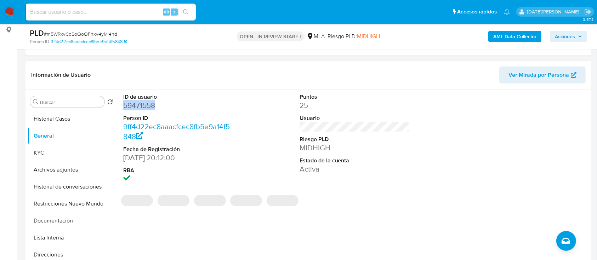
copy dd "59471558"
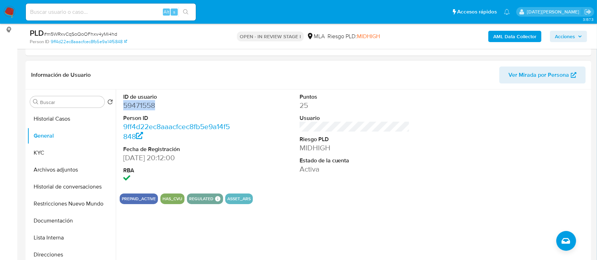
copy dd "59471558"
click at [94, 158] on button "KYC" at bounding box center [68, 152] width 83 height 17
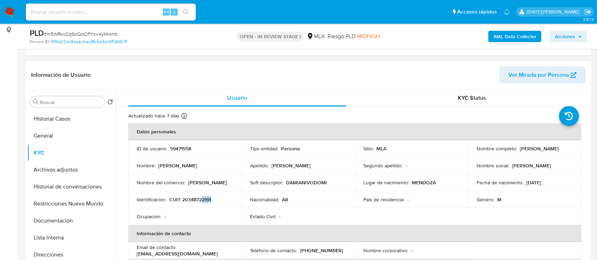
drag, startPoint x: 201, startPoint y: 198, endPoint x: 214, endPoint y: 198, distance: 13.4
click at [214, 198] on div "Identificación : CUIT 20348722191" at bounding box center [185, 199] width 96 height 6
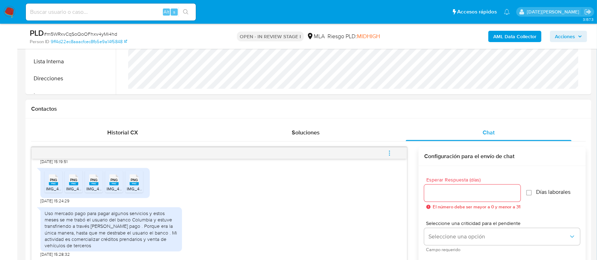
scroll to position [283, 0]
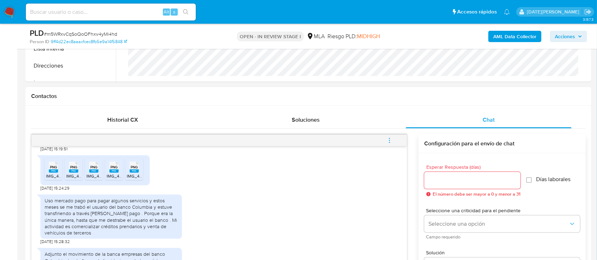
click at [51, 173] on rect at bounding box center [53, 170] width 9 height 3
click at [76, 173] on rect at bounding box center [73, 170] width 9 height 3
click at [95, 173] on rect at bounding box center [93, 170] width 9 height 3
click at [113, 173] on rect at bounding box center [113, 170] width 9 height 3
click at [135, 169] on span "PNG" at bounding box center [134, 167] width 7 height 5
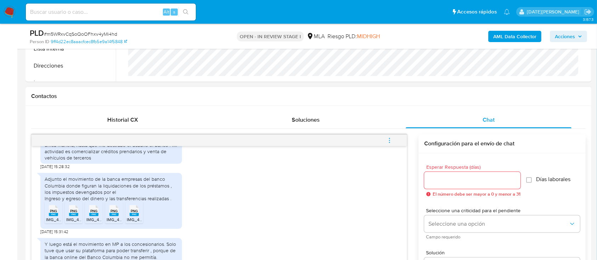
scroll to position [501, 0]
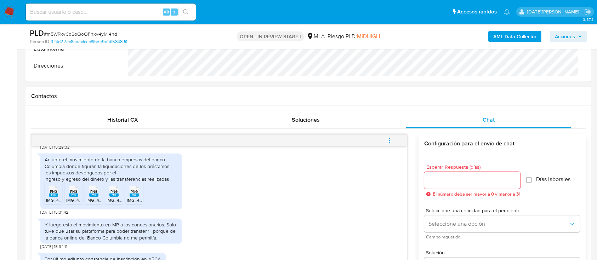
click at [56, 197] on rect at bounding box center [53, 195] width 9 height 3
click at [75, 197] on rect at bounding box center [73, 195] width 9 height 3
click at [97, 197] on div "PNG PNG" at bounding box center [93, 191] width 15 height 14
click at [113, 194] on span "PNG" at bounding box center [113, 191] width 7 height 5
click at [132, 197] on rect at bounding box center [133, 195] width 9 height 3
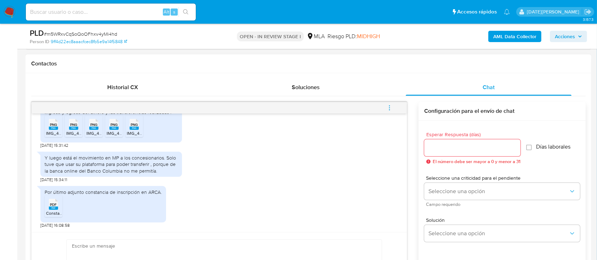
scroll to position [330, 0]
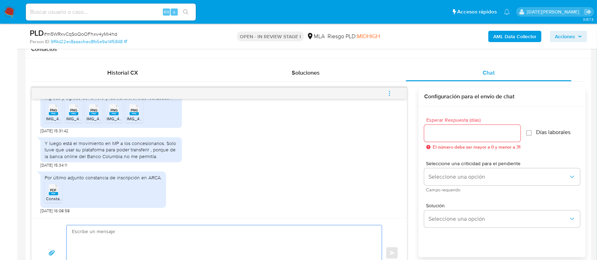
click at [156, 231] on textarea at bounding box center [222, 253] width 301 height 56
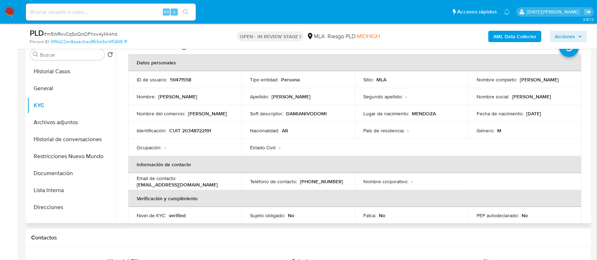
scroll to position [0, 0]
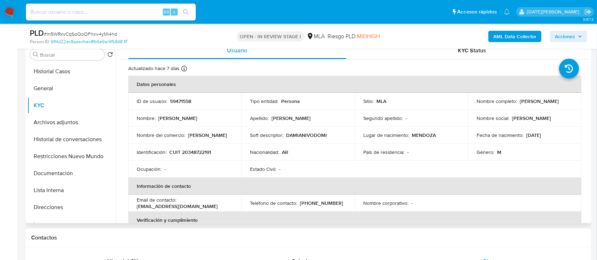
drag, startPoint x: 474, startPoint y: 105, endPoint x: 536, endPoint y: 106, distance: 62.3
click at [536, 104] on div "Nombre completo : [PERSON_NAME]" at bounding box center [524, 101] width 96 height 6
copy p "[PERSON_NAME]"
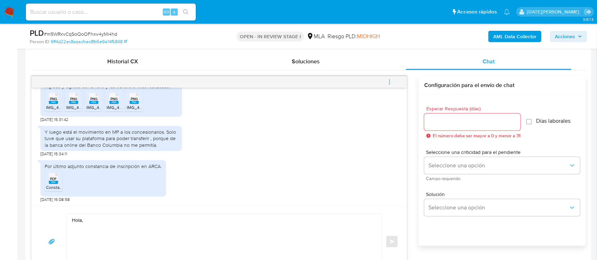
scroll to position [425, 0]
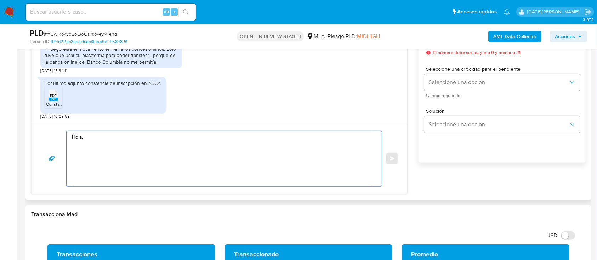
click at [147, 149] on textarea "Hola," at bounding box center [222, 159] width 301 height 56
paste textarea "[PERSON_NAME]"
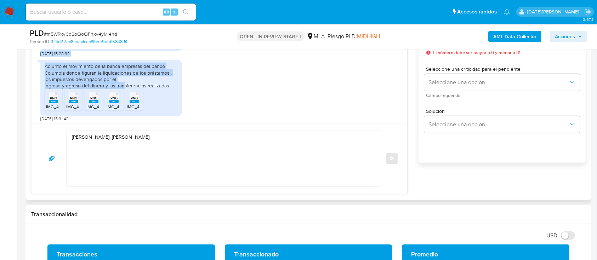
scroll to position [454, 0]
drag, startPoint x: 45, startPoint y: 72, endPoint x: 176, endPoint y: 99, distance: 133.3
click at [176, 99] on div "[DATE] 17:30:50 Buenas [DATE] 15:19:51 PNG PNG IMG_4434.png PNG PNG IMG_4431.pn…" at bounding box center [218, 64] width 375 height 119
copy div "Uso mercado pago para pagar algunos servicios y estos meses se me trabó el usua…"
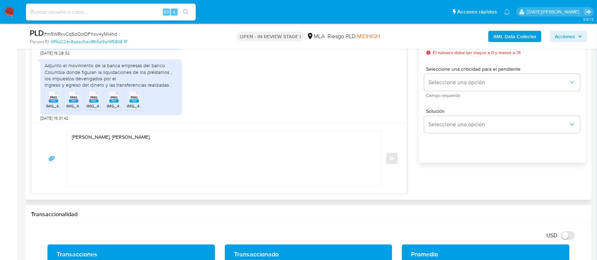
click at [212, 137] on textarea "[PERSON_NAME], [PERSON_NAME]." at bounding box center [222, 159] width 301 height 56
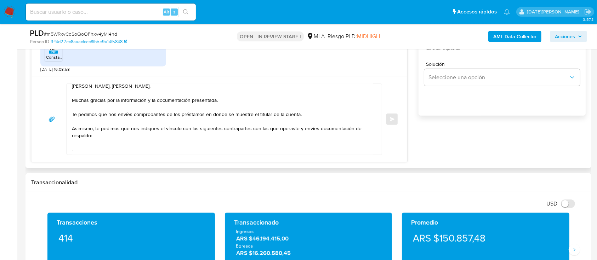
scroll to position [6, 0]
click at [87, 148] on textarea "[PERSON_NAME], [PERSON_NAME]. Muchas gracias por la información y la documentac…" at bounding box center [222, 119] width 301 height 71
paste textarea "Sur France Sa"
click at [133, 147] on textarea "[PERSON_NAME], [PERSON_NAME]. Muchas gracias por la información y la documentac…" at bounding box center [222, 119] width 301 height 71
paste textarea "30707617825"
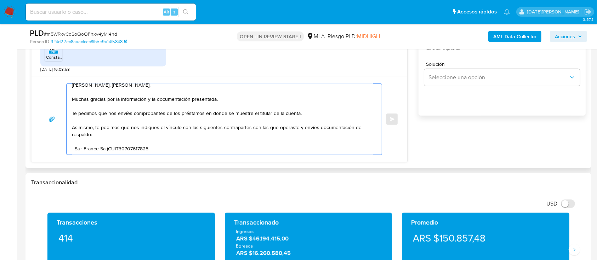
scroll to position [11, 0]
click at [117, 143] on textarea "[PERSON_NAME], [PERSON_NAME]. Muchas gracias por la información y la documentac…" at bounding box center [222, 119] width 301 height 71
click at [159, 143] on textarea "[PERSON_NAME], [PERSON_NAME]. Muchas gracias por la información y la documentac…" at bounding box center [222, 119] width 301 height 71
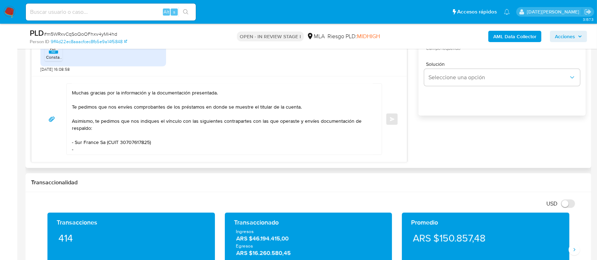
click at [106, 150] on textarea "[PERSON_NAME], [PERSON_NAME]. Muchas gracias por la información y la documentac…" at bounding box center [222, 119] width 301 height 71
paste textarea "[PERSON_NAME]"
click at [127, 151] on textarea "[PERSON_NAME], [PERSON_NAME]. Muchas gracias por la información y la documentac…" at bounding box center [222, 119] width 301 height 71
paste textarea "20123532849"
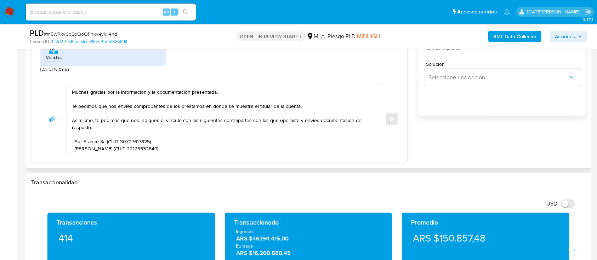
click at [79, 151] on textarea "[PERSON_NAME], [PERSON_NAME]. Muchas gracias por la información y la documentac…" at bounding box center [222, 119] width 301 height 71
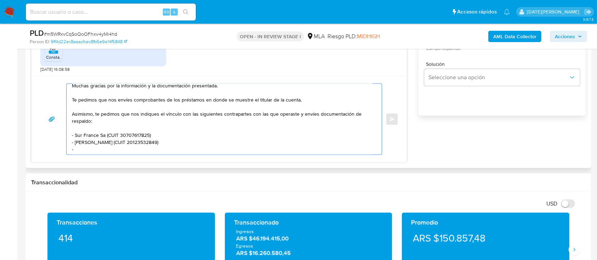
paste textarea "[PERSON_NAME] [PERSON_NAME]"
click at [143, 149] on textarea "[PERSON_NAME], [PERSON_NAME]. Muchas gracias por la información y la documentac…" at bounding box center [222, 119] width 301 height 71
paste textarea "20258423845"
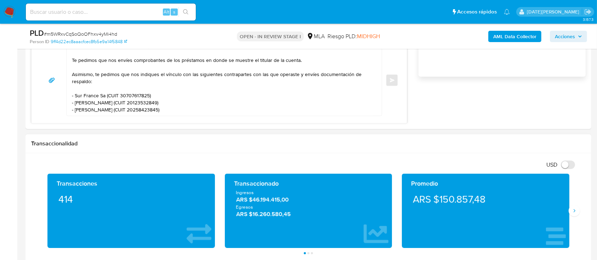
scroll to position [519, 0]
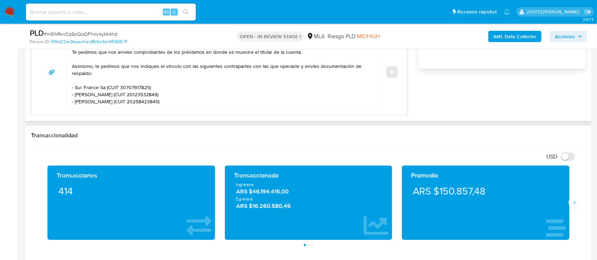
click at [224, 103] on textarea "[PERSON_NAME], [PERSON_NAME]. Muchas gracias por la información y la documentac…" at bounding box center [222, 72] width 301 height 71
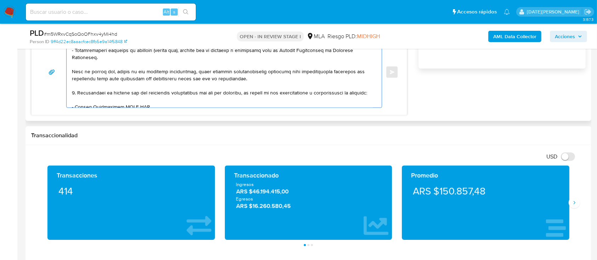
scroll to position [231, 0]
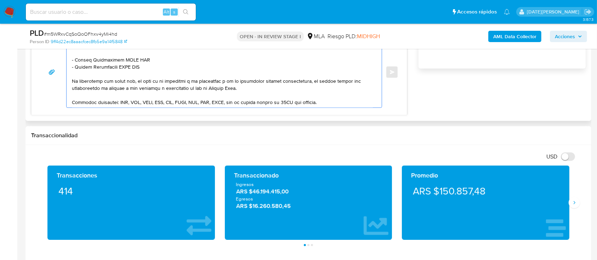
drag, startPoint x: 73, startPoint y: 104, endPoint x: 178, endPoint y: 81, distance: 107.2
click at [178, 81] on textarea at bounding box center [222, 72] width 301 height 71
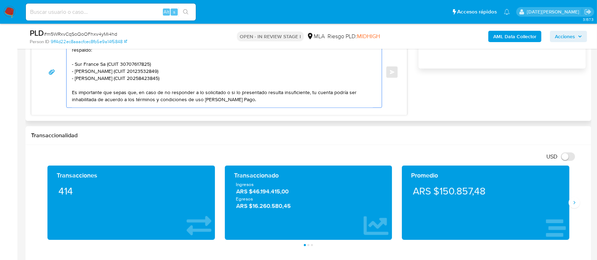
scroll to position [90, 0]
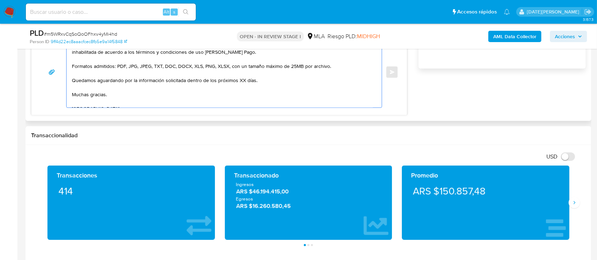
click at [243, 82] on textarea "[PERSON_NAME], [PERSON_NAME]. Muchas gracias por la información y la documentac…" at bounding box center [222, 72] width 301 height 71
click at [242, 81] on textarea "[PERSON_NAME], [PERSON_NAME]. Muchas gracias por la información y la documentac…" at bounding box center [222, 72] width 301 height 71
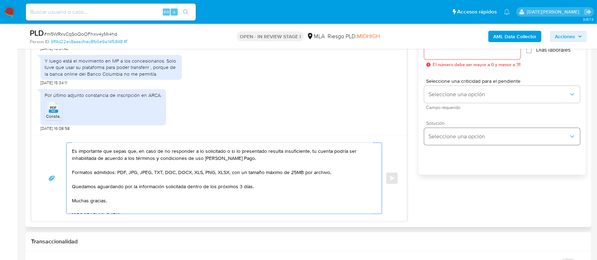
scroll to position [330, 0]
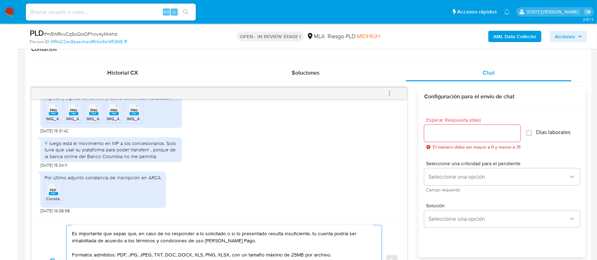
type textarea "[PERSON_NAME], [PERSON_NAME]. Muchas gracias por la información y la documentac…"
click at [464, 131] on input "Esperar Respuesta (días)" at bounding box center [472, 133] width 96 height 9
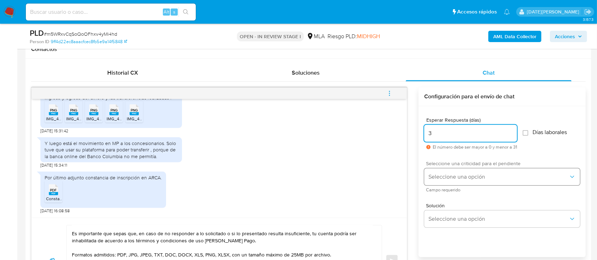
type input "3"
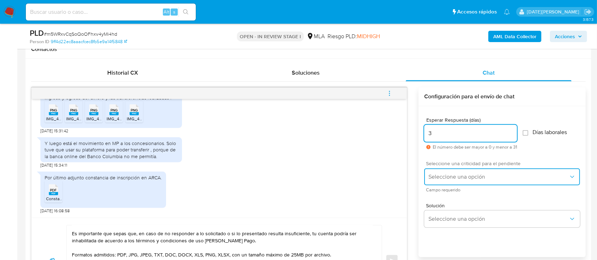
click at [466, 176] on span "Seleccione una opción" at bounding box center [498, 176] width 140 height 7
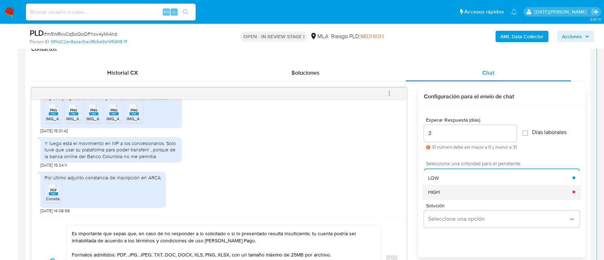
click at [448, 192] on div "HIGH" at bounding box center [500, 192] width 144 height 14
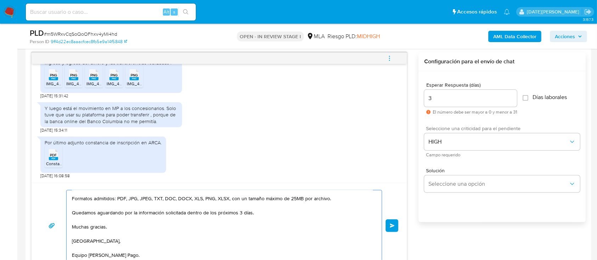
scroll to position [377, 0]
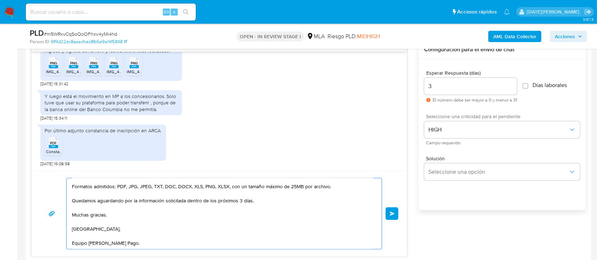
click at [394, 207] on button "Enviar" at bounding box center [391, 213] width 13 height 13
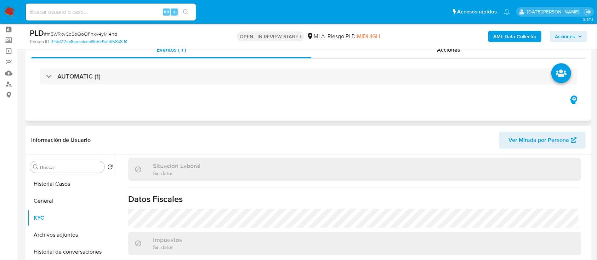
scroll to position [0, 0]
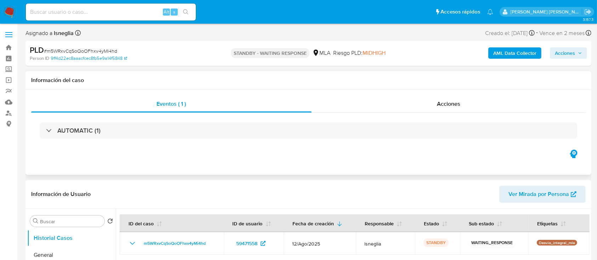
select select "10"
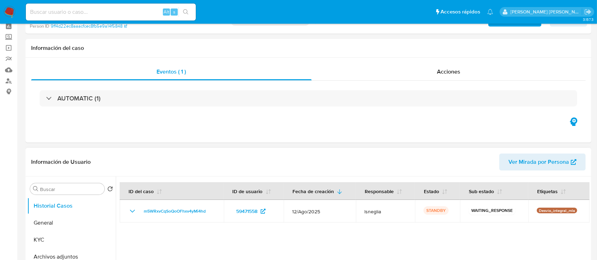
scroll to position [47, 0]
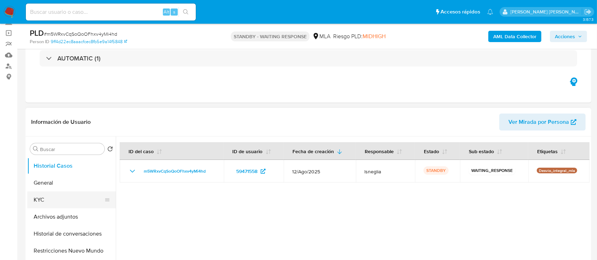
click at [61, 205] on button "KYC" at bounding box center [68, 199] width 83 height 17
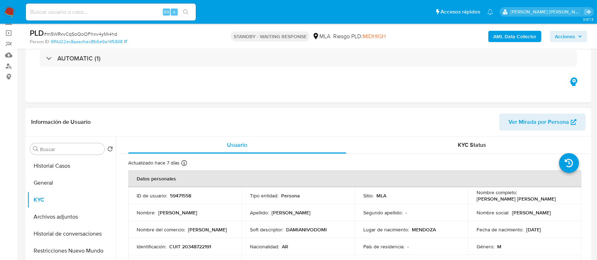
click at [193, 245] on p "CUIT 20348722191" at bounding box center [190, 246] width 42 height 6
drag, startPoint x: 193, startPoint y: 245, endPoint x: 201, endPoint y: 239, distance: 9.6
click at [193, 245] on p "CUIT 20348722191" at bounding box center [190, 246] width 42 height 6
copy p "20348722191"
drag, startPoint x: 474, startPoint y: 198, endPoint x: 531, endPoint y: 196, distance: 57.3
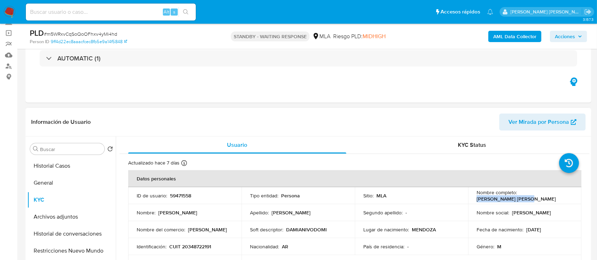
click at [531, 196] on div "Nombre completo : [PERSON_NAME] [PERSON_NAME]" at bounding box center [524, 195] width 96 height 13
copy p "[PERSON_NAME] [PERSON_NAME]"
drag, startPoint x: 170, startPoint y: 247, endPoint x: 219, endPoint y: 248, distance: 49.2
click at [219, 248] on div "Identificación : CUIT 20348722191" at bounding box center [185, 246] width 96 height 6
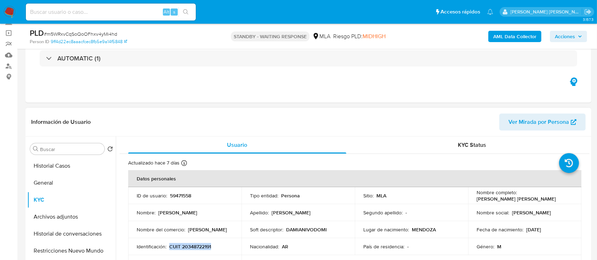
copy p "CUIT 20348722191"
